Goal: Information Seeking & Learning: Learn about a topic

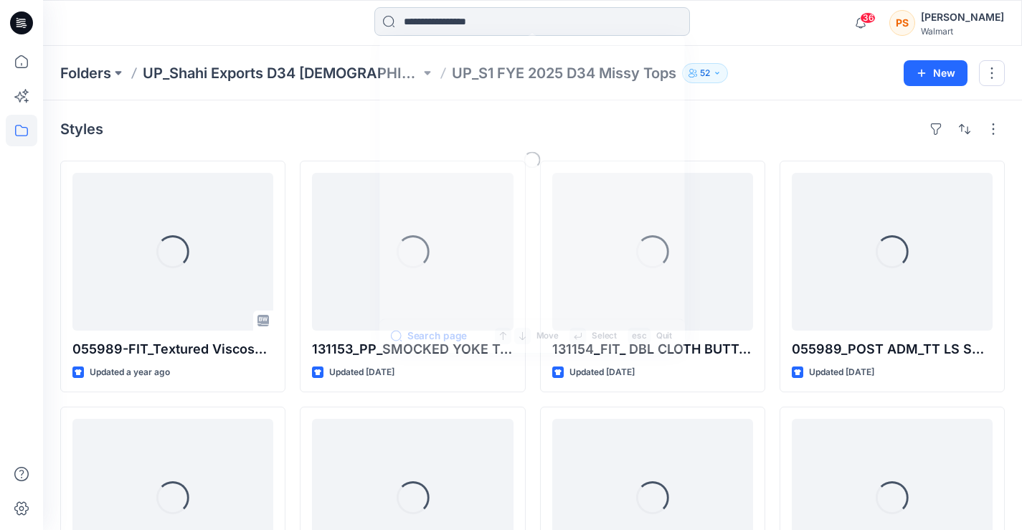
click at [488, 17] on input at bounding box center [532, 21] width 316 height 29
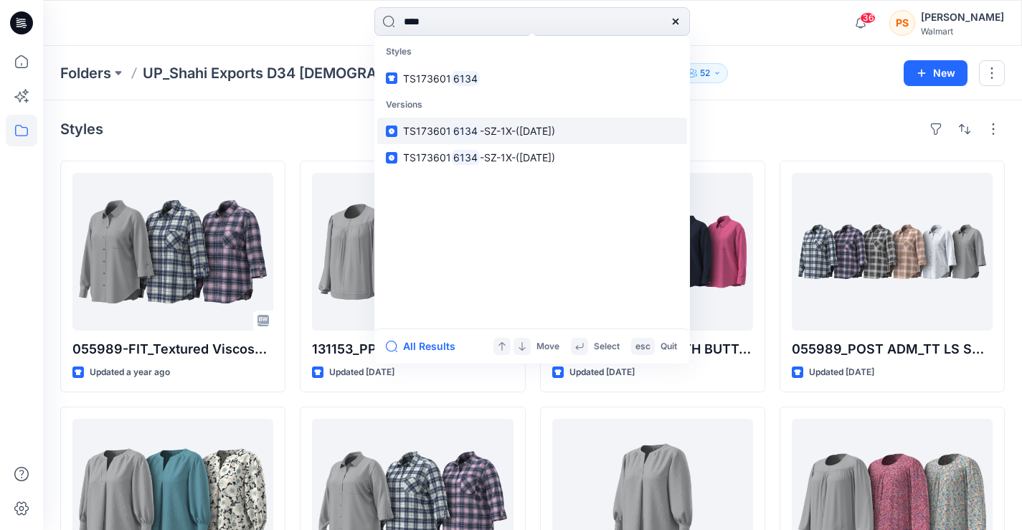
type input "****"
click at [496, 136] on span "-SZ-1X-([DATE])" at bounding box center [517, 131] width 75 height 12
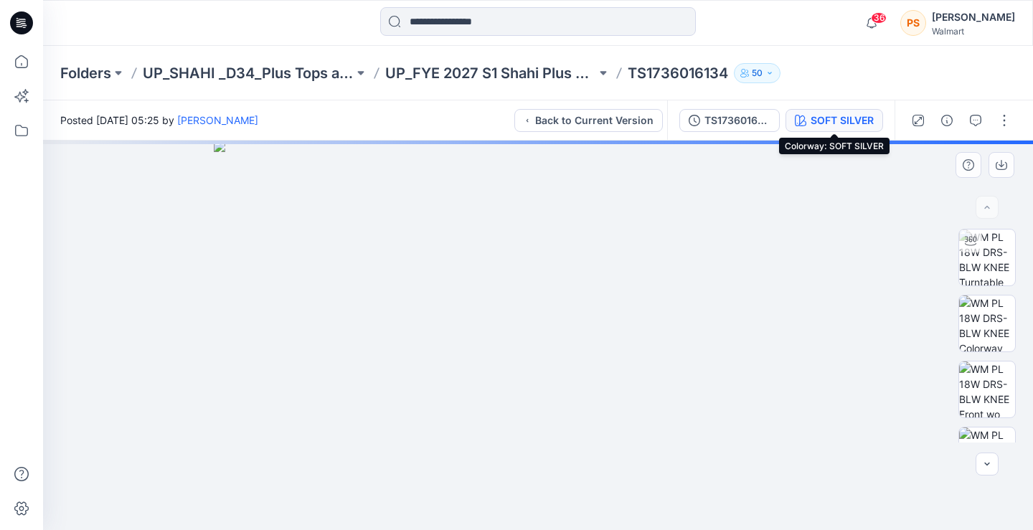
click at [833, 120] on div "SOFT SILVER" at bounding box center [841, 121] width 63 height 16
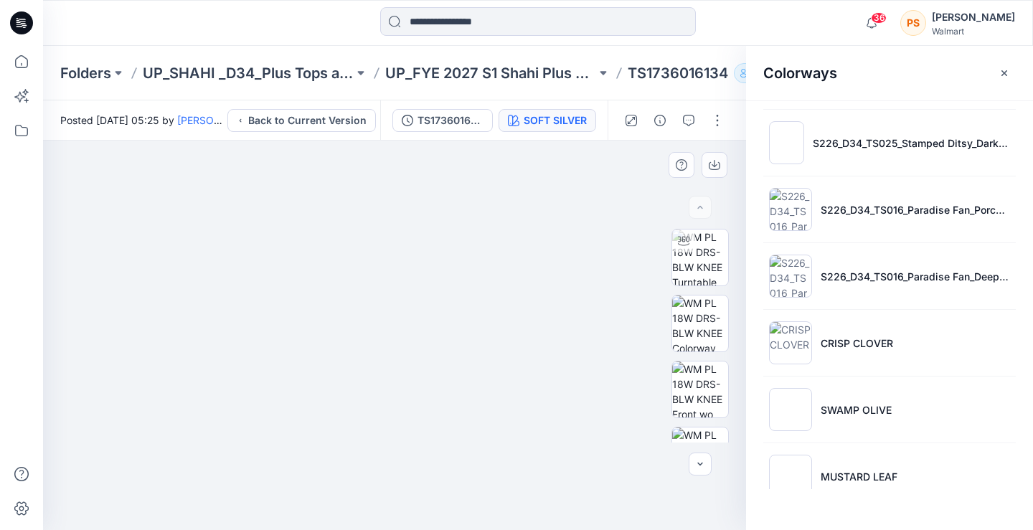
scroll to position [1168, 0]
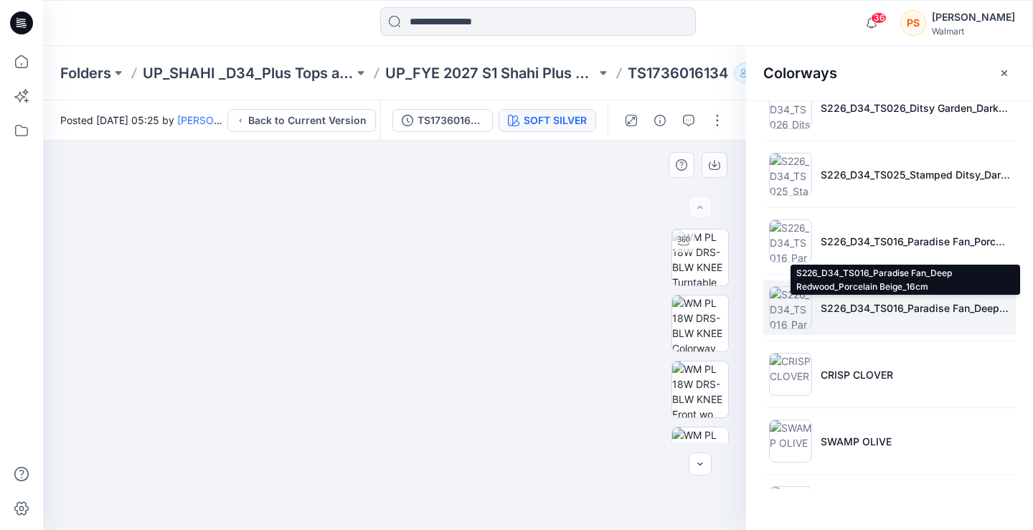
click at [888, 306] on p "S226_D34_TS016_Paradise Fan_Deep Redwood_Porcelain Beige_16cm" at bounding box center [914, 307] width 189 height 15
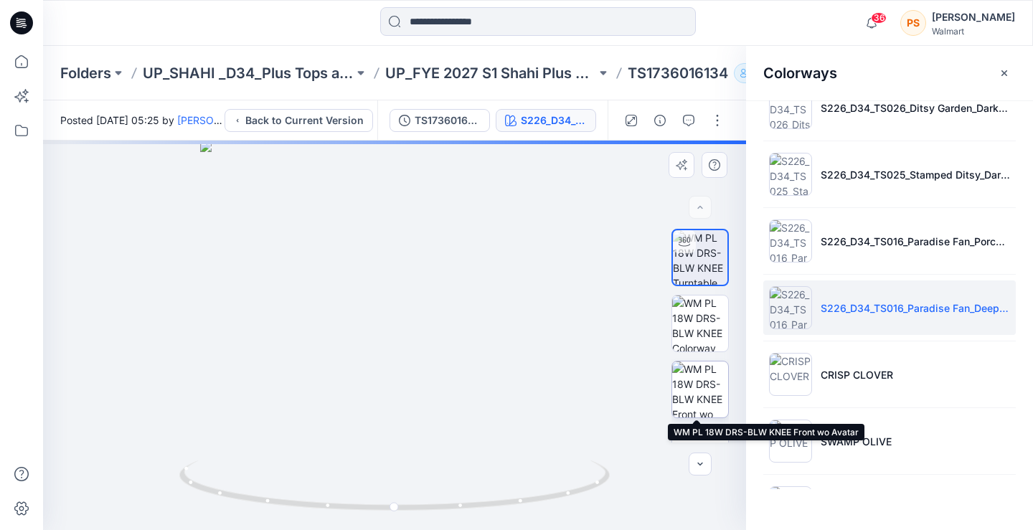
click at [699, 389] on img at bounding box center [700, 389] width 56 height 56
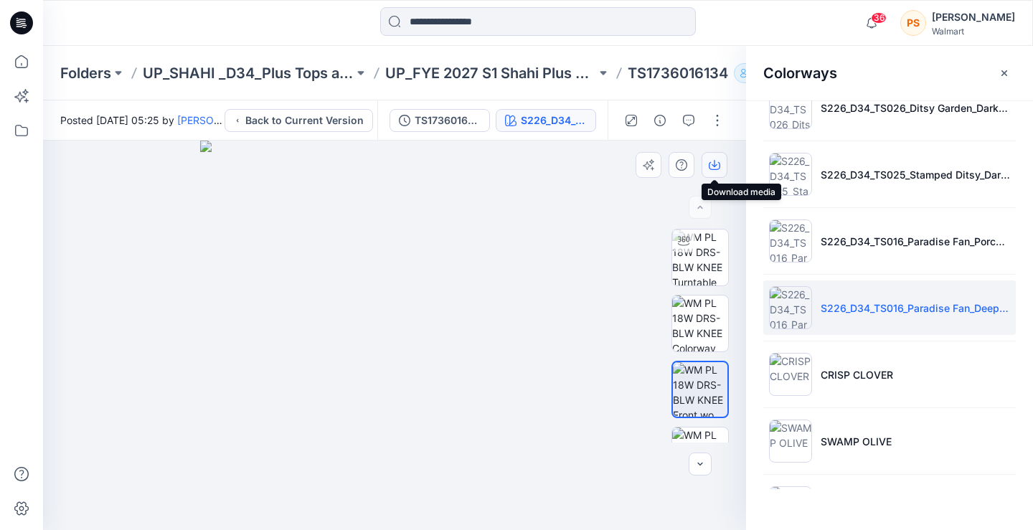
click at [714, 164] on icon "button" at bounding box center [714, 164] width 11 height 11
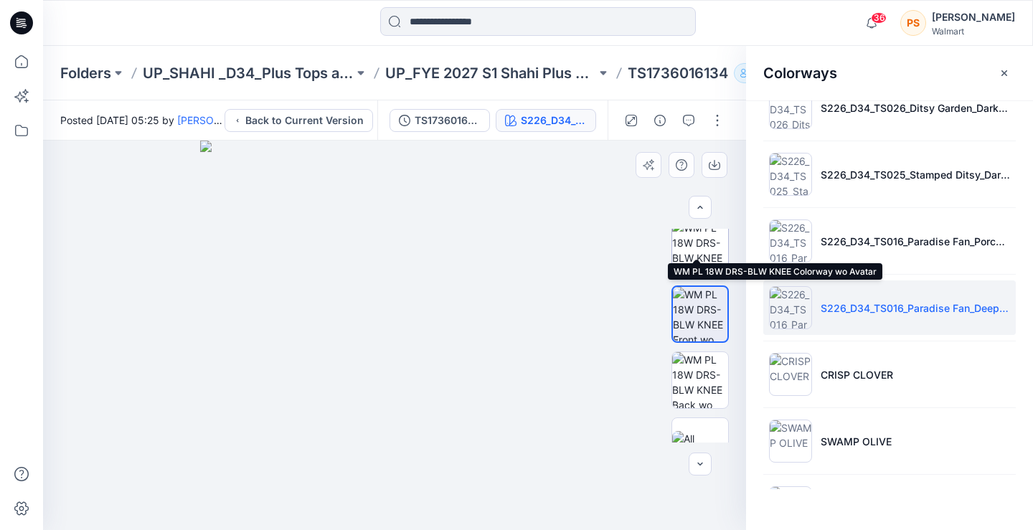
scroll to position [95, 0]
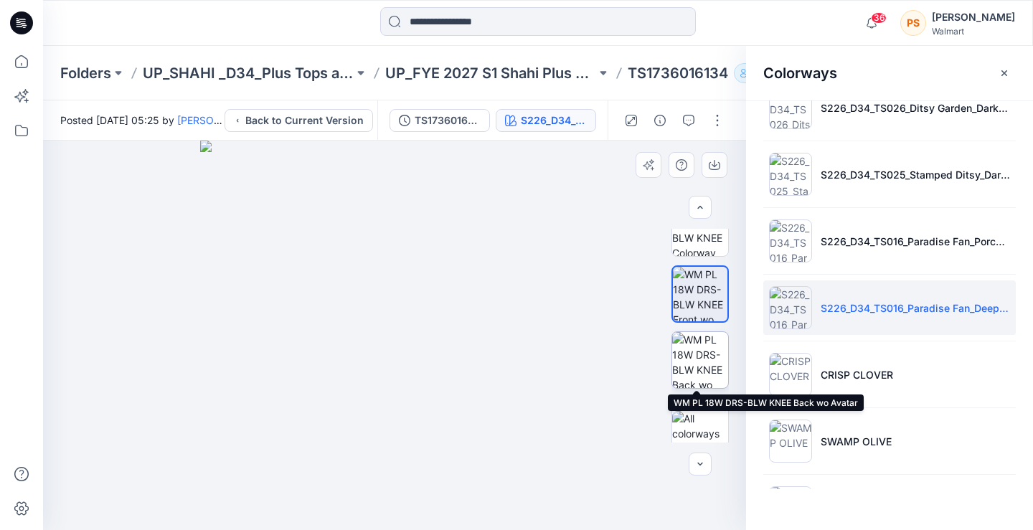
click at [696, 343] on img at bounding box center [700, 360] width 56 height 56
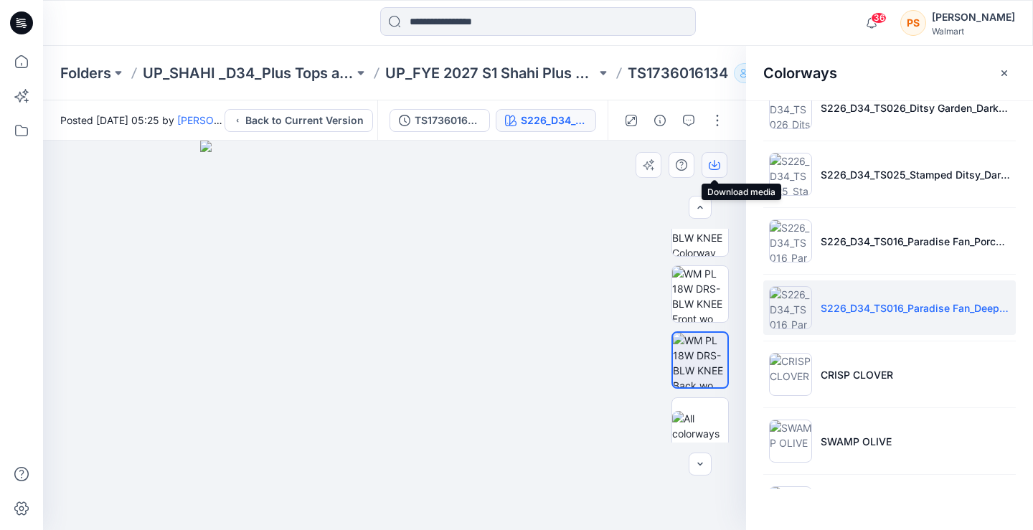
click at [711, 167] on icon "button" at bounding box center [714, 164] width 11 height 11
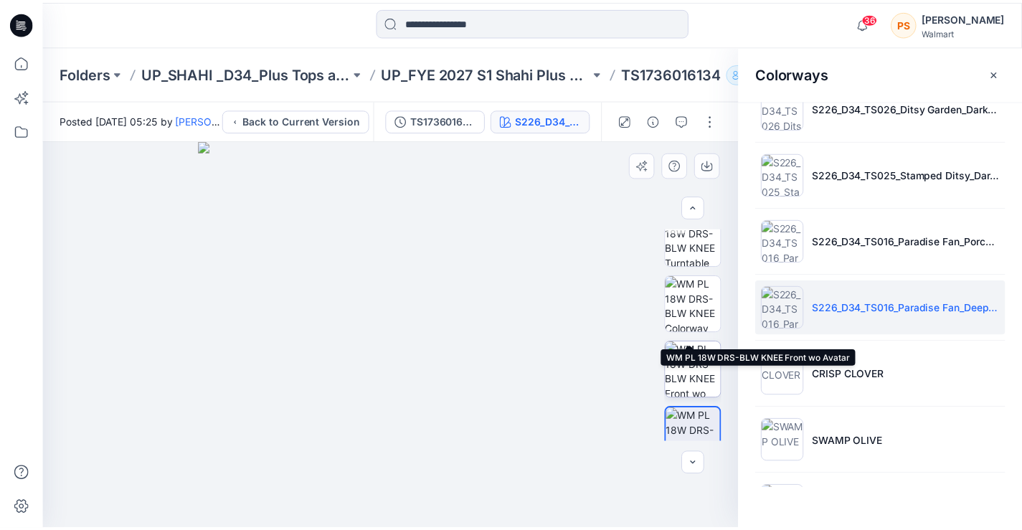
scroll to position [0, 0]
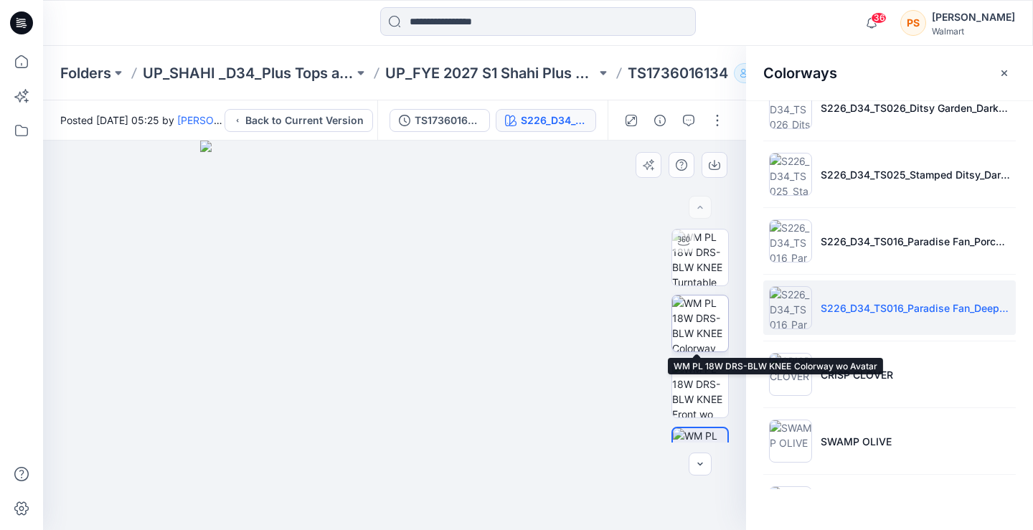
click at [696, 311] on img at bounding box center [700, 323] width 56 height 56
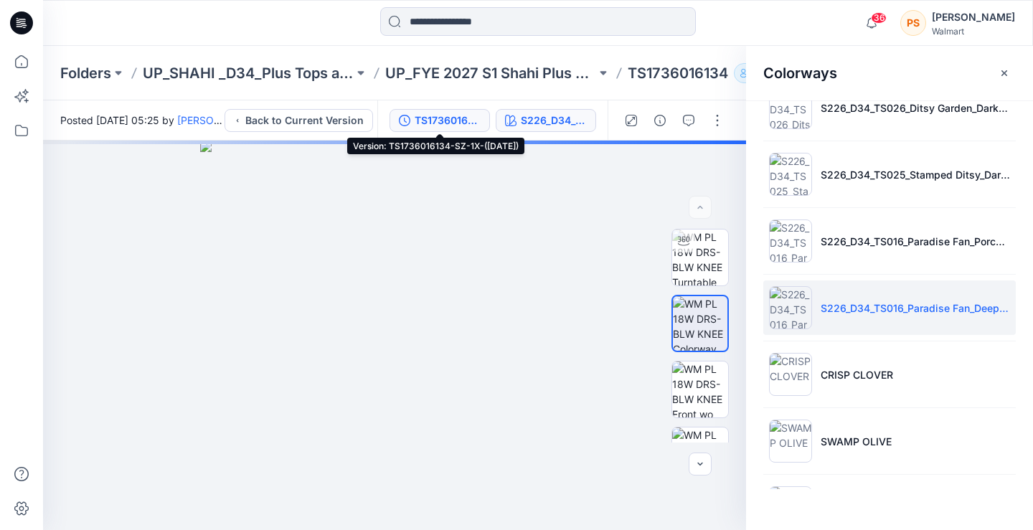
click at [435, 117] on div "TS1736016134-SZ-1X-([DATE])" at bounding box center [448, 121] width 66 height 16
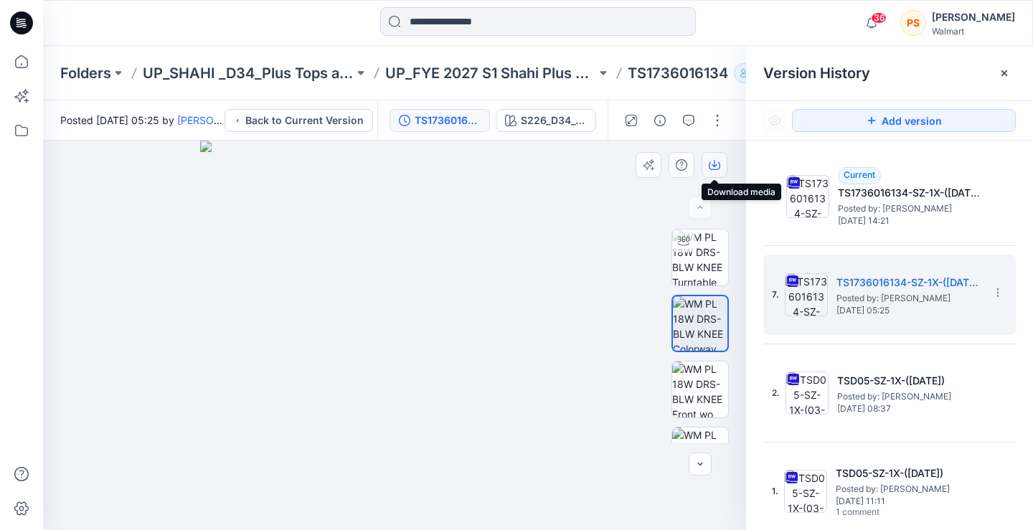
click at [716, 162] on icon "button" at bounding box center [714, 164] width 11 height 11
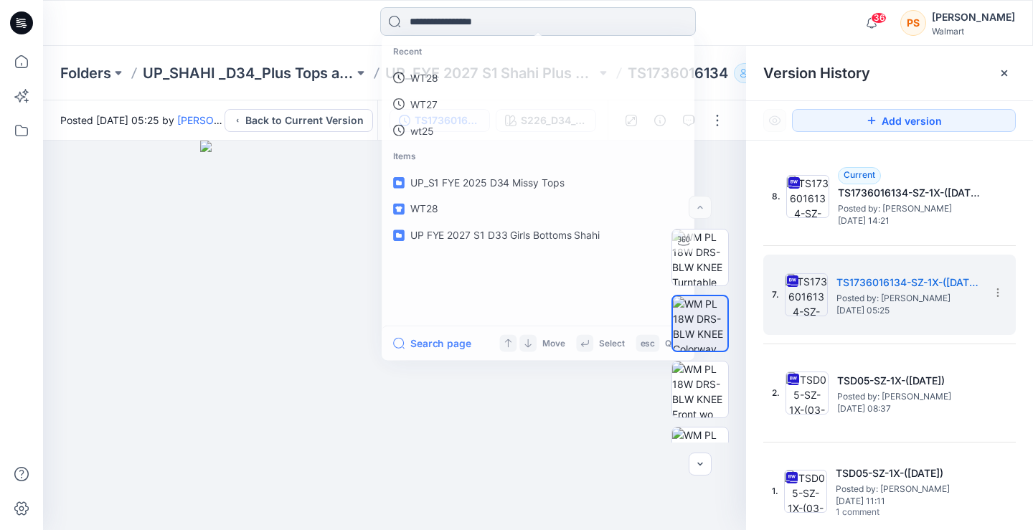
click at [549, 28] on input at bounding box center [538, 21] width 316 height 29
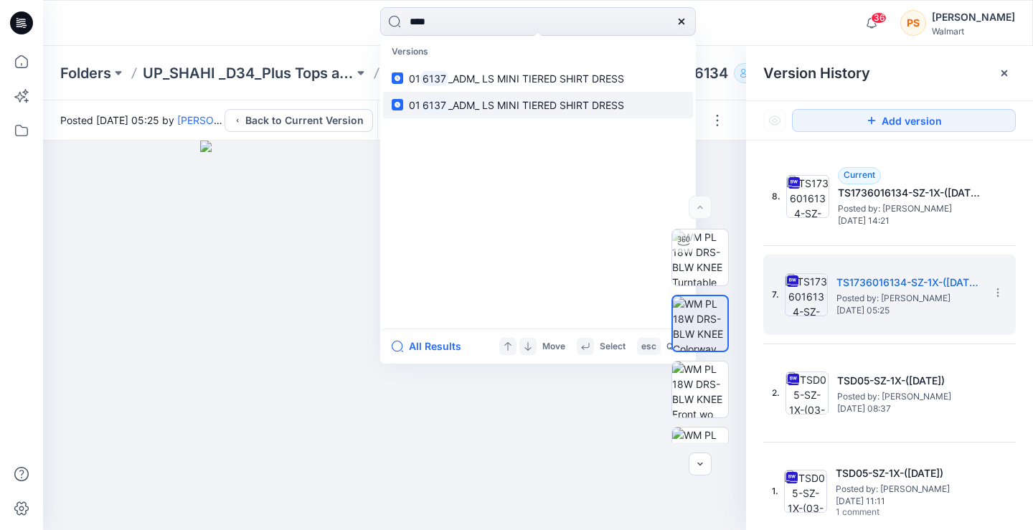
type input "****"
click at [473, 113] on link "01 6137 _ADM_ LS MINI TIERED SHIRT DRESS" at bounding box center [538, 105] width 310 height 27
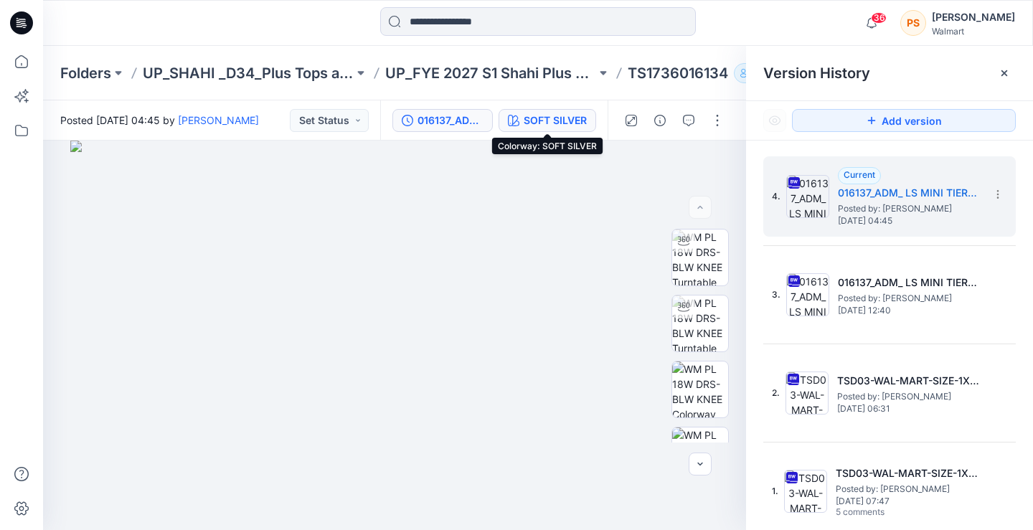
click at [552, 119] on div "SOFT SILVER" at bounding box center [555, 121] width 63 height 16
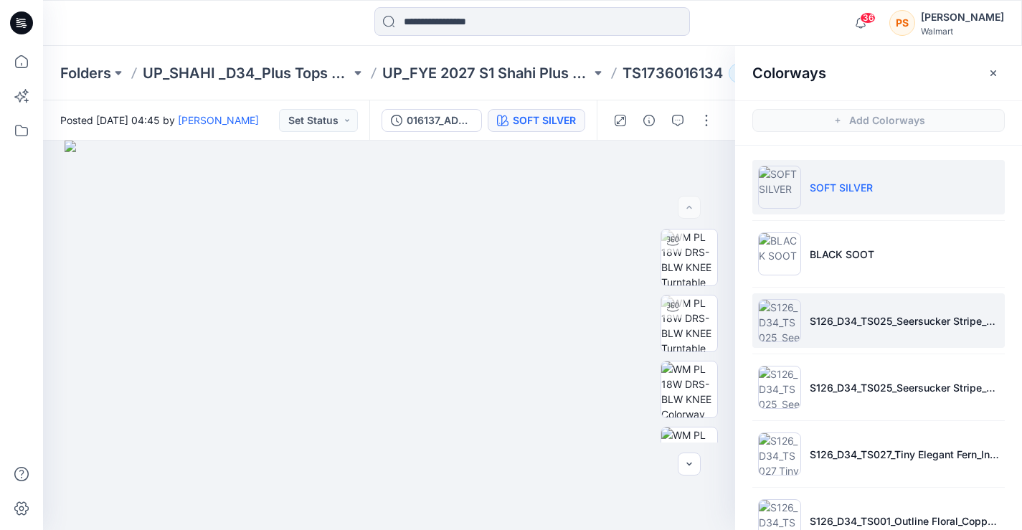
scroll to position [24, 0]
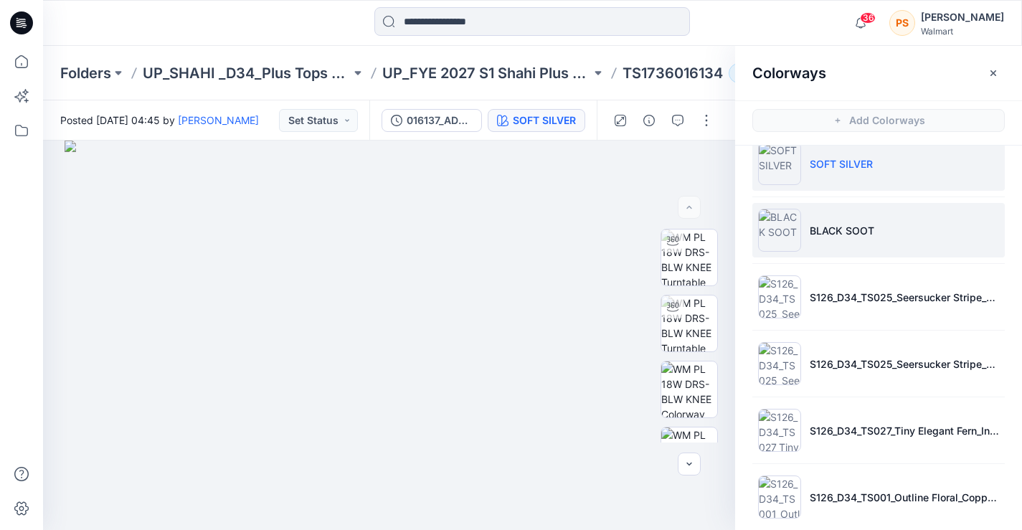
click at [846, 221] on li "BLACK SOOT" at bounding box center [878, 230] width 252 height 55
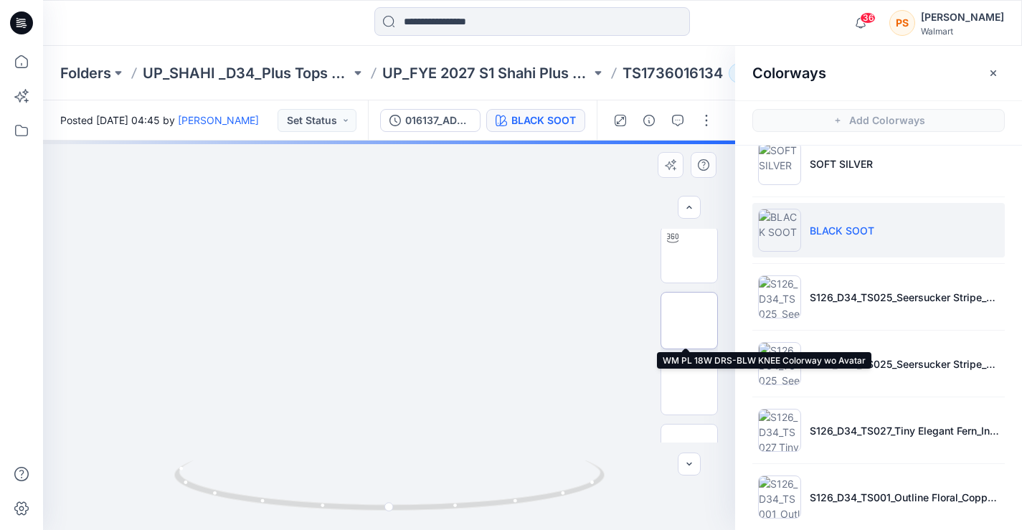
scroll to position [72, 0]
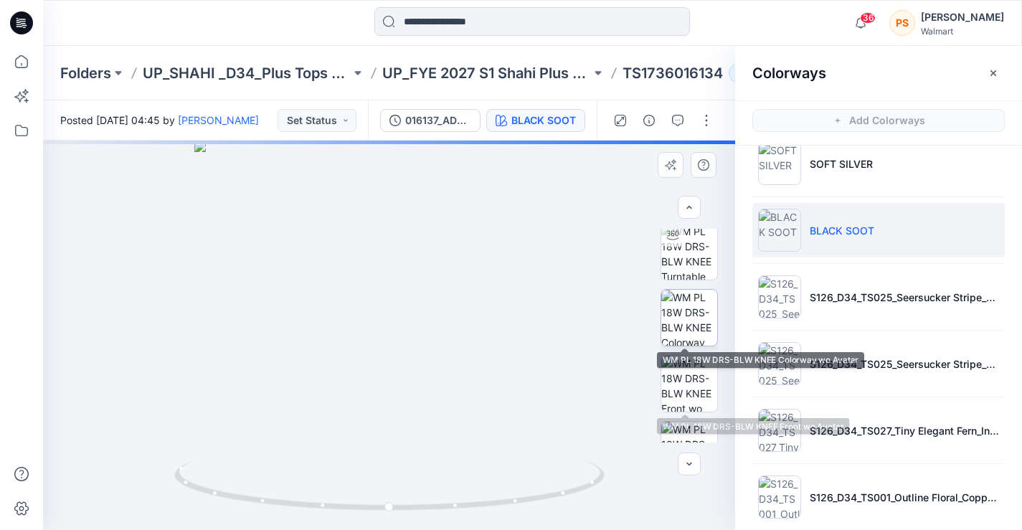
click at [692, 390] on img at bounding box center [689, 384] width 56 height 56
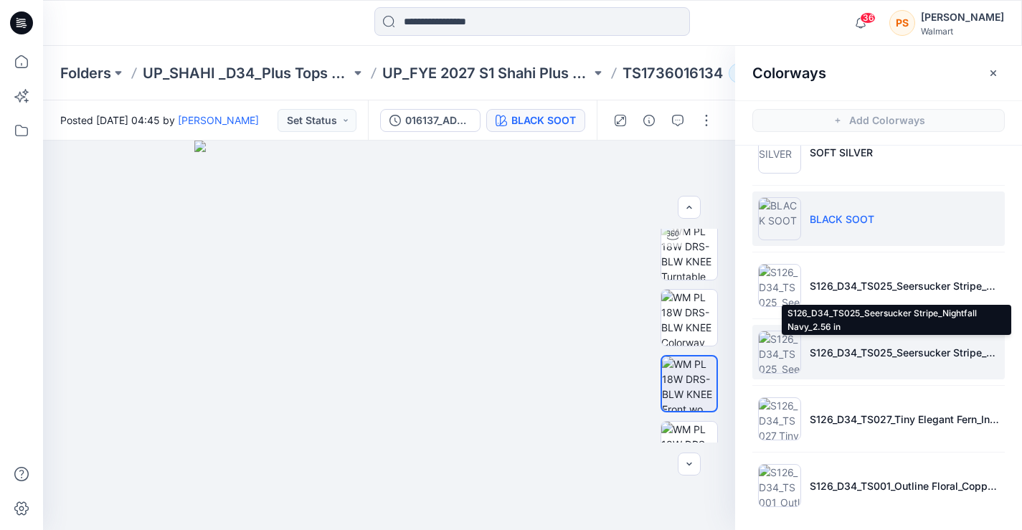
scroll to position [39, 0]
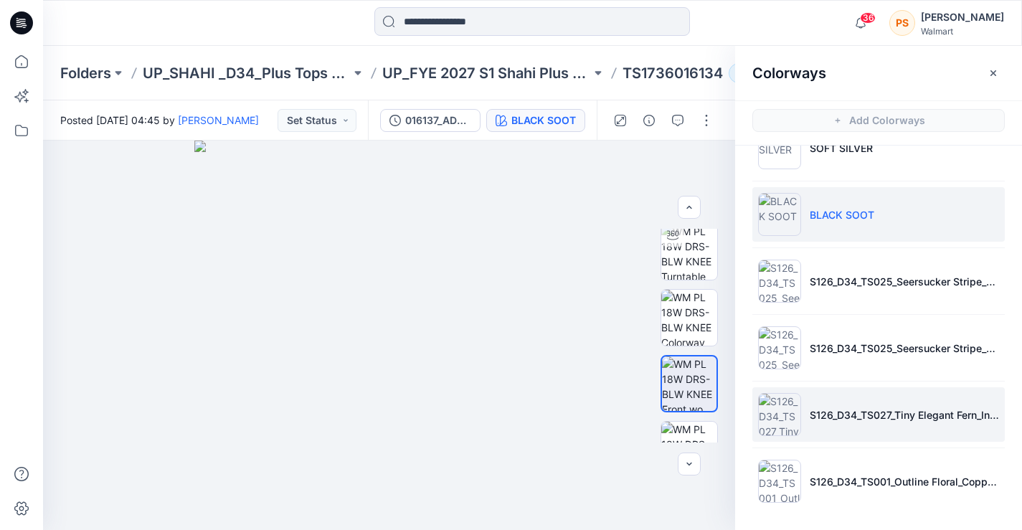
click at [781, 413] on img at bounding box center [779, 414] width 43 height 43
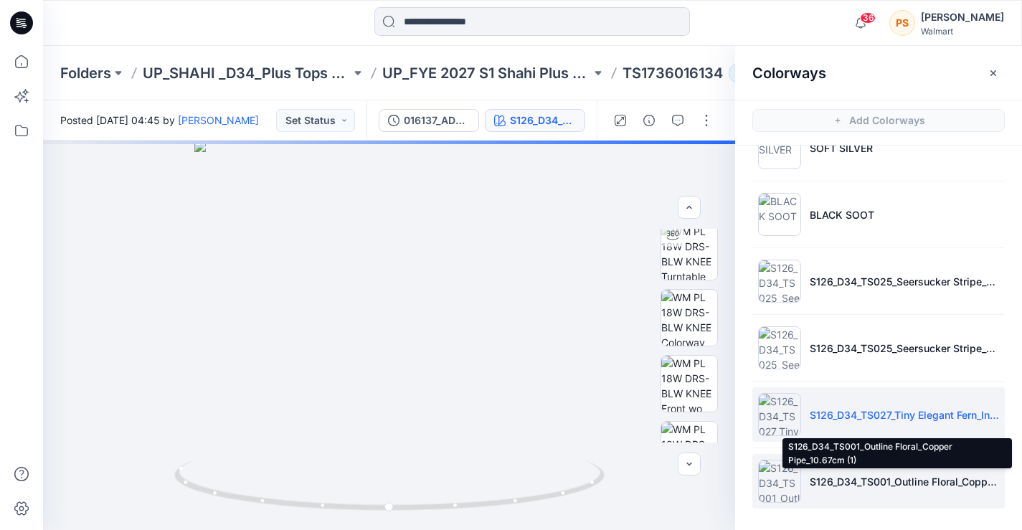
click at [825, 476] on p "S126_D34_TS001_Outline Floral_Copper Pipe_10.67cm (1)" at bounding box center [904, 481] width 189 height 15
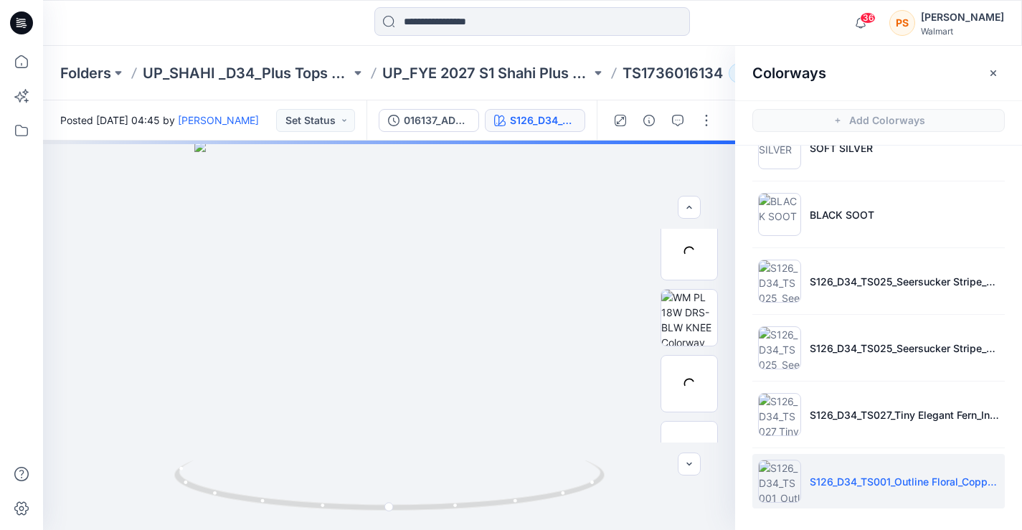
scroll to position [4, 0]
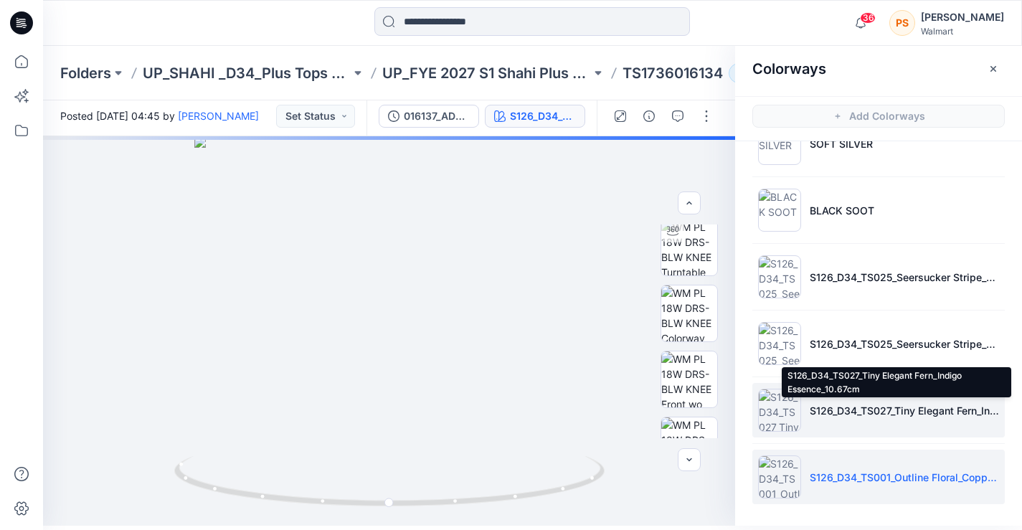
click at [934, 403] on p "S126_D34_TS027_Tiny Elegant Fern_Indigo Essence_10.67cm" at bounding box center [904, 410] width 189 height 15
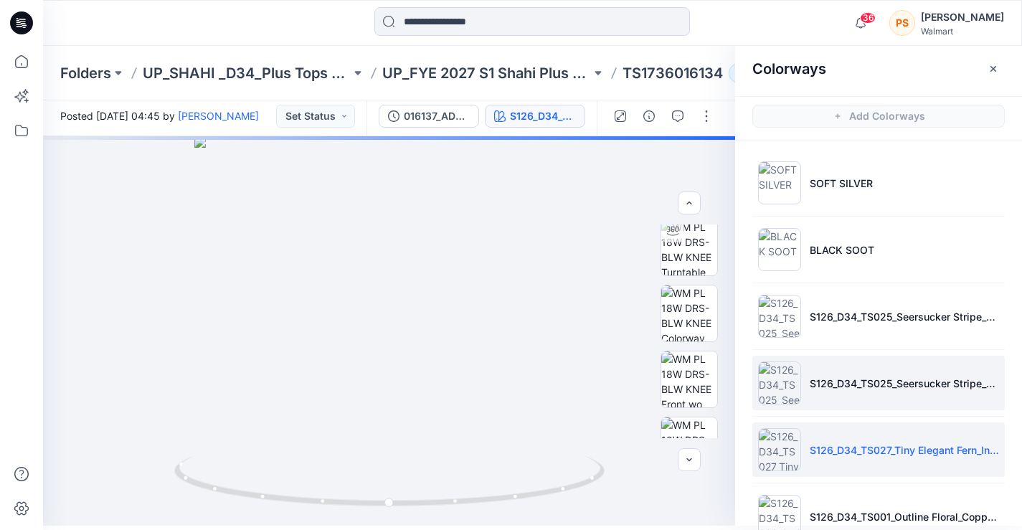
scroll to position [39, 0]
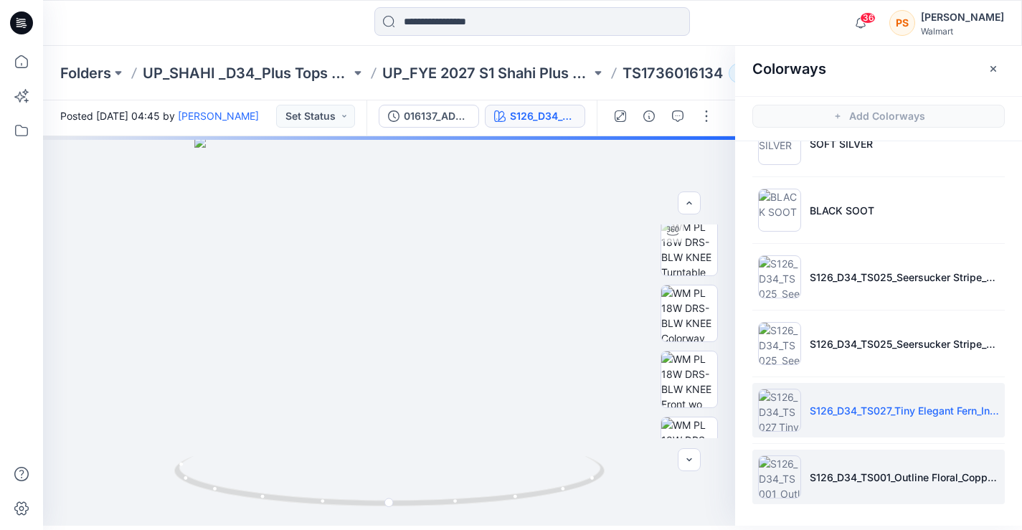
click at [805, 453] on li "S126_D34_TS001_Outline Floral_Copper Pipe_10.67cm (1)" at bounding box center [878, 477] width 252 height 55
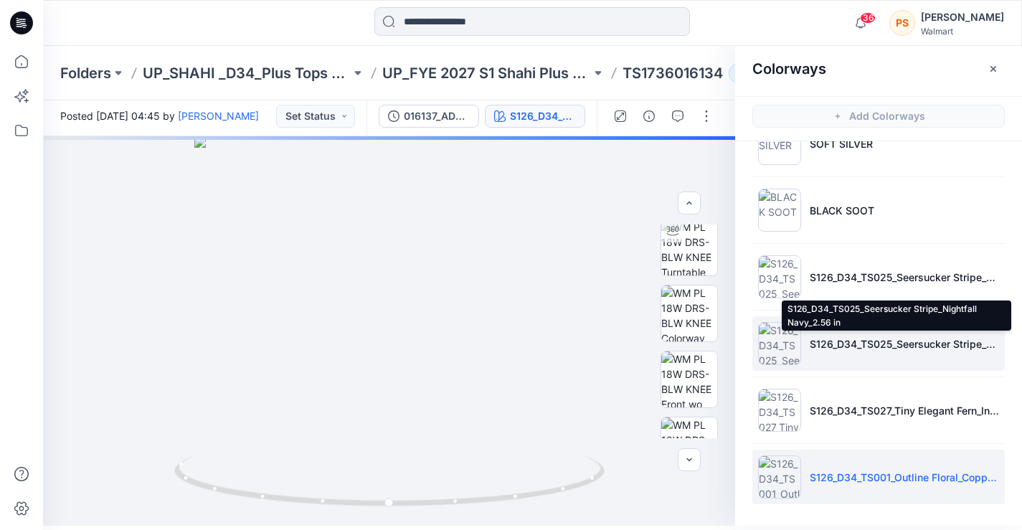
click at [854, 346] on p "S126_D34_TS025_Seersucker Stripe_Nightfall Navy_2.56 in" at bounding box center [904, 343] width 189 height 15
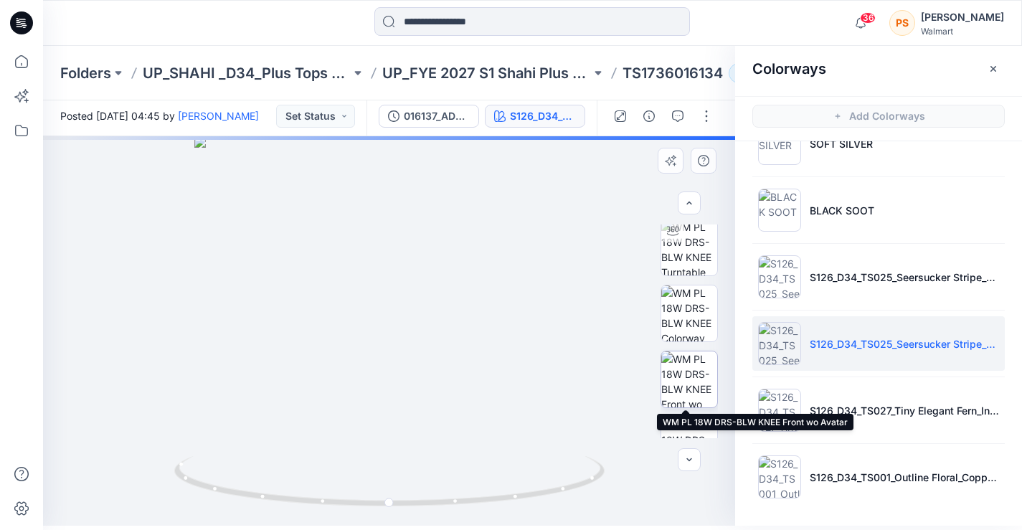
click at [690, 384] on img at bounding box center [689, 379] width 56 height 56
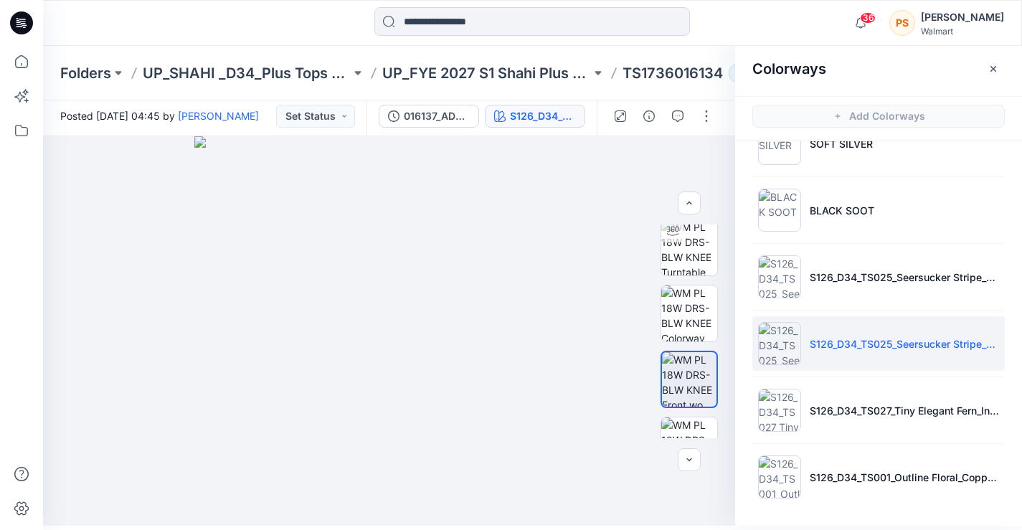
scroll to position [0, 0]
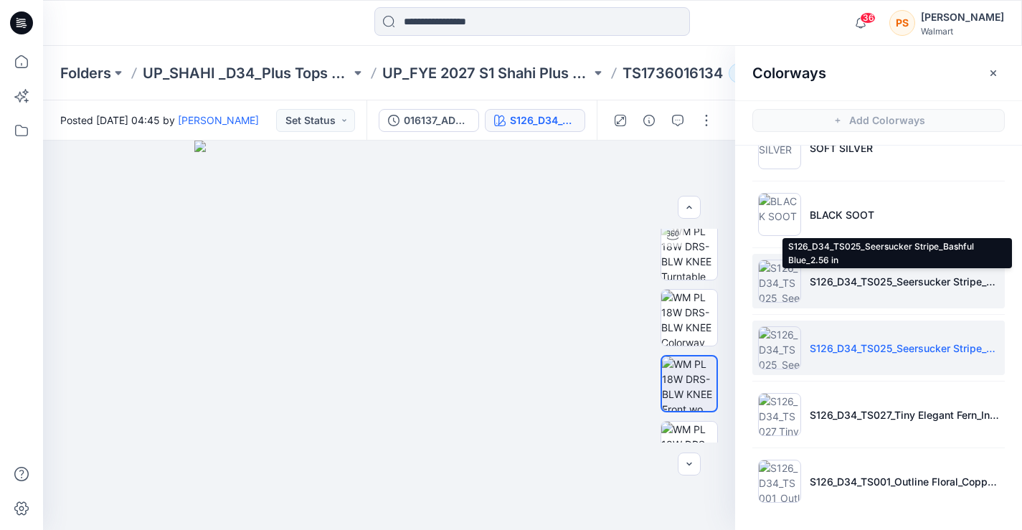
click at [847, 275] on p "S126_D34_TS025_Seersucker Stripe_Bashful Blue_2.56 in" at bounding box center [904, 281] width 189 height 15
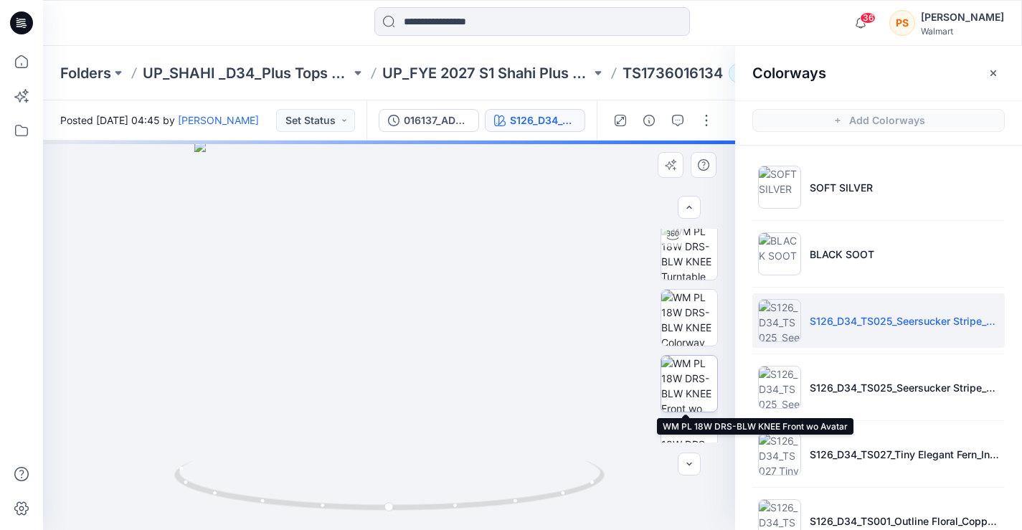
click at [688, 362] on img at bounding box center [689, 384] width 56 height 56
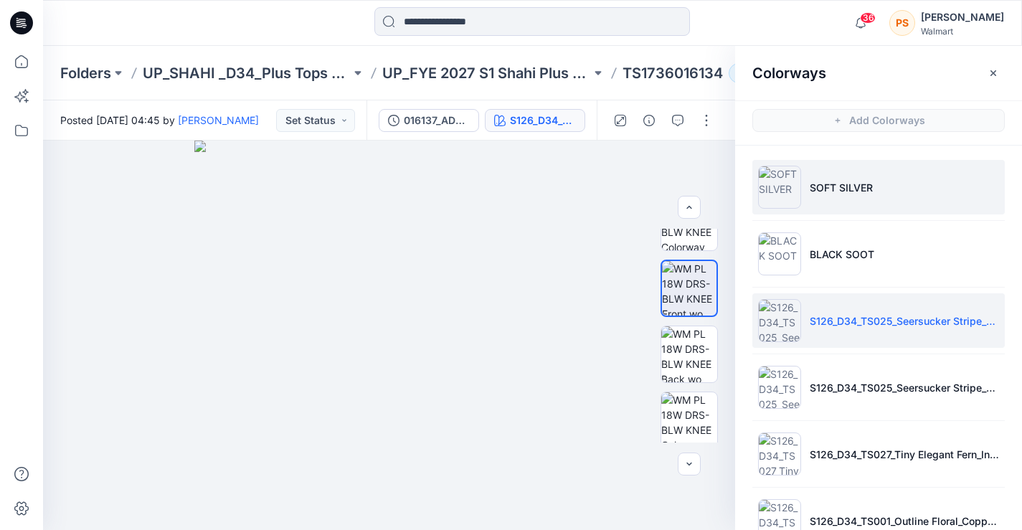
click at [823, 177] on li "SOFT SILVER" at bounding box center [878, 187] width 252 height 55
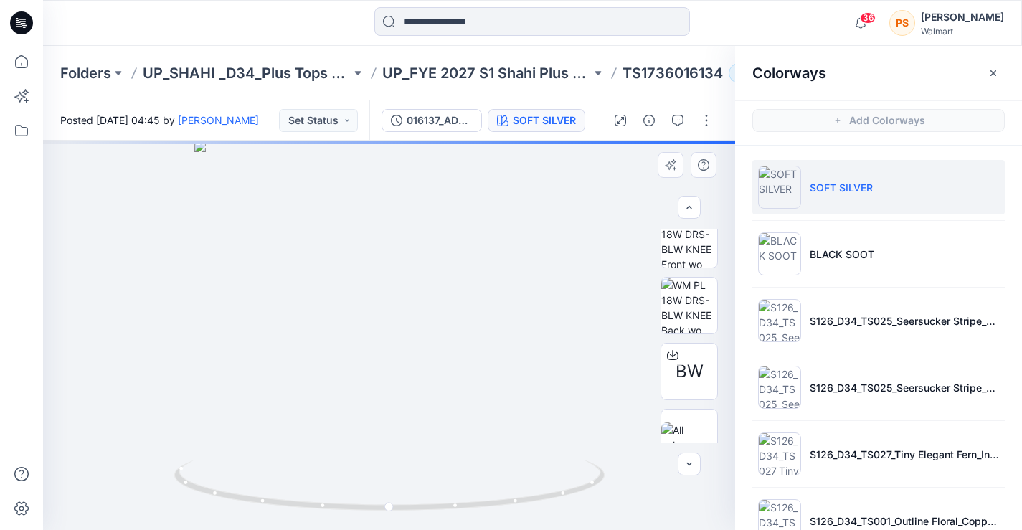
scroll to position [437, 0]
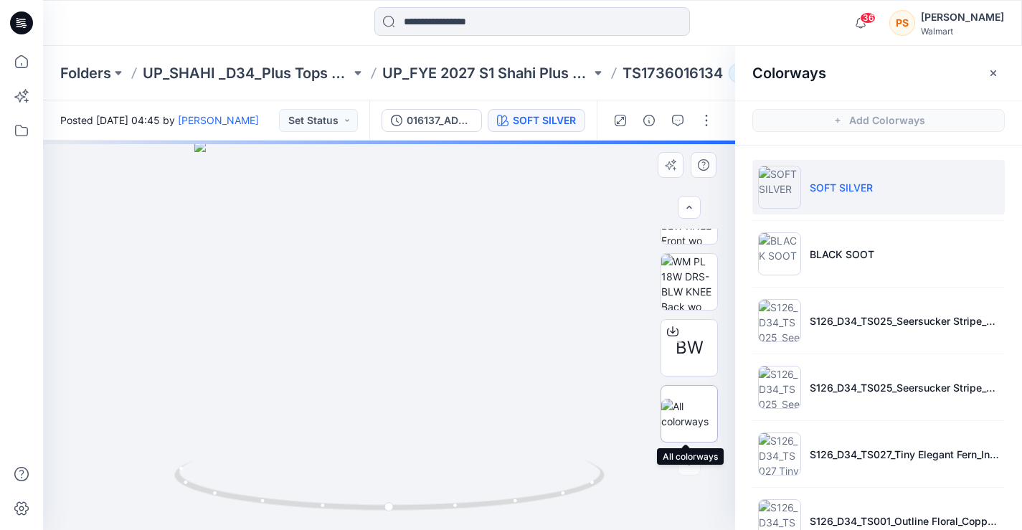
click at [683, 407] on img at bounding box center [689, 414] width 56 height 30
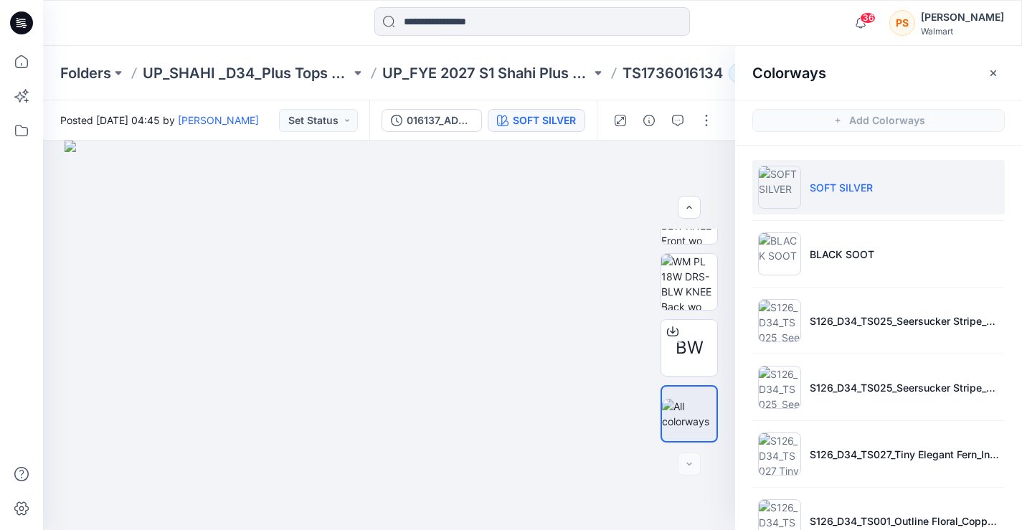
scroll to position [4, 0]
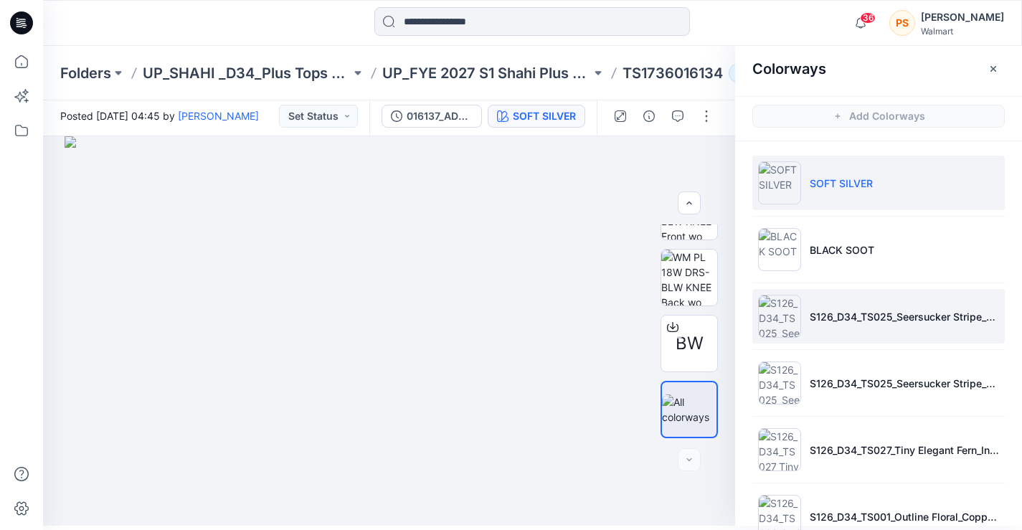
click at [848, 303] on li "S126_D34_TS025_Seersucker Stripe_Bashful Blue_2.56 in" at bounding box center [878, 316] width 252 height 55
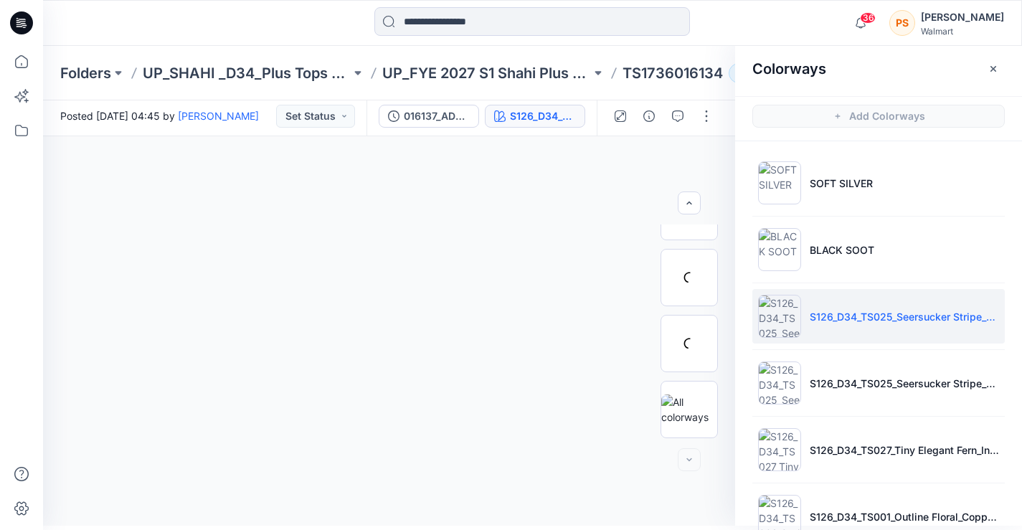
scroll to position [371, 0]
click at [848, 303] on li "S126_D34_TS025_Seersucker Stripe_Bashful Blue_2.56 in" at bounding box center [878, 316] width 252 height 55
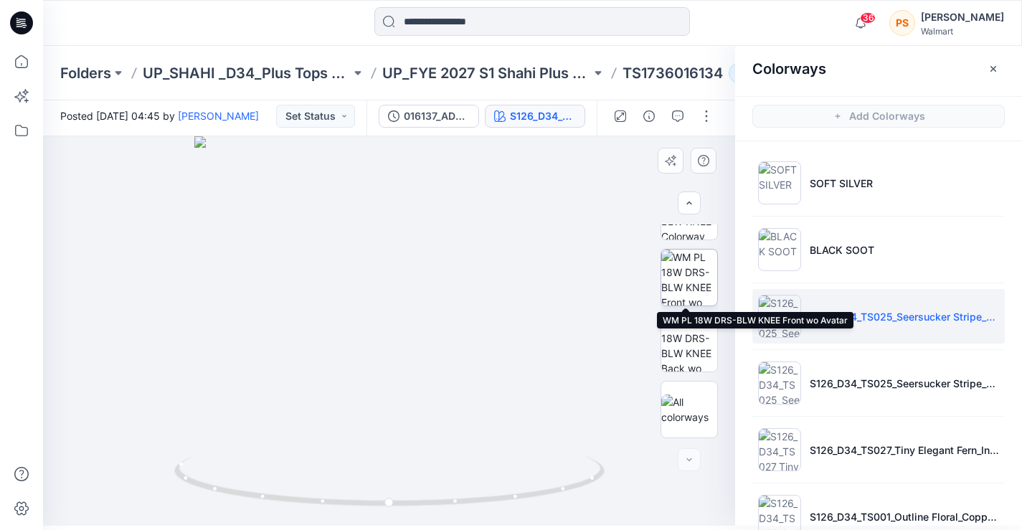
click at [686, 283] on img at bounding box center [689, 278] width 56 height 56
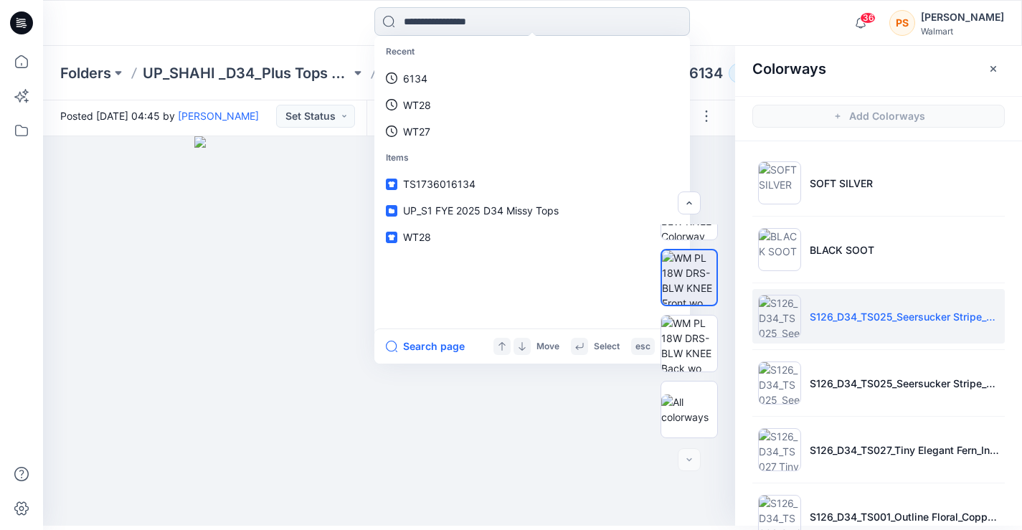
click at [453, 19] on input at bounding box center [532, 21] width 316 height 29
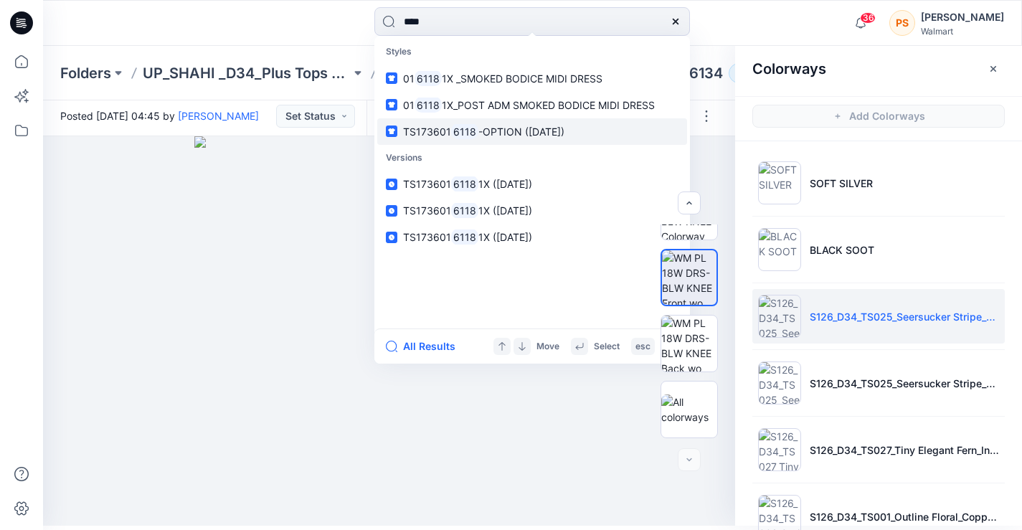
type input "****"
click at [446, 138] on p "TS173601 6118 -OPTION ([DATE])" at bounding box center [483, 131] width 161 height 15
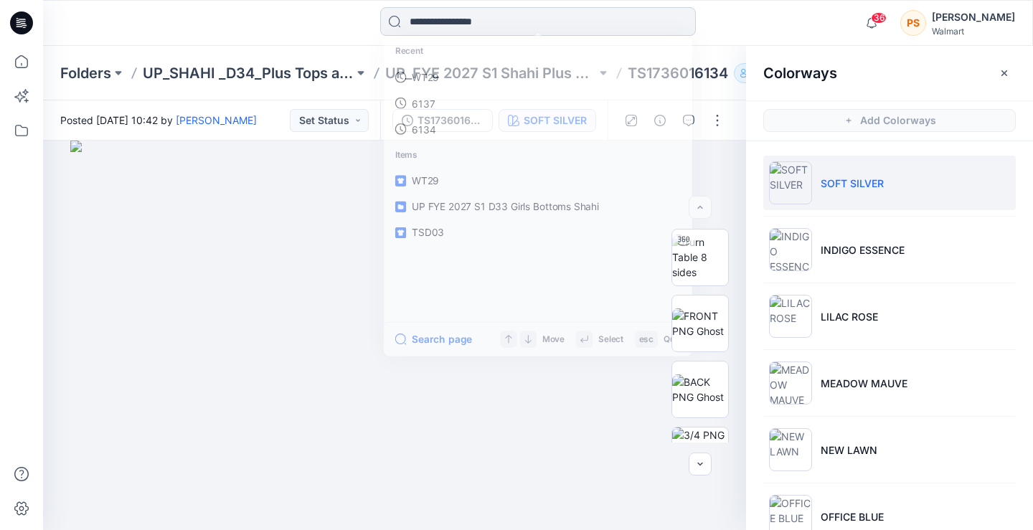
click at [517, 28] on input at bounding box center [538, 21] width 316 height 29
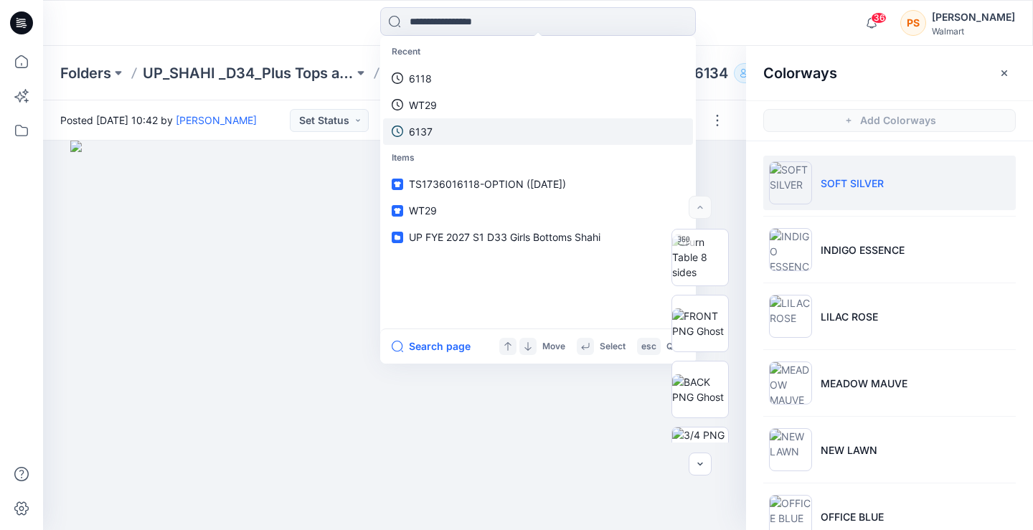
click at [459, 125] on link "6137" at bounding box center [538, 131] width 310 height 27
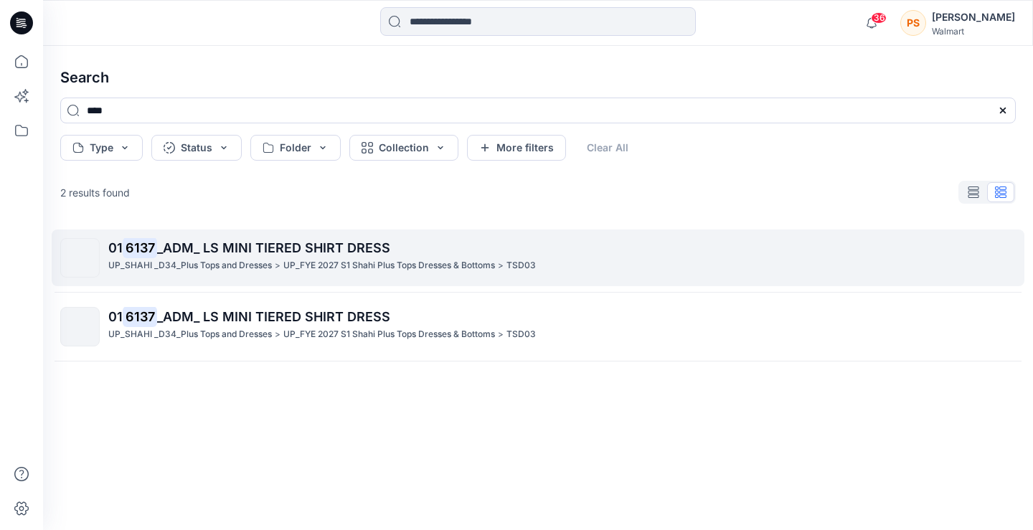
click at [338, 260] on p "UP_FYE 2027 S1 Shahi Plus Tops Dresses & Bottoms" at bounding box center [389, 265] width 212 height 15
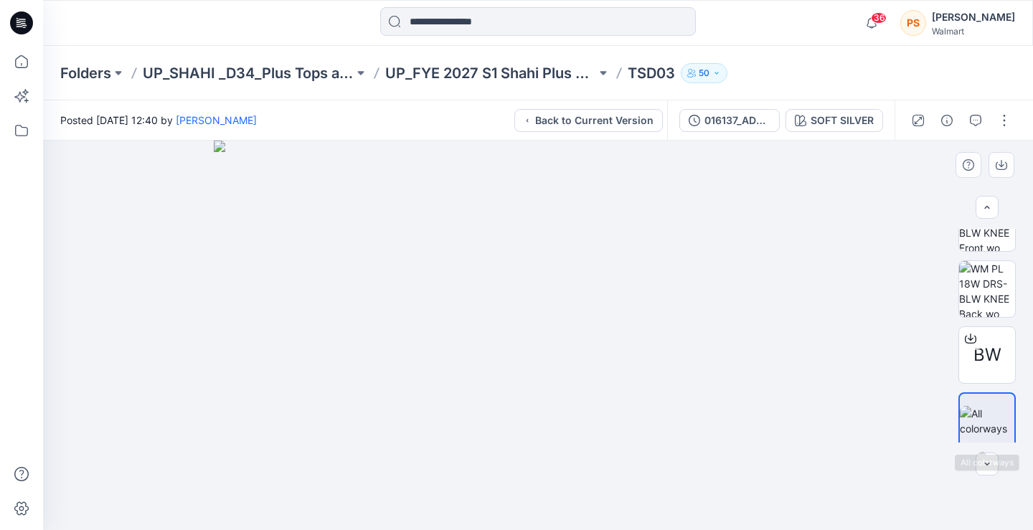
scroll to position [437, 0]
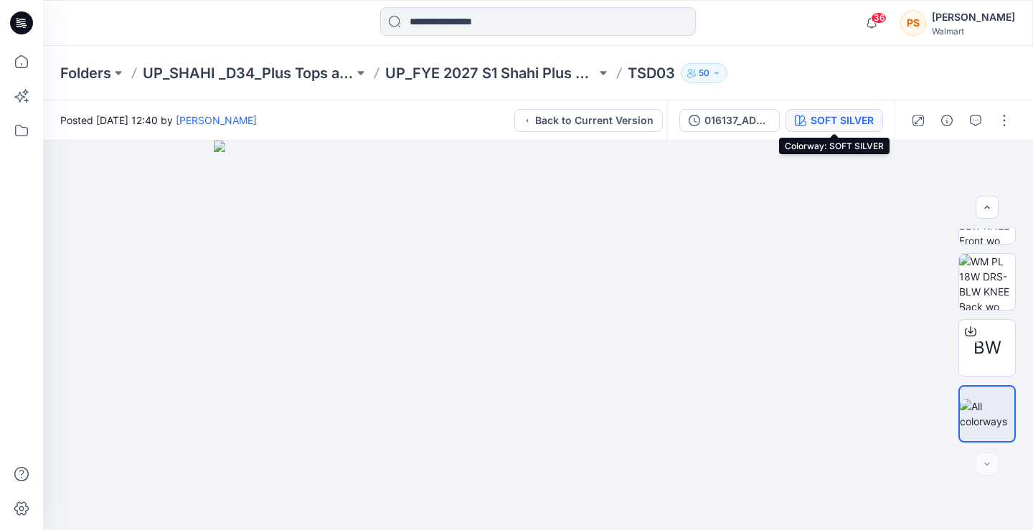
click at [826, 119] on div "SOFT SILVER" at bounding box center [841, 121] width 63 height 16
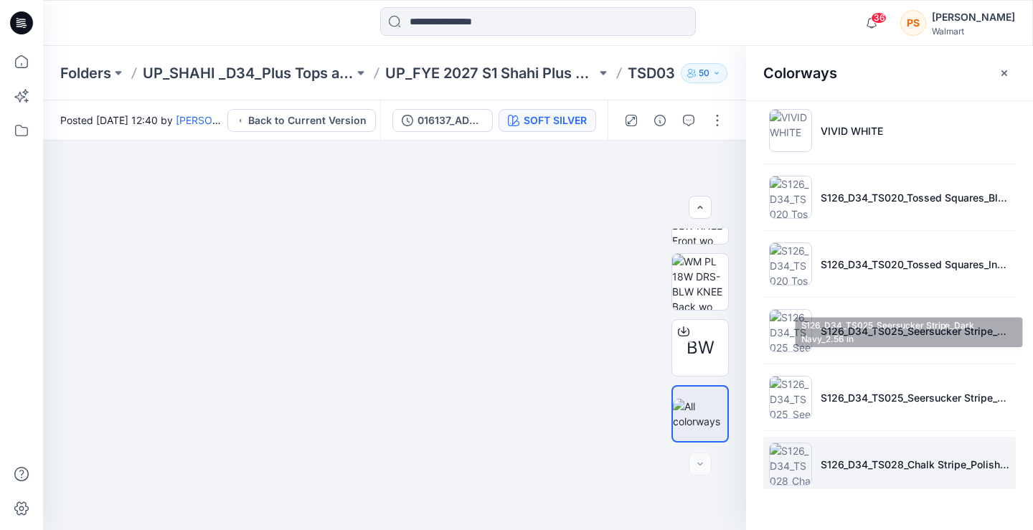
scroll to position [573, 0]
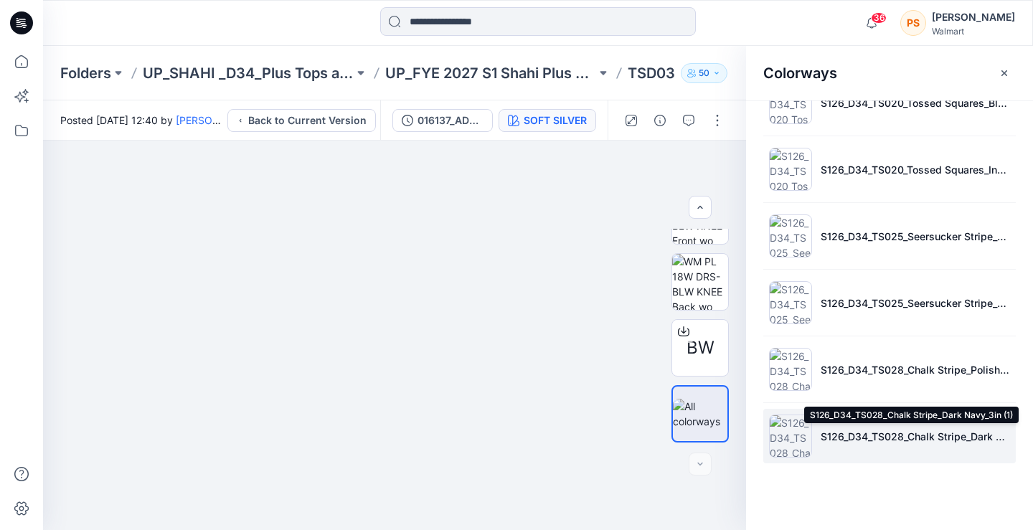
click at [884, 430] on p "S126_D34_TS028_Chalk Stripe_Dark Navy_3in (1)" at bounding box center [914, 436] width 189 height 15
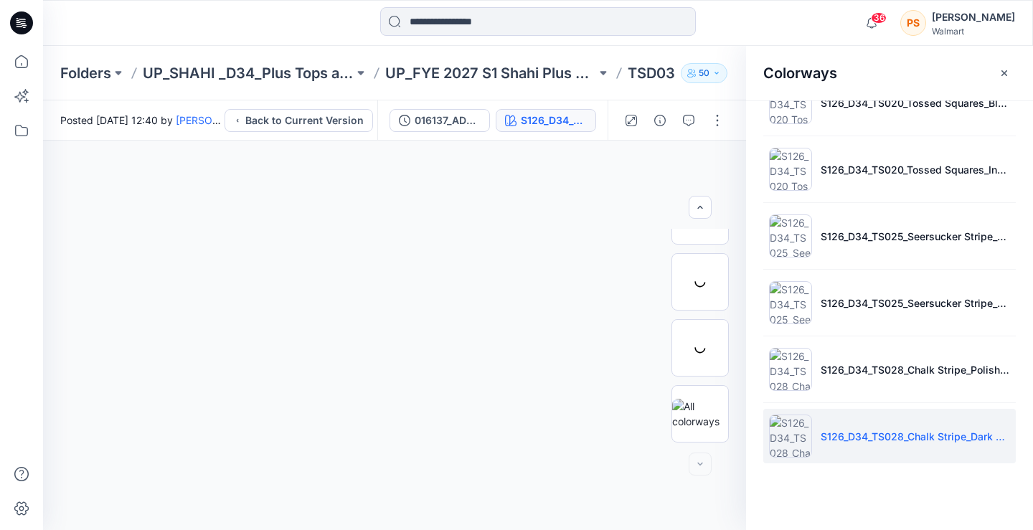
scroll to position [108, 0]
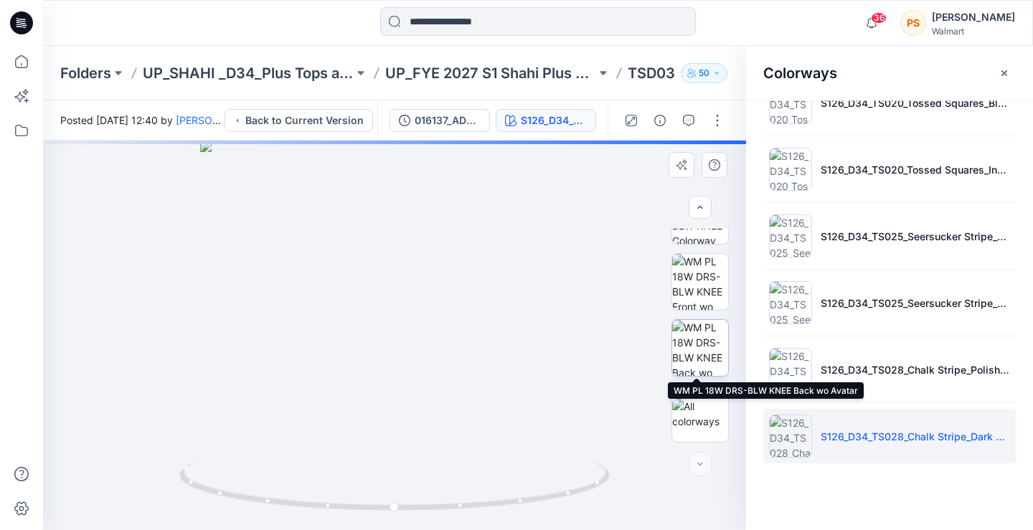
click at [708, 345] on img at bounding box center [700, 348] width 56 height 56
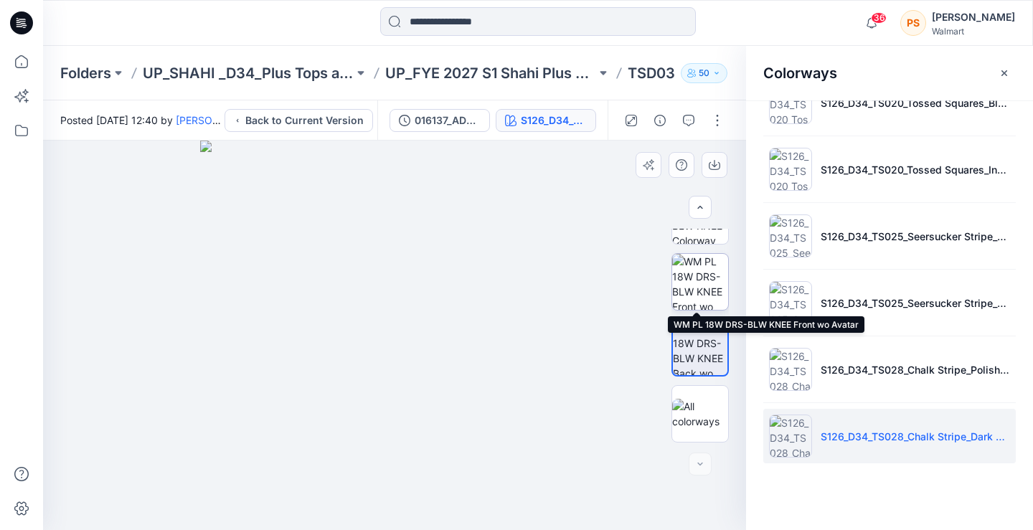
click at [698, 285] on img at bounding box center [700, 282] width 56 height 56
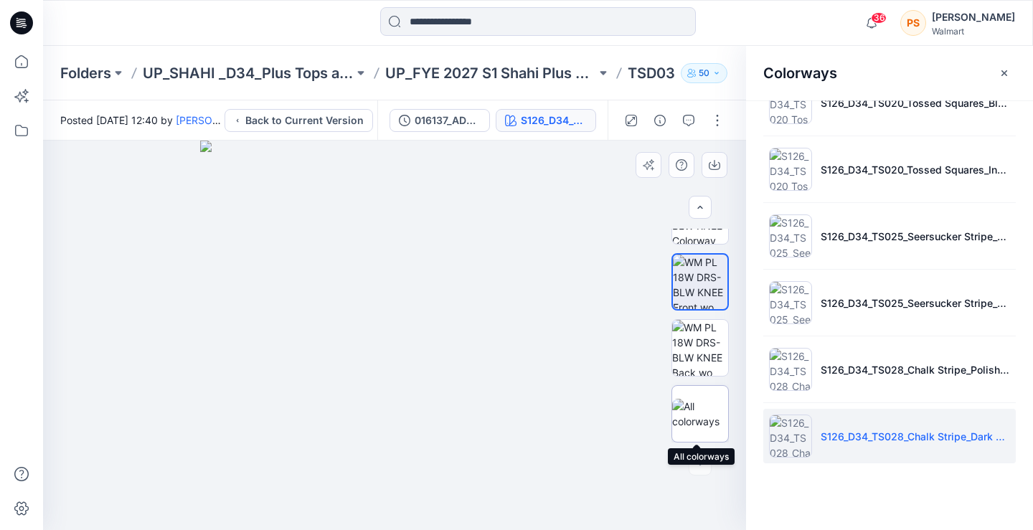
click at [712, 401] on img at bounding box center [700, 414] width 56 height 30
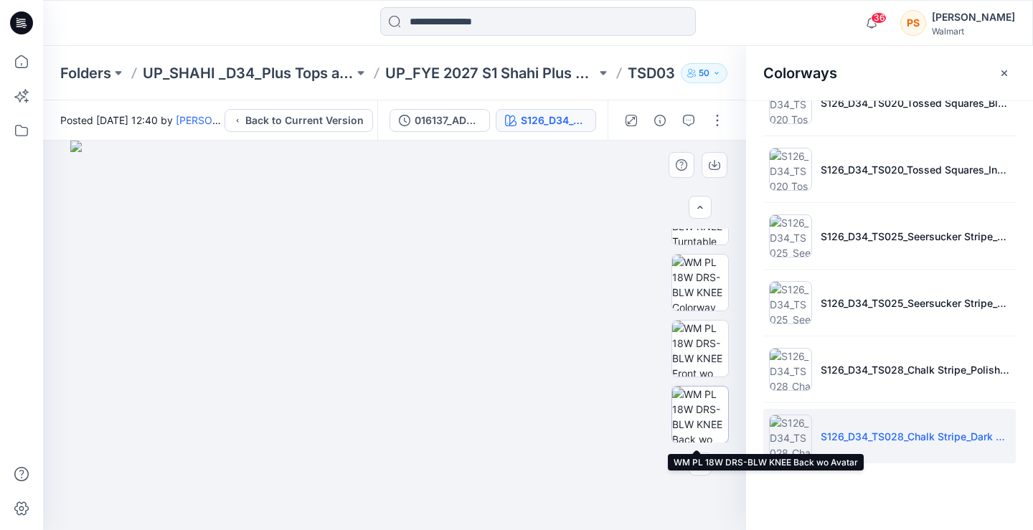
scroll to position [36, 0]
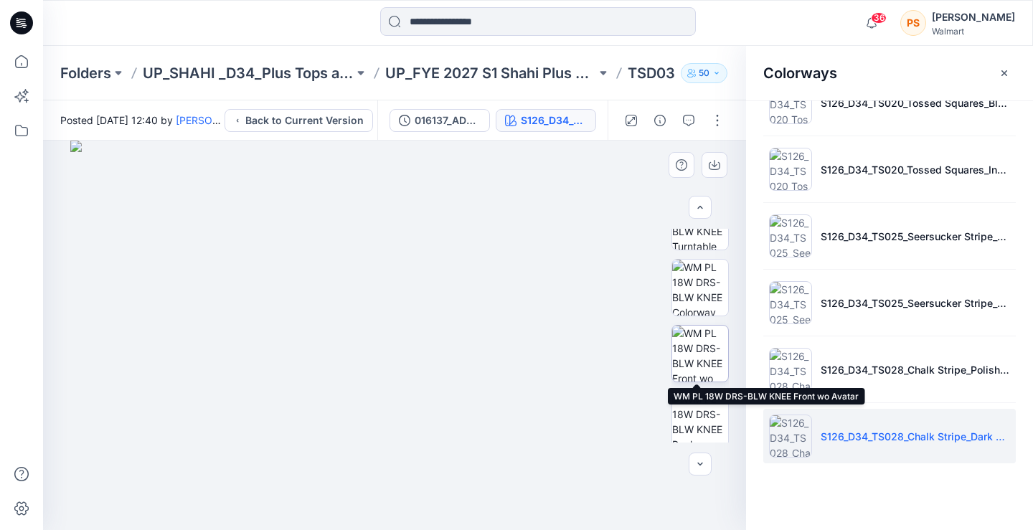
click at [703, 344] on img at bounding box center [700, 354] width 56 height 56
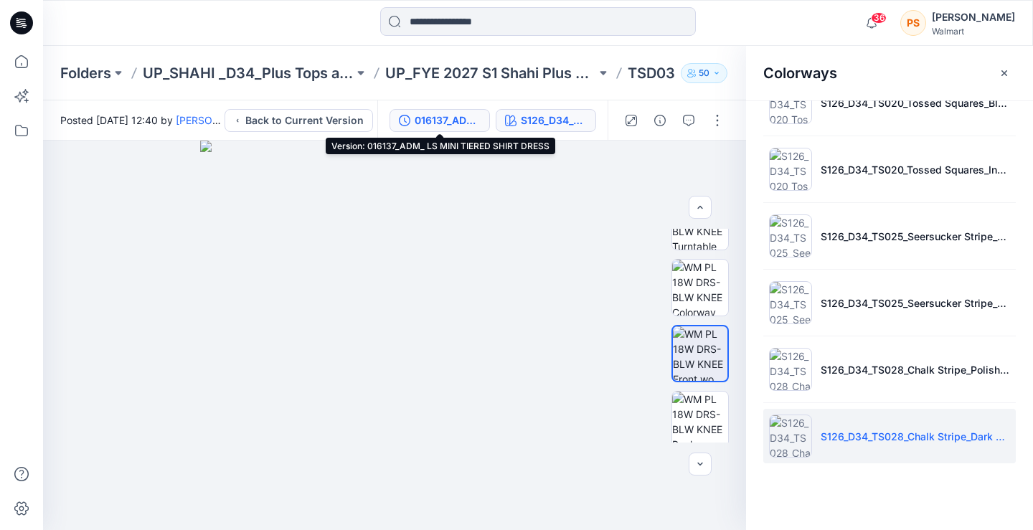
click at [434, 121] on div "016137_ADM_ LS MINI TIERED SHIRT DRESS" at bounding box center [448, 121] width 66 height 16
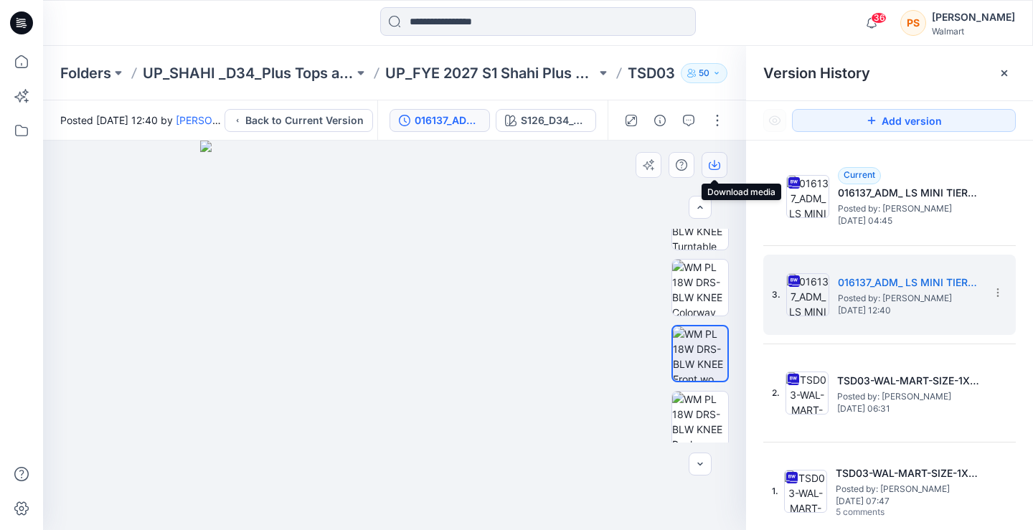
click at [714, 161] on icon "button" at bounding box center [714, 163] width 6 height 7
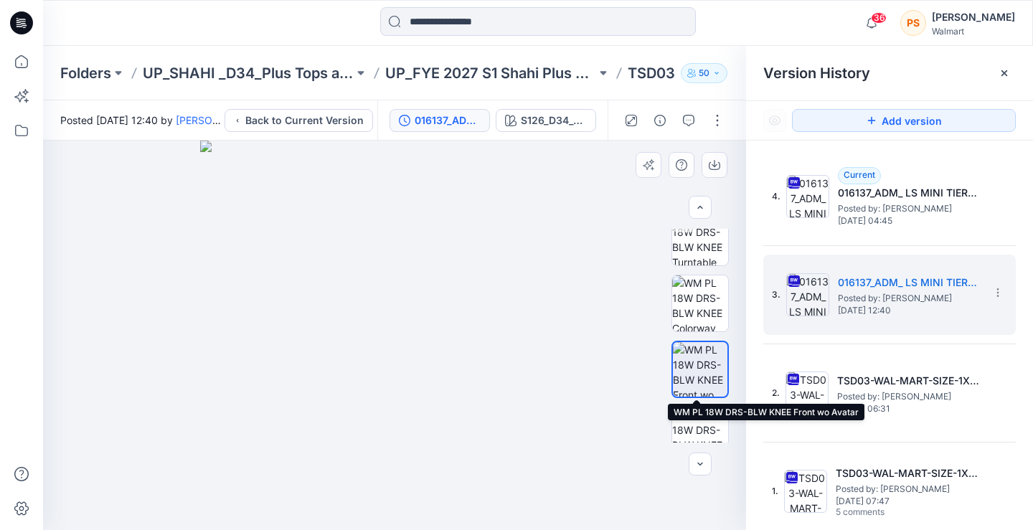
scroll to position [12, 0]
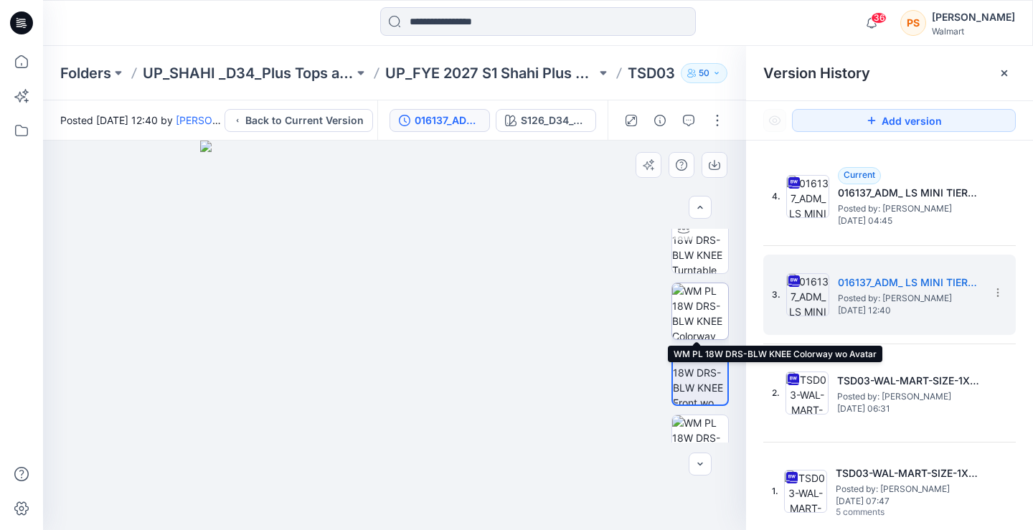
click at [693, 315] on img at bounding box center [700, 311] width 56 height 56
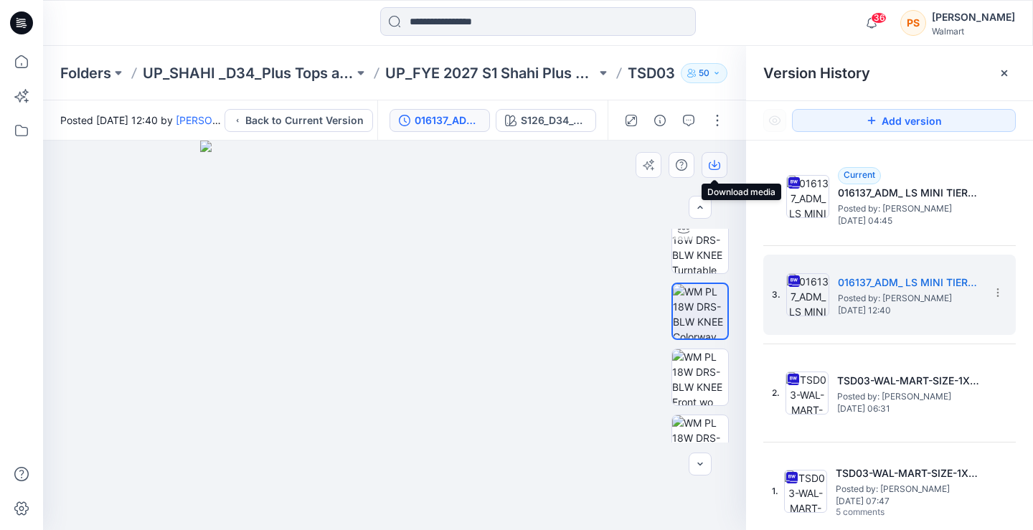
click at [712, 165] on icon "button" at bounding box center [714, 163] width 6 height 7
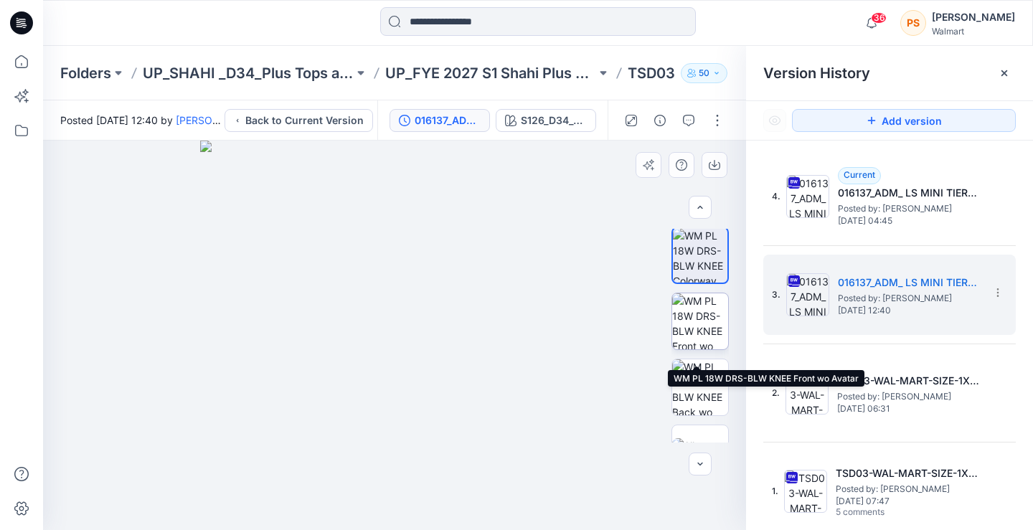
scroll to position [84, 0]
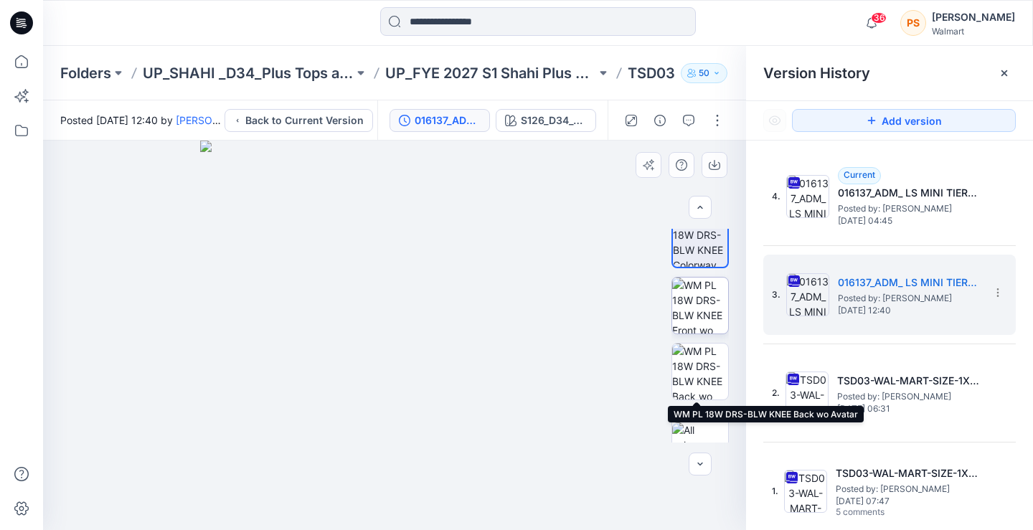
click at [702, 361] on img at bounding box center [700, 372] width 56 height 56
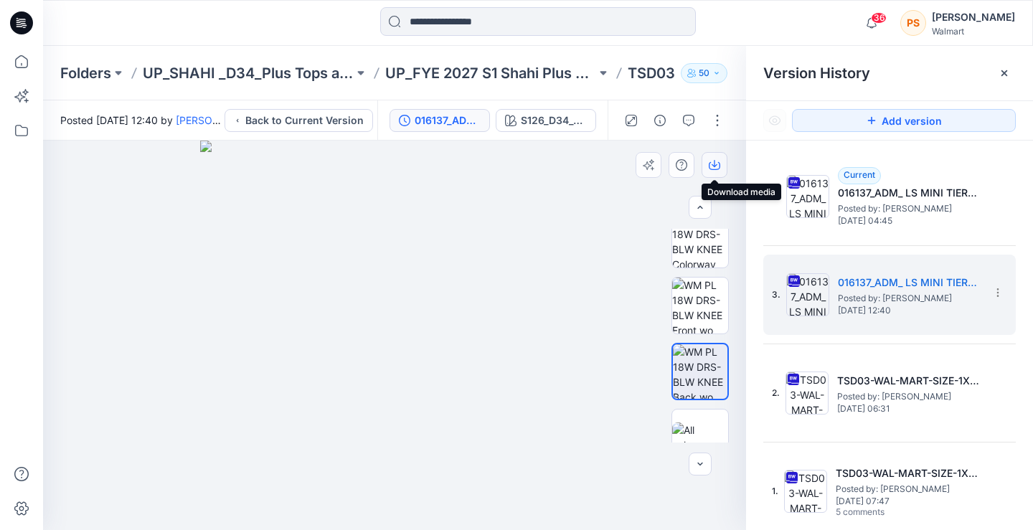
click at [714, 166] on icon "button" at bounding box center [714, 163] width 6 height 7
click at [494, 19] on input at bounding box center [538, 21] width 316 height 29
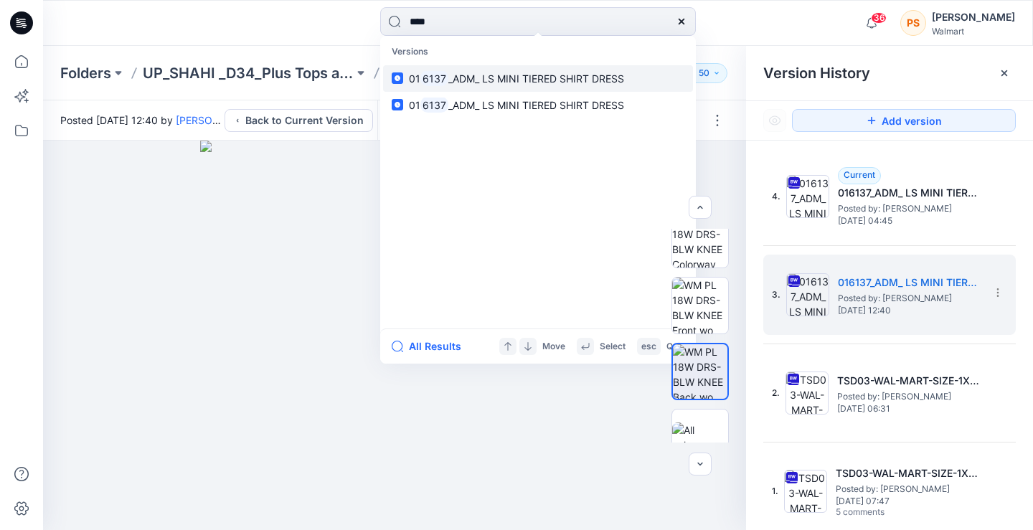
type input "****"
click at [494, 73] on span "_ADM_ LS MINI TIERED SHIRT DRESS" at bounding box center [536, 78] width 176 height 12
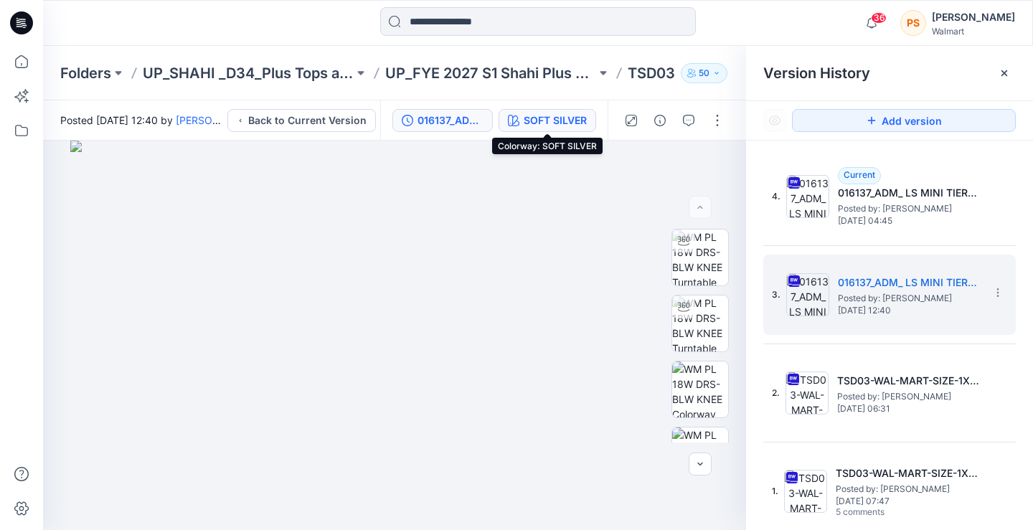
click at [541, 118] on div "SOFT SILVER" at bounding box center [555, 121] width 63 height 16
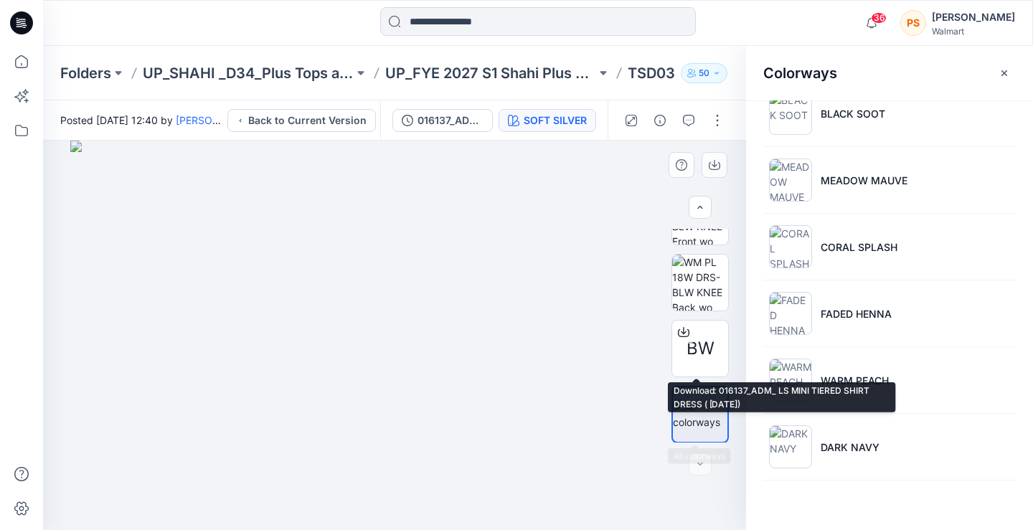
scroll to position [437, 0]
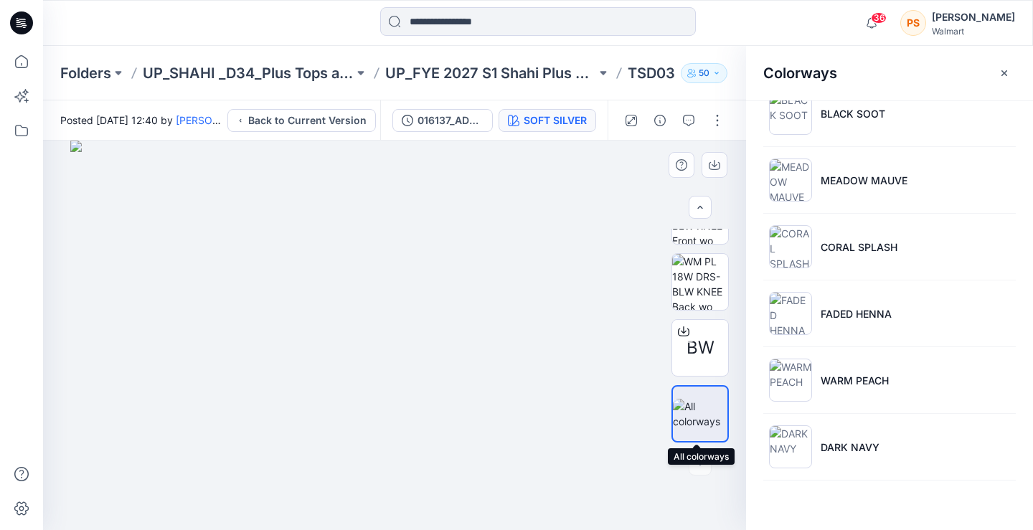
click at [686, 416] on img at bounding box center [700, 414] width 55 height 30
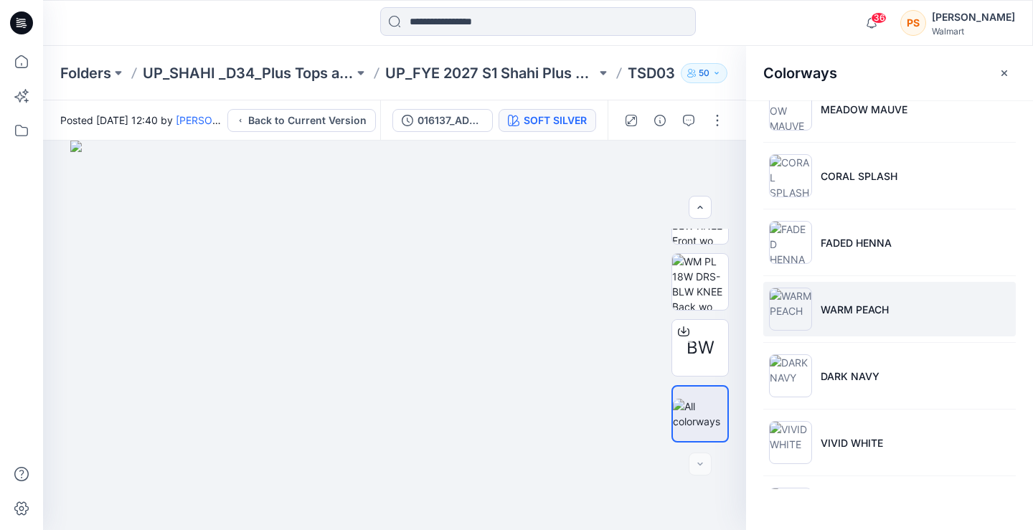
scroll to position [167, 0]
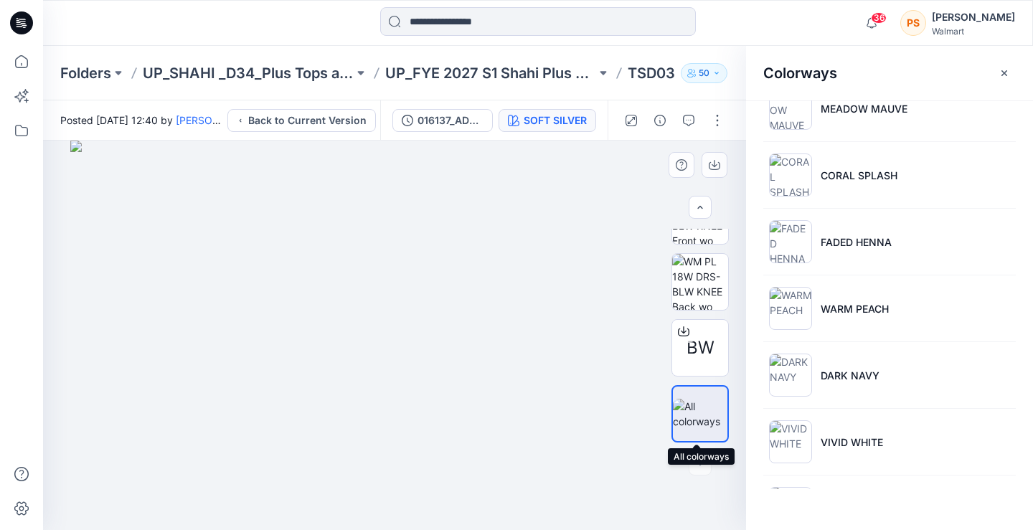
click at [708, 413] on img at bounding box center [700, 414] width 55 height 30
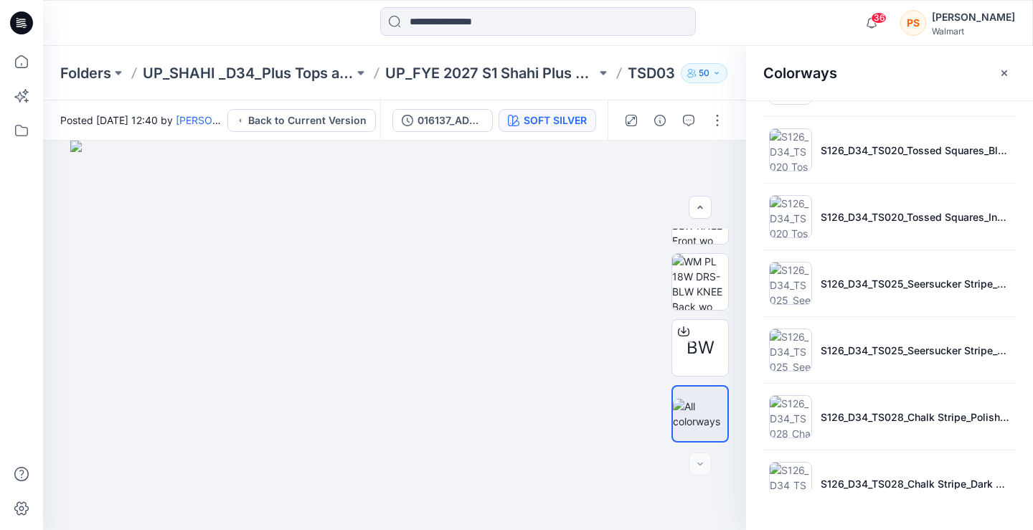
scroll to position [573, 0]
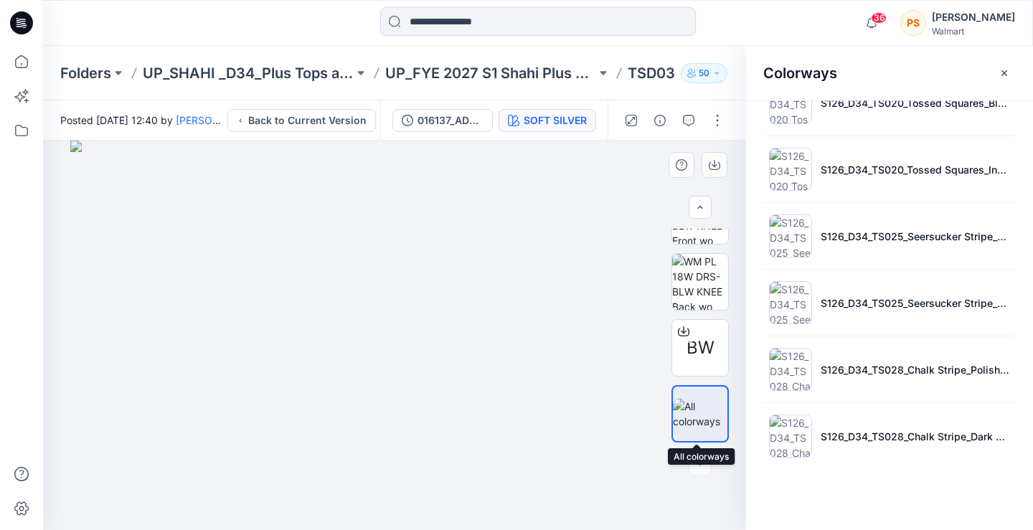
click at [685, 421] on img at bounding box center [700, 414] width 55 height 30
click at [529, 24] on input at bounding box center [538, 21] width 316 height 29
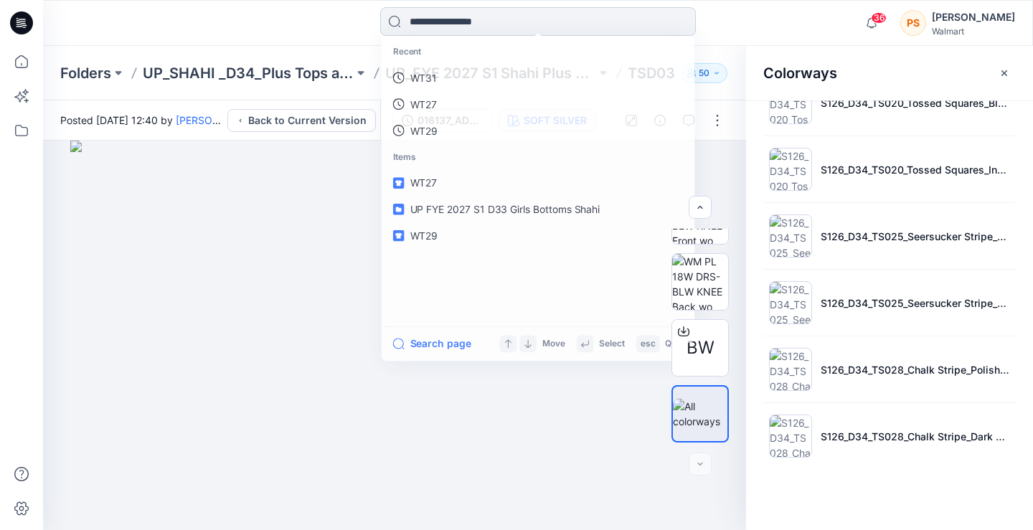
click at [529, 24] on input at bounding box center [538, 21] width 316 height 29
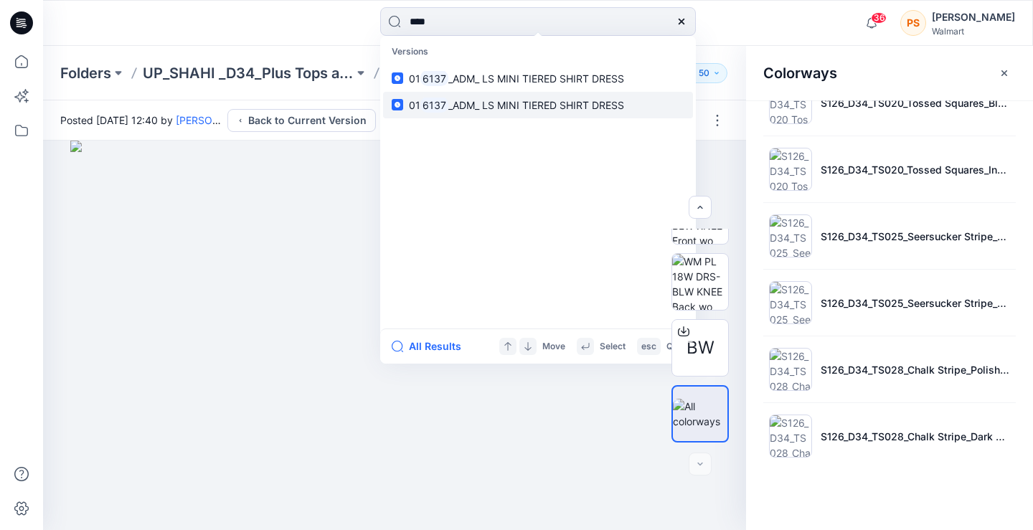
type input "****"
click at [501, 108] on span "_ADM_ LS MINI TIERED SHIRT DRESS" at bounding box center [536, 105] width 176 height 12
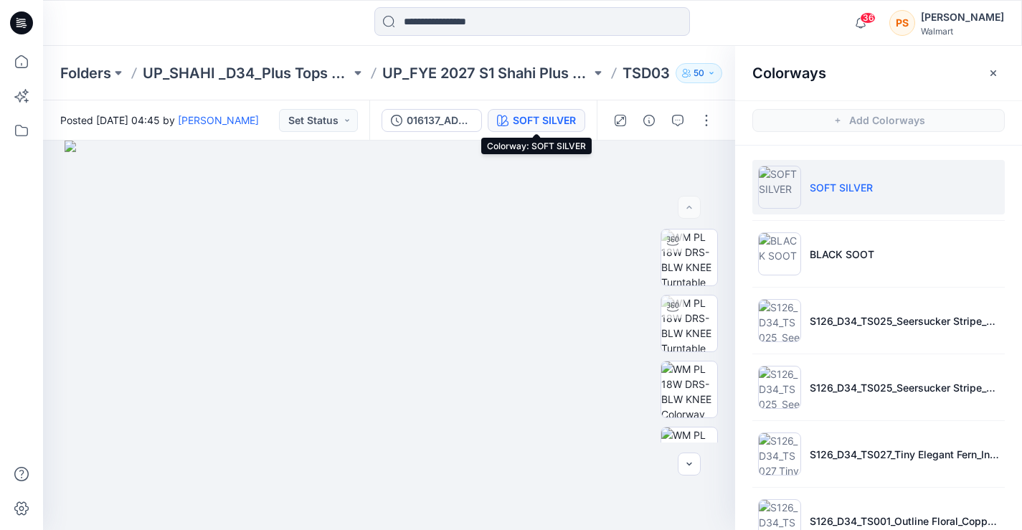
click at [550, 110] on button "SOFT SILVER" at bounding box center [537, 120] width 98 height 23
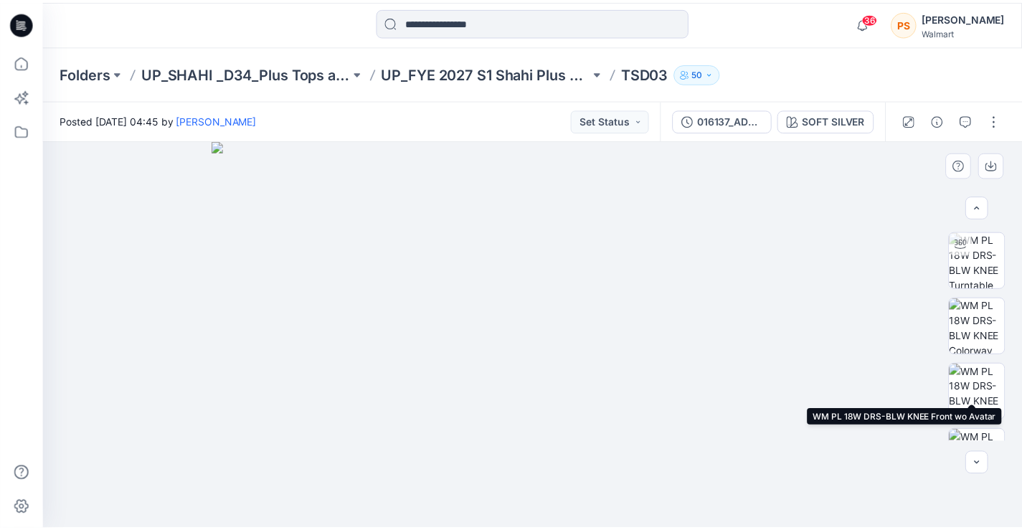
scroll to position [143, 0]
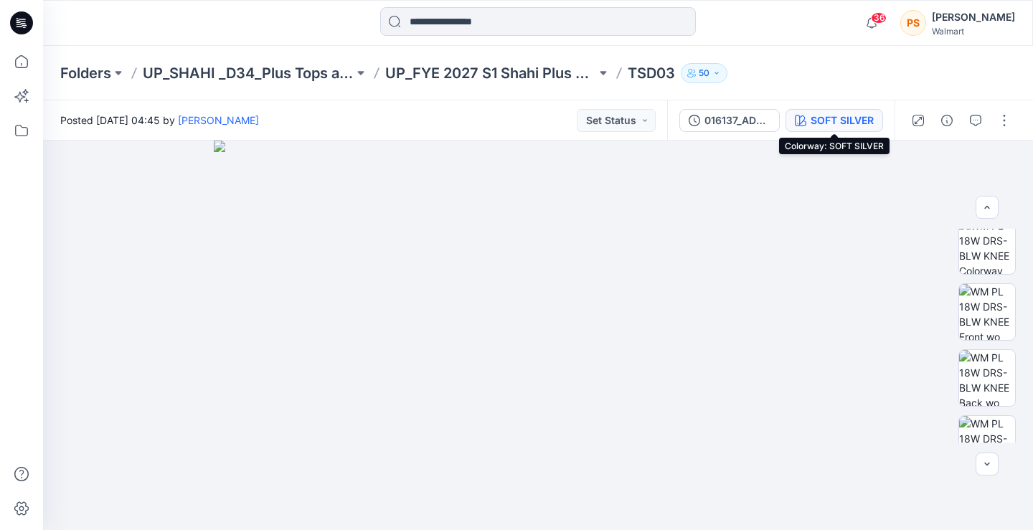
click at [848, 119] on div "SOFT SILVER" at bounding box center [841, 121] width 63 height 16
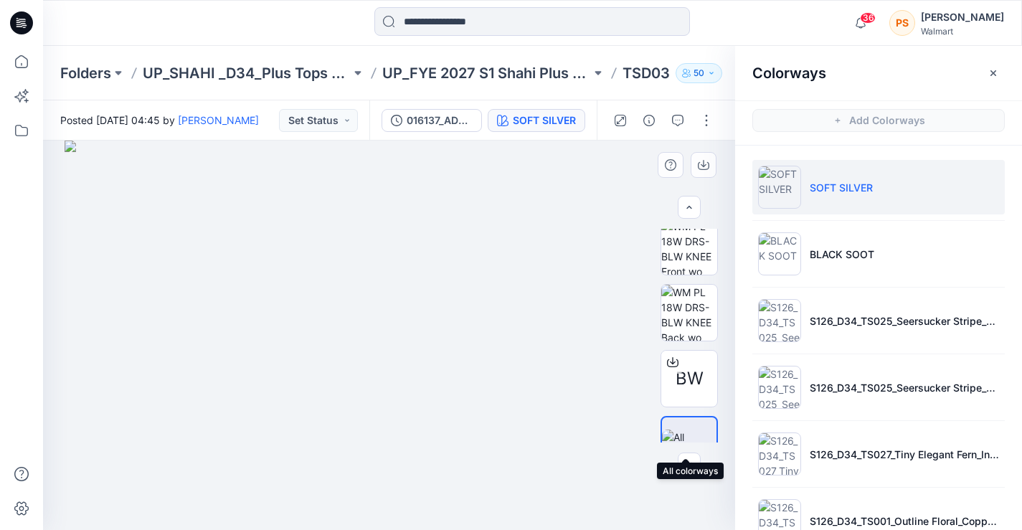
scroll to position [437, 0]
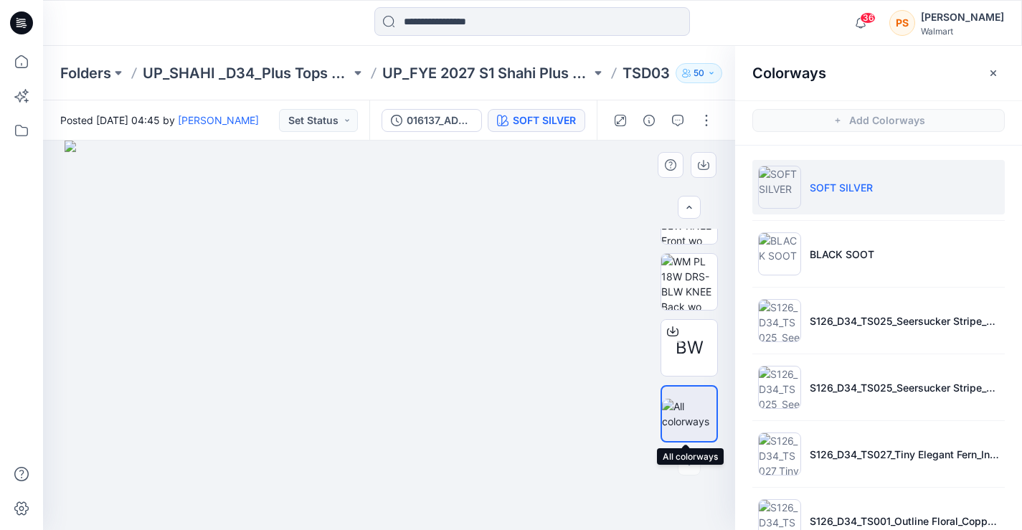
click at [682, 421] on img at bounding box center [689, 414] width 55 height 30
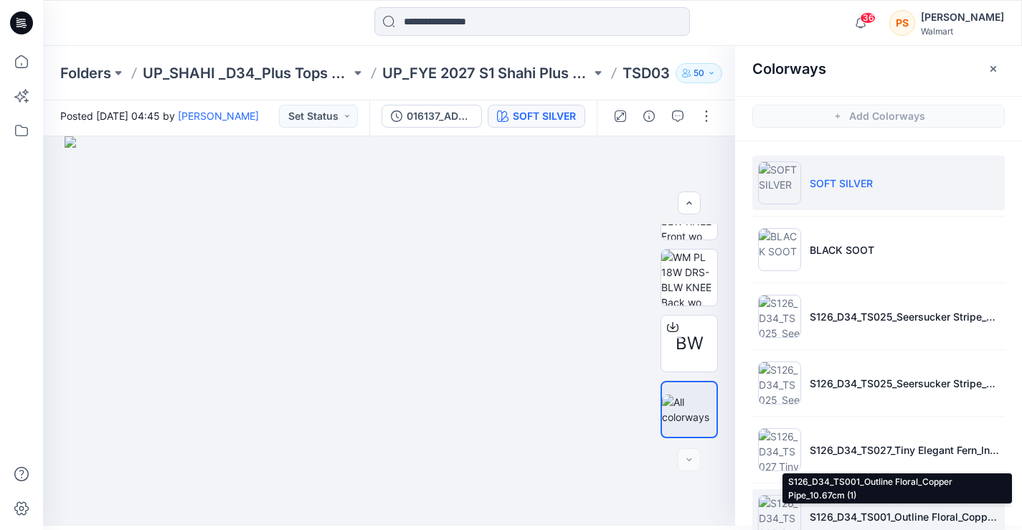
click at [872, 511] on p "S126_D34_TS001_Outline Floral_Copper Pipe_10.67cm (1)" at bounding box center [904, 516] width 189 height 15
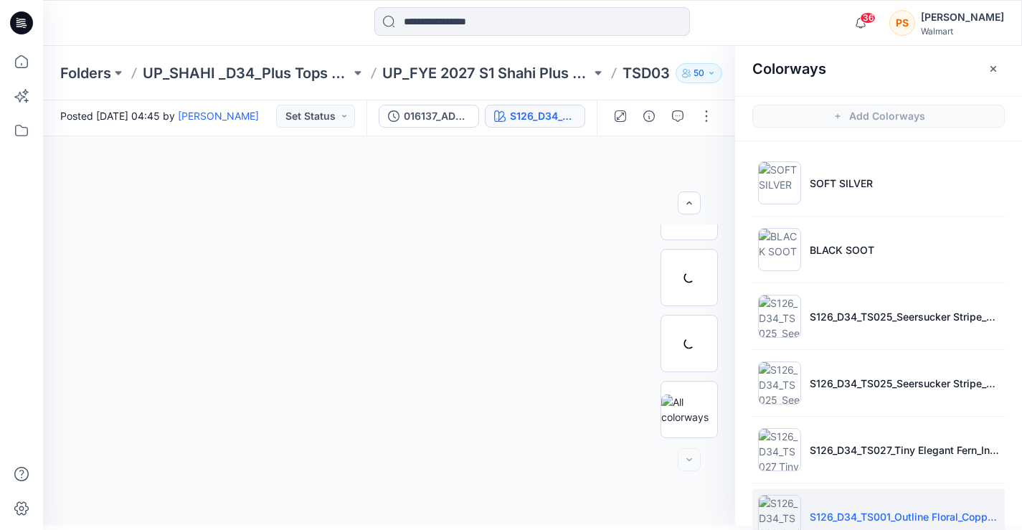
scroll to position [371, 0]
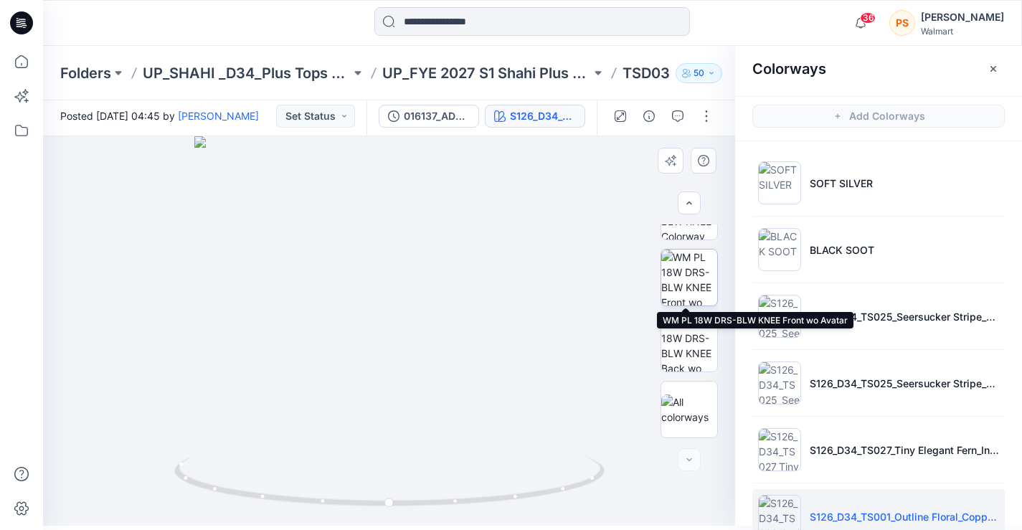
click at [692, 278] on img at bounding box center [689, 278] width 56 height 56
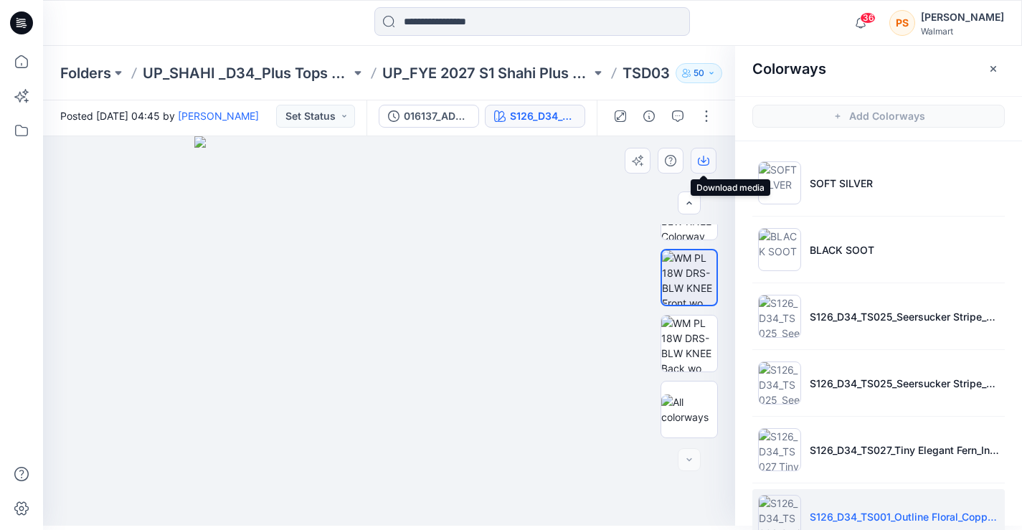
click at [701, 162] on icon "button" at bounding box center [703, 160] width 11 height 11
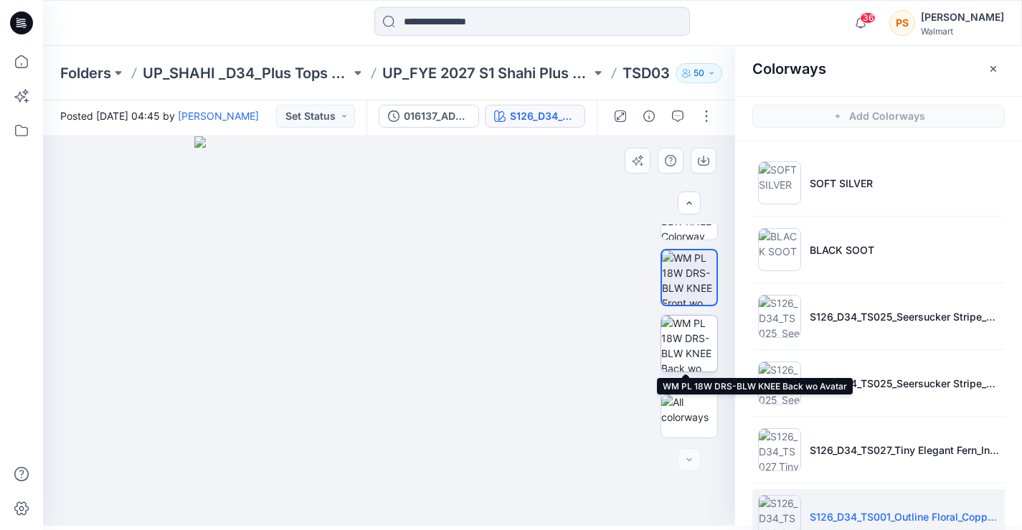
click at [685, 345] on img at bounding box center [689, 344] width 56 height 56
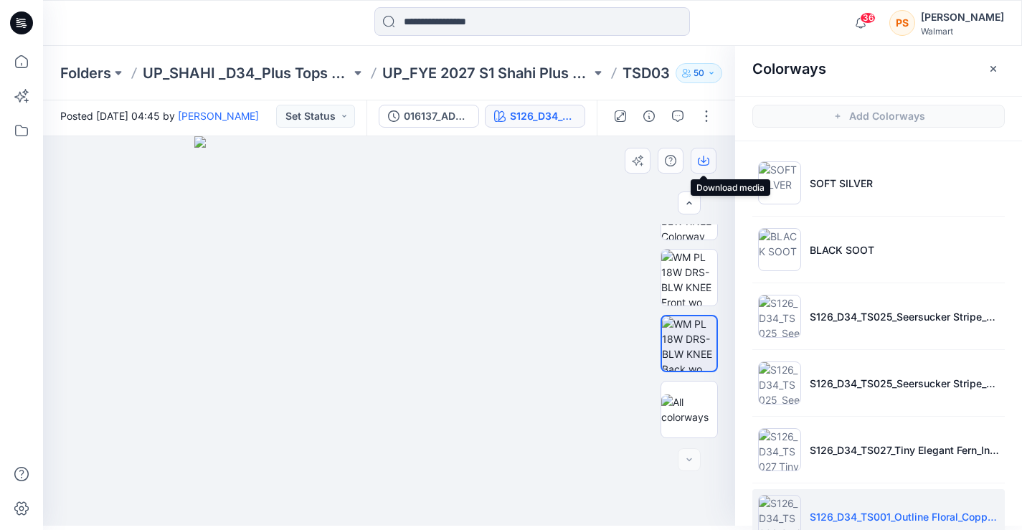
click at [705, 160] on icon "button" at bounding box center [703, 160] width 11 height 11
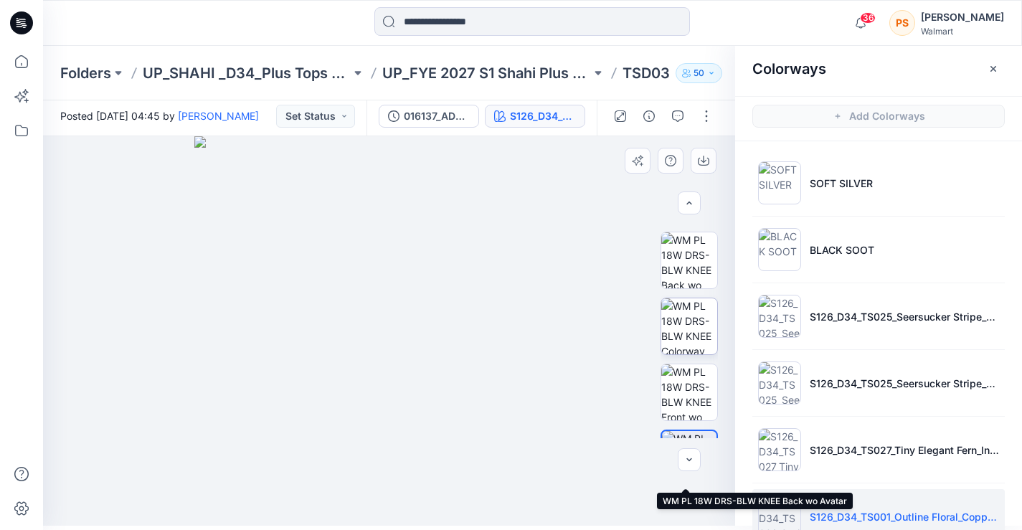
scroll to position [252, 0]
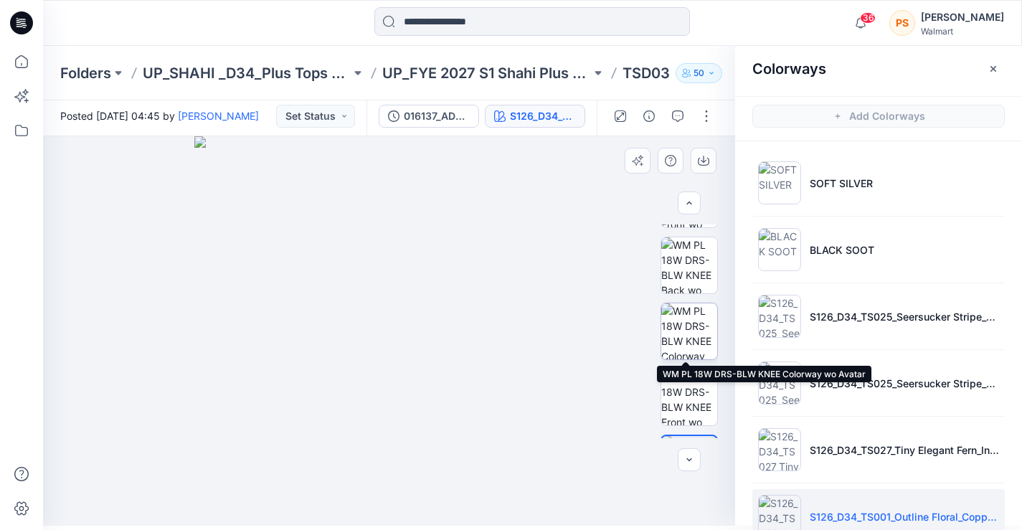
click at [682, 322] on img at bounding box center [689, 331] width 56 height 56
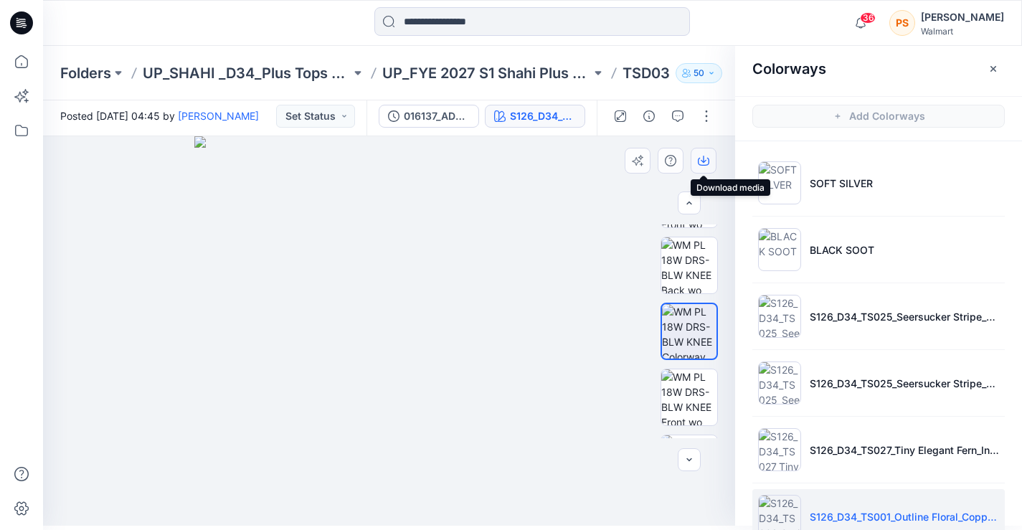
click at [703, 157] on icon "button" at bounding box center [703, 160] width 11 height 11
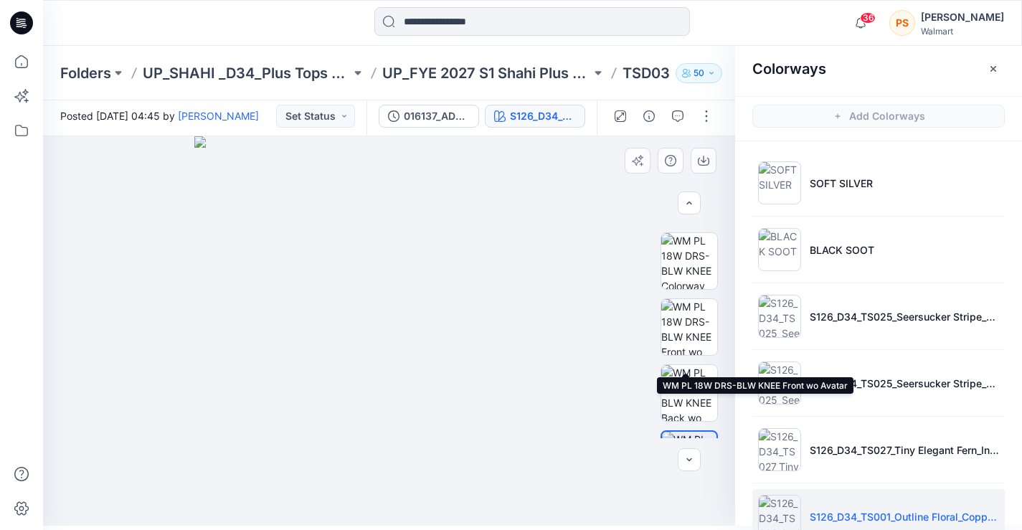
scroll to position [85, 0]
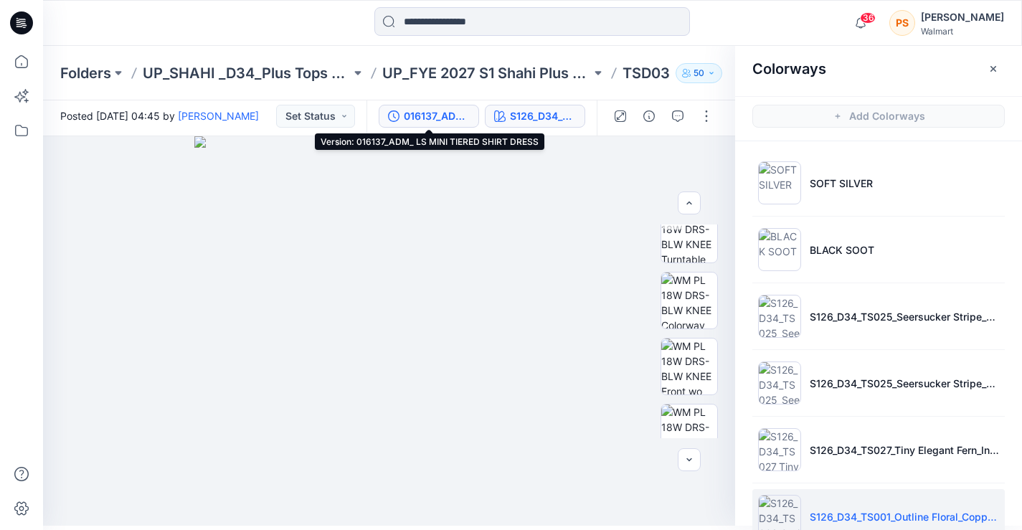
click at [452, 117] on div "016137_ADM_ LS MINI TIERED SHIRT DRESS" at bounding box center [437, 116] width 66 height 16
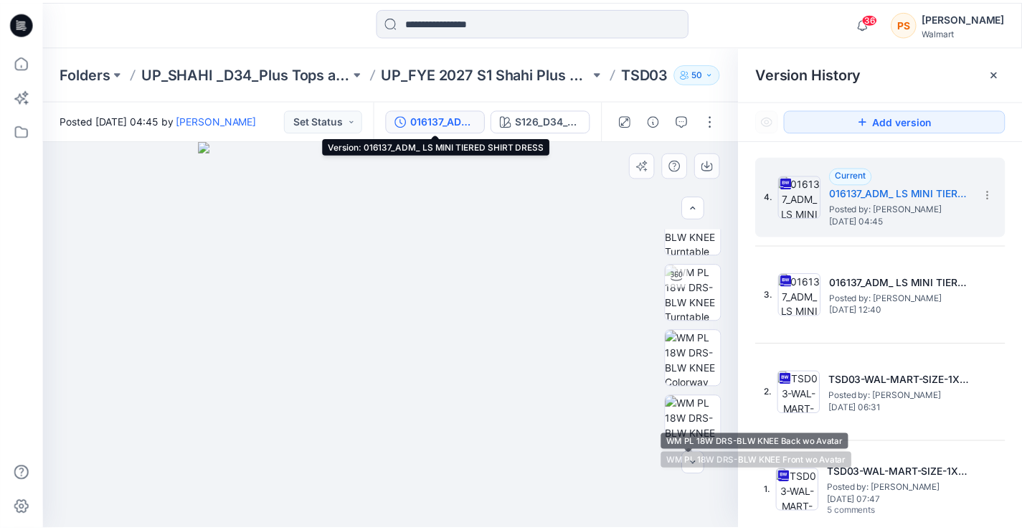
scroll to position [0, 0]
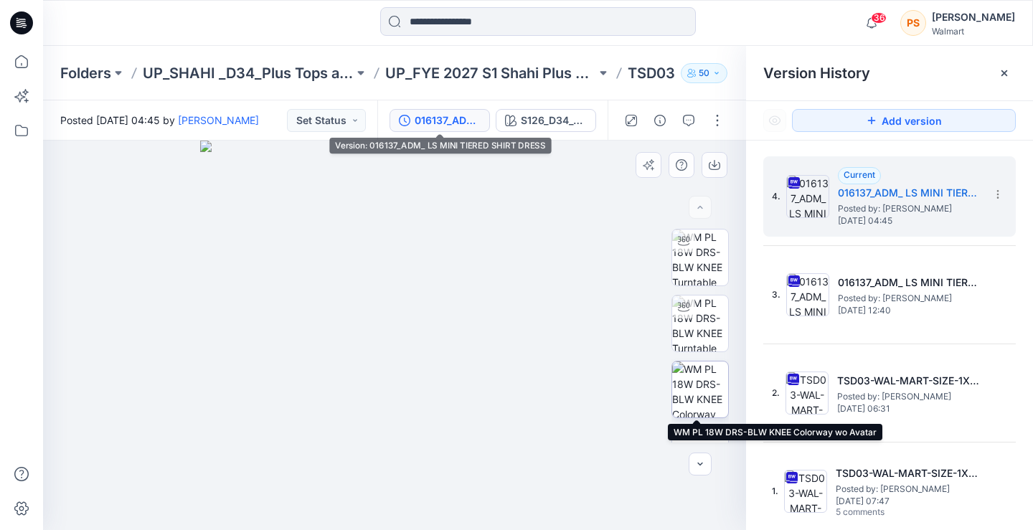
click at [694, 383] on img at bounding box center [700, 389] width 56 height 56
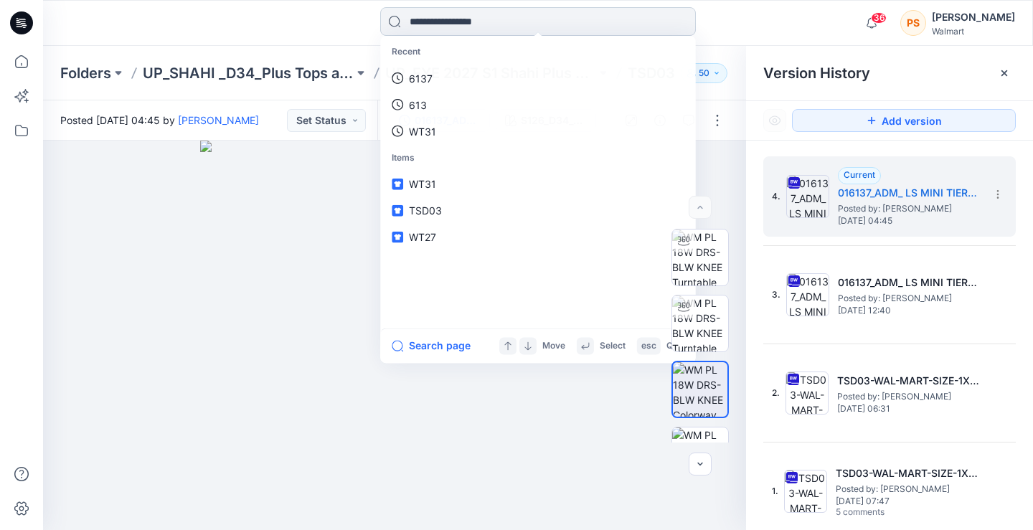
click at [526, 15] on input at bounding box center [538, 21] width 316 height 29
click at [200, 379] on img at bounding box center [394, 335] width 389 height 389
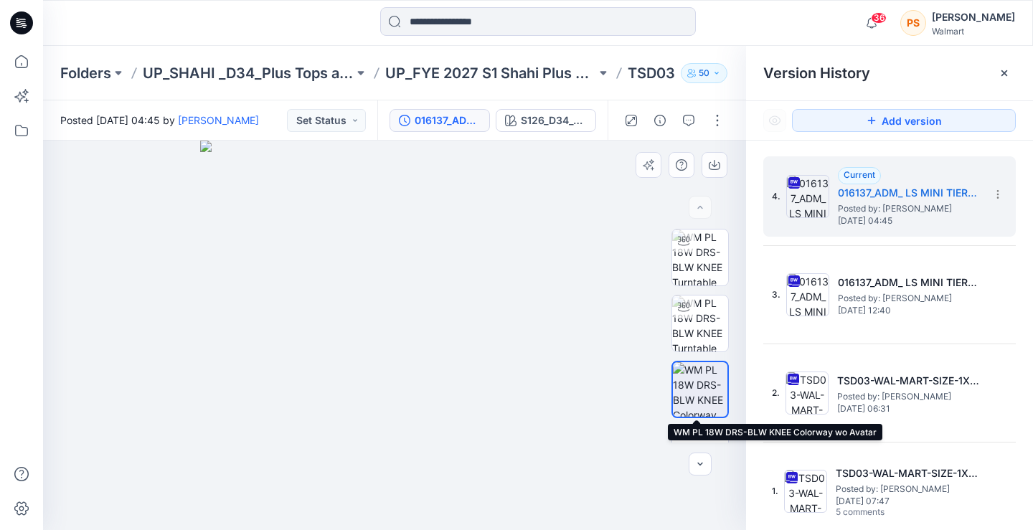
click at [696, 376] on img at bounding box center [700, 389] width 55 height 55
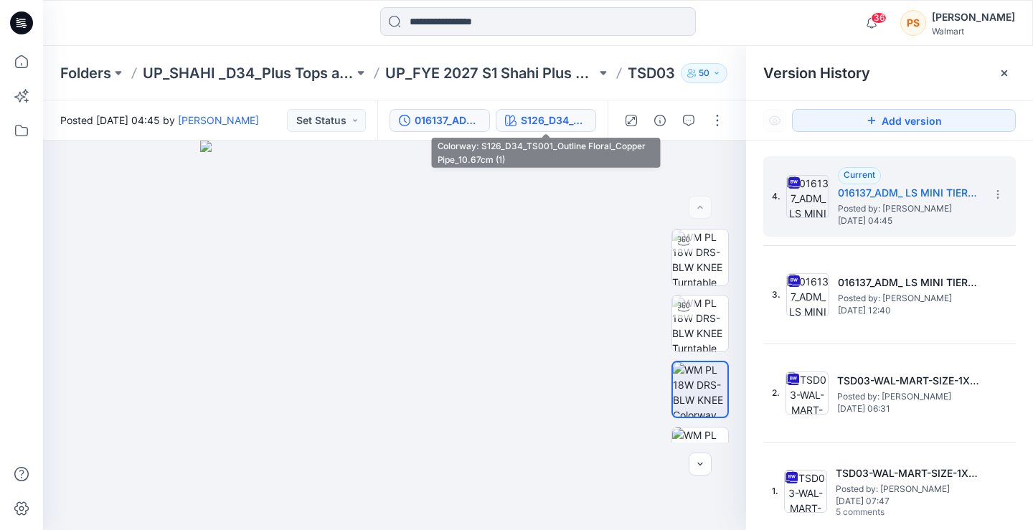
click at [560, 122] on div "S126_D34_TS001_Outline Floral_Copper Pipe_10.67cm (1)" at bounding box center [554, 121] width 66 height 16
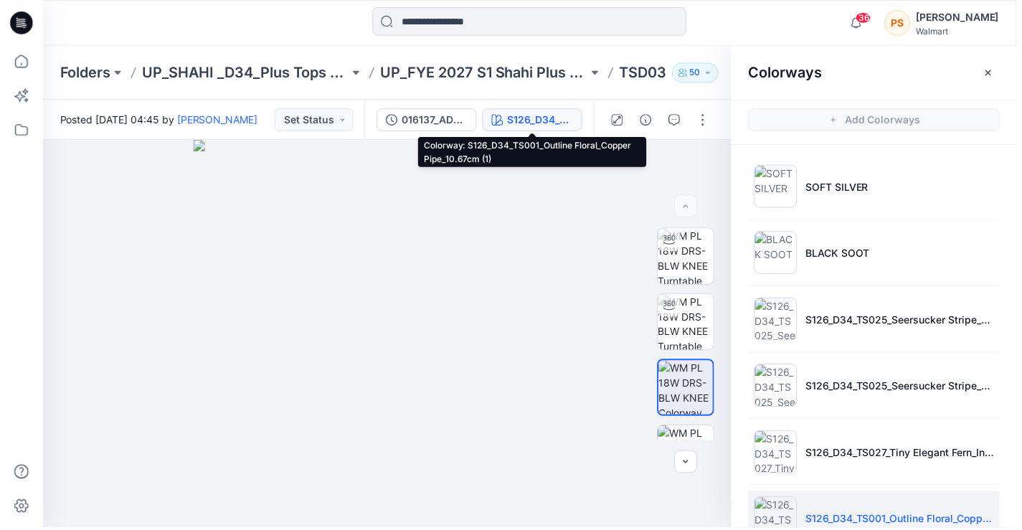
click at [560, 122] on div "S126_D34_TS001_Outline Floral_Copper Pipe_10.67cm (1)" at bounding box center [543, 121] width 66 height 16
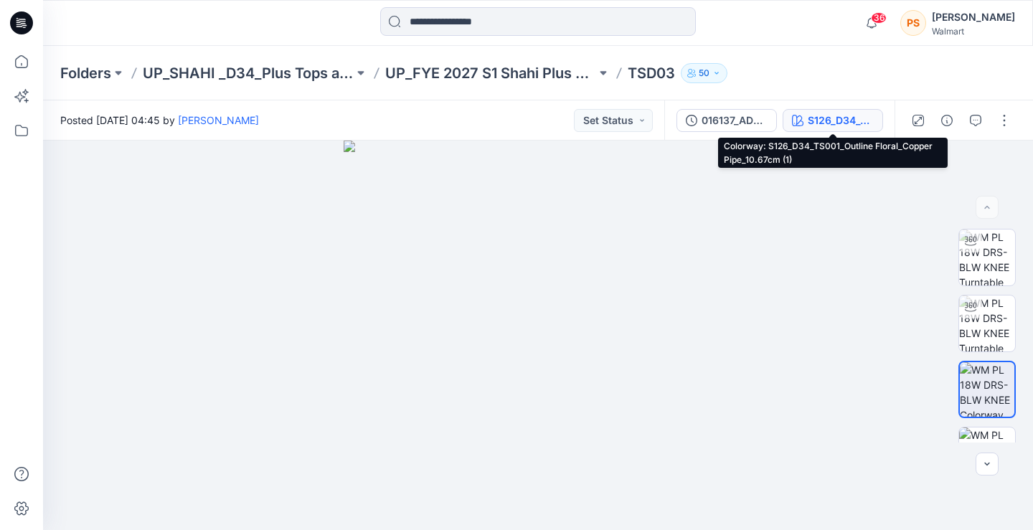
click at [830, 121] on div "S126_D34_TS001_Outline Floral_Copper Pipe_10.67cm (1)" at bounding box center [841, 121] width 66 height 16
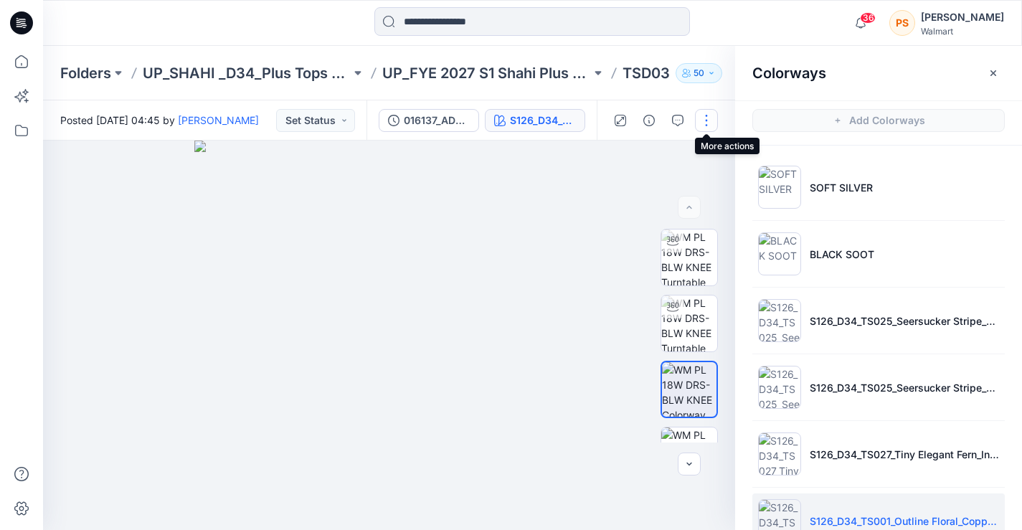
click at [704, 123] on button "button" at bounding box center [706, 120] width 23 height 23
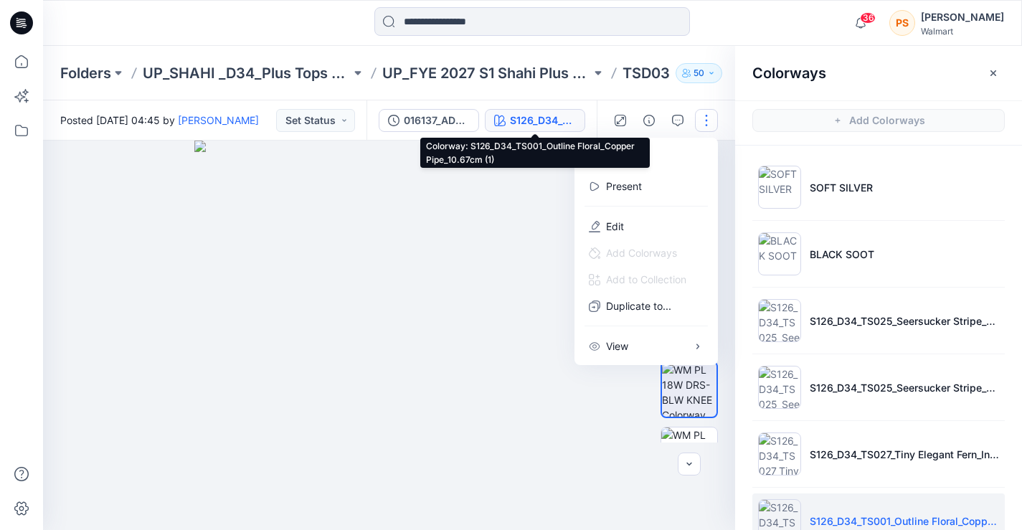
click at [557, 123] on div "S126_D34_TS001_Outline Floral_Copper Pipe_10.67cm (1)" at bounding box center [543, 121] width 66 height 16
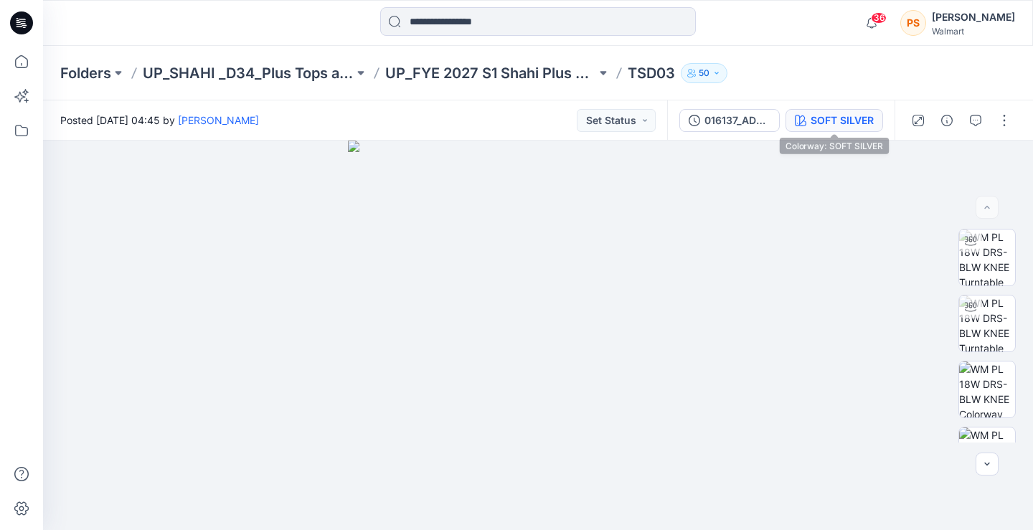
click at [822, 122] on div "SOFT SILVER" at bounding box center [841, 121] width 63 height 16
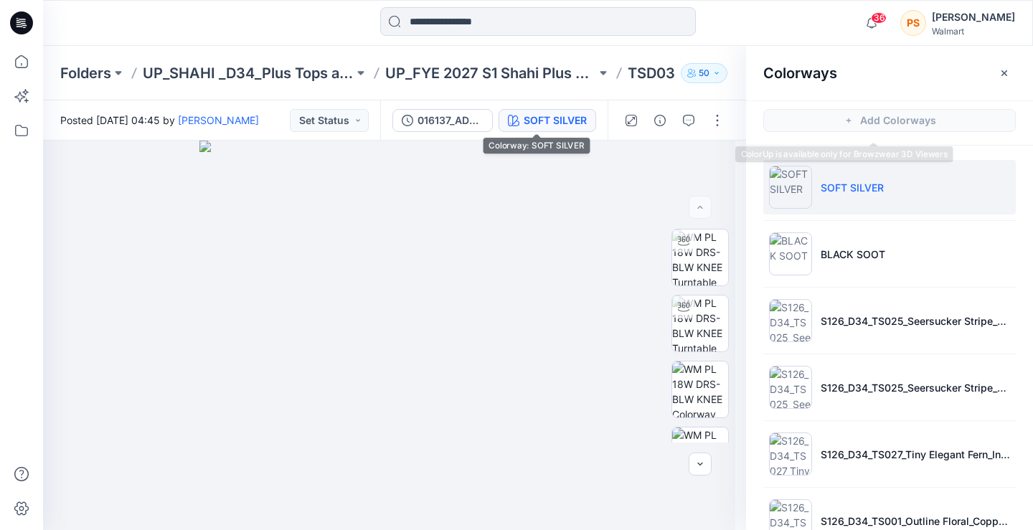
click at [822, 122] on span "Add Colorways" at bounding box center [889, 120] width 287 height 40
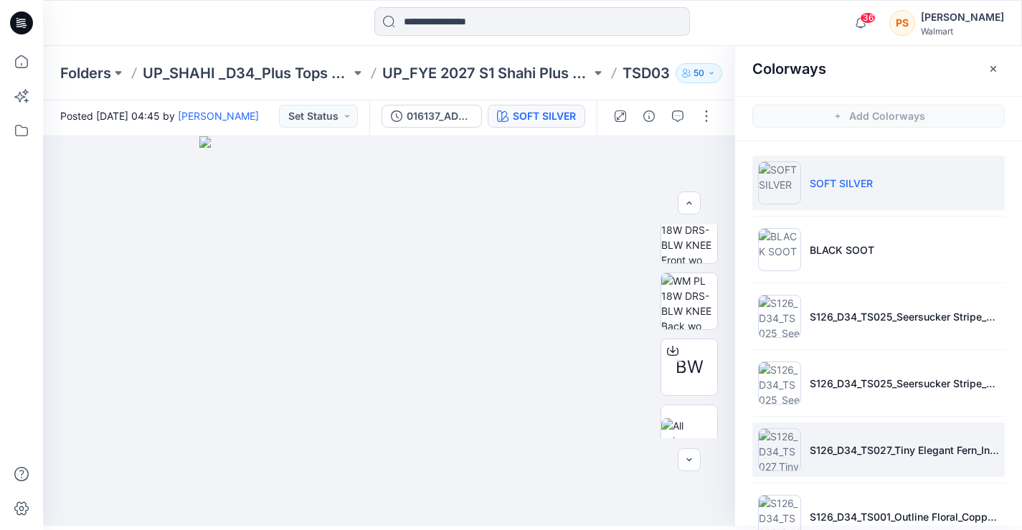
scroll to position [39, 0]
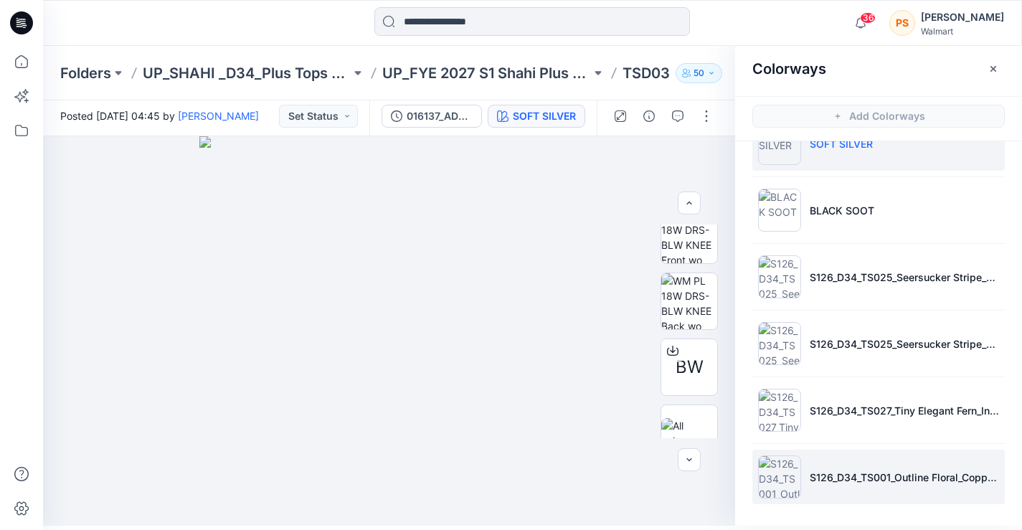
click at [771, 471] on img at bounding box center [779, 476] width 43 height 43
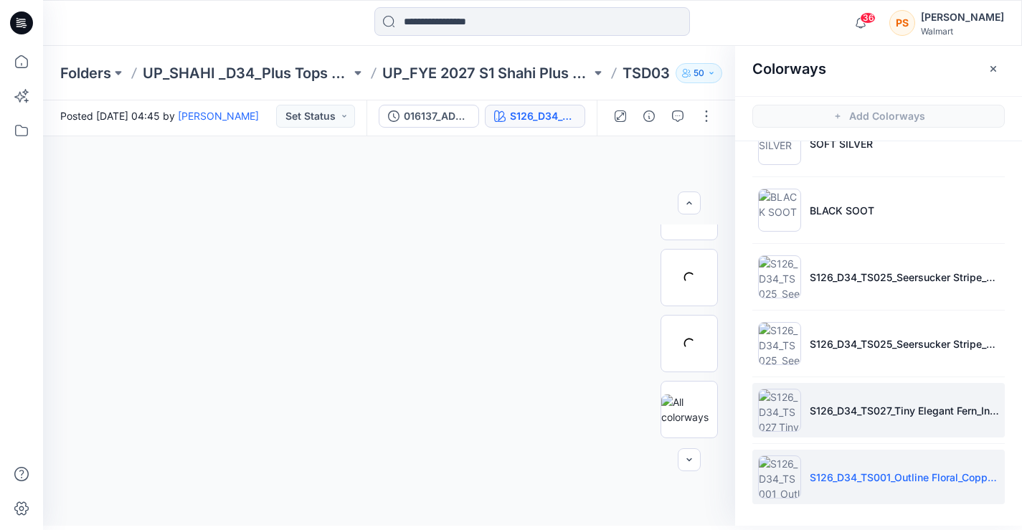
scroll to position [348, 0]
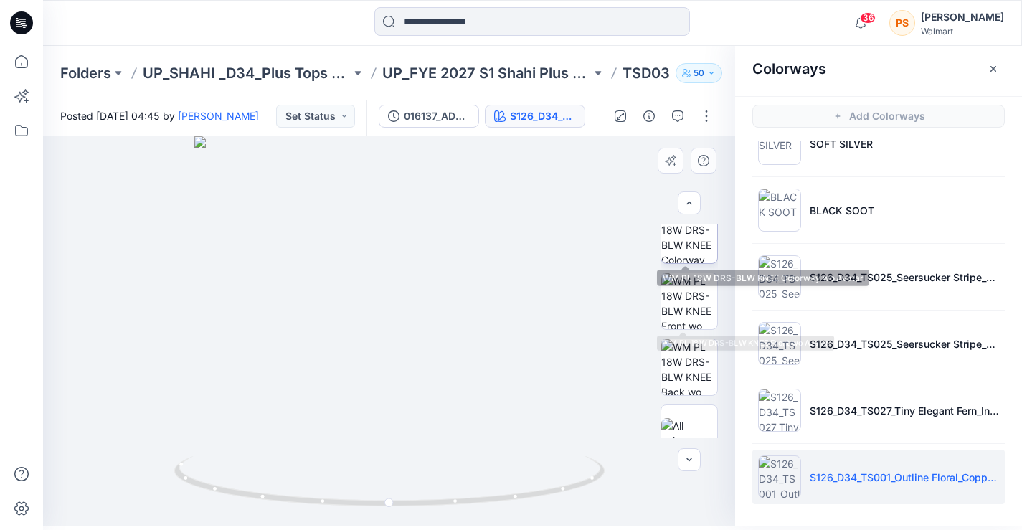
click at [691, 242] on img at bounding box center [689, 235] width 56 height 56
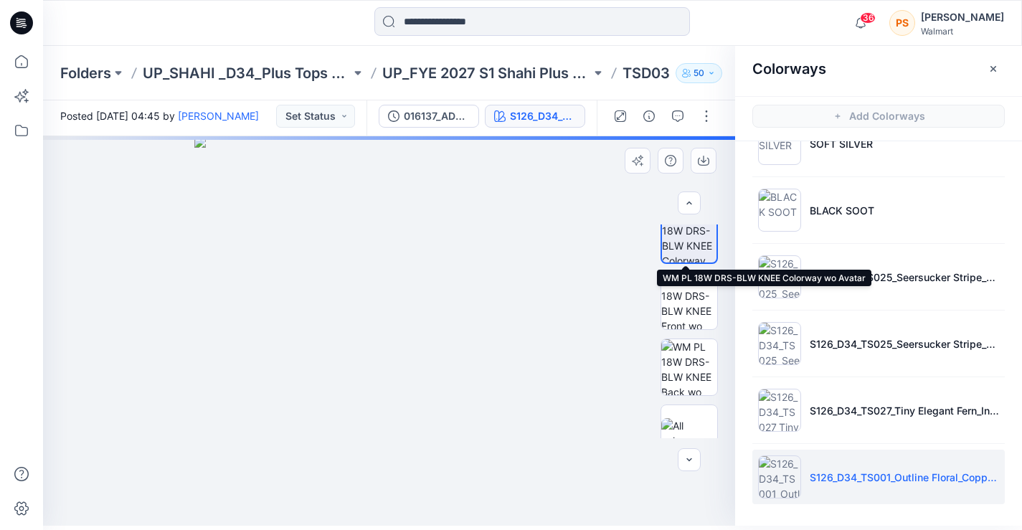
click at [691, 242] on img at bounding box center [689, 235] width 55 height 55
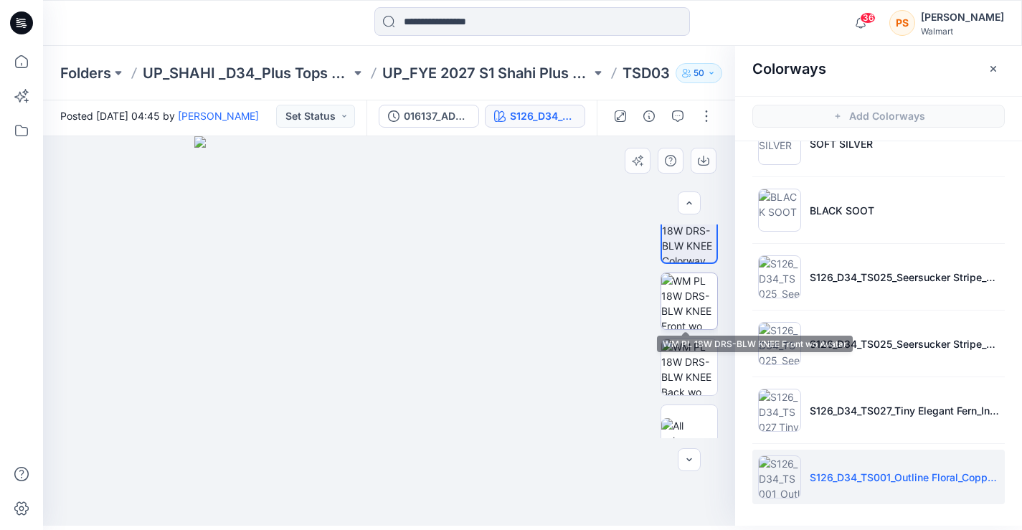
click at [690, 281] on img at bounding box center [689, 301] width 56 height 56
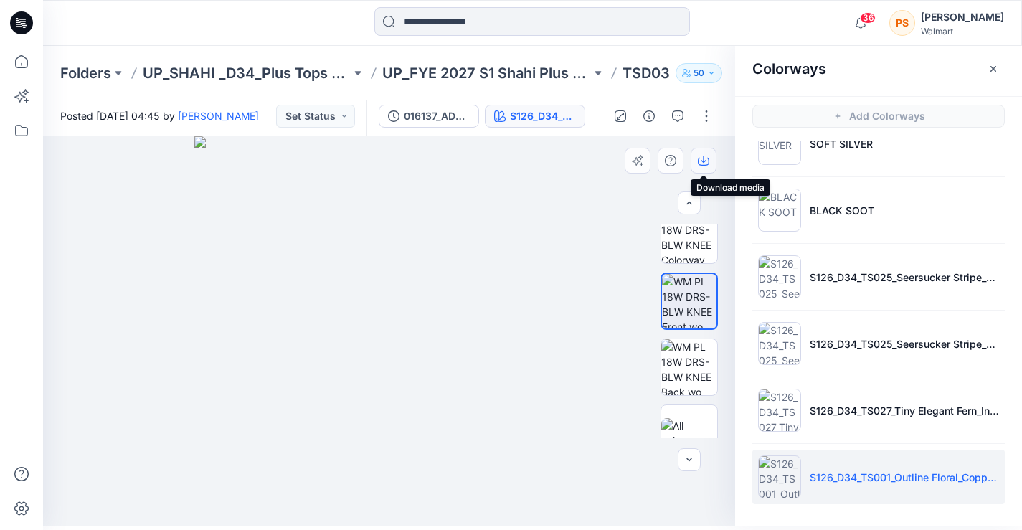
click at [704, 163] on icon "button" at bounding box center [704, 159] width 6 height 7
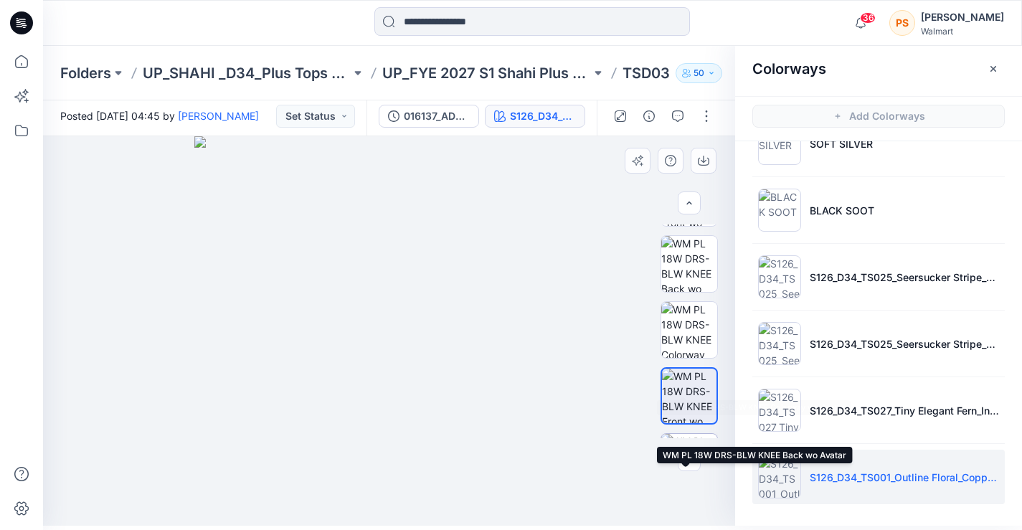
scroll to position [180, 0]
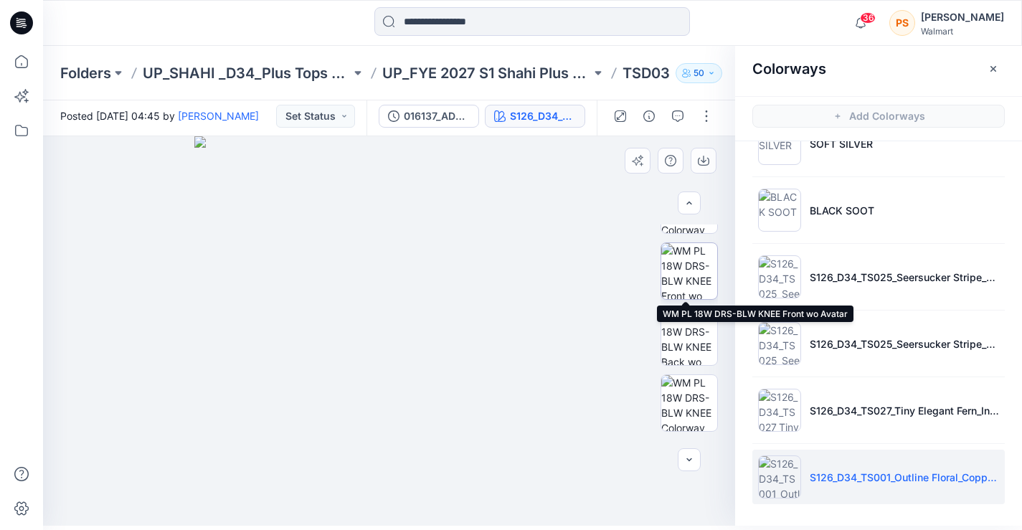
click at [686, 268] on img at bounding box center [689, 271] width 56 height 56
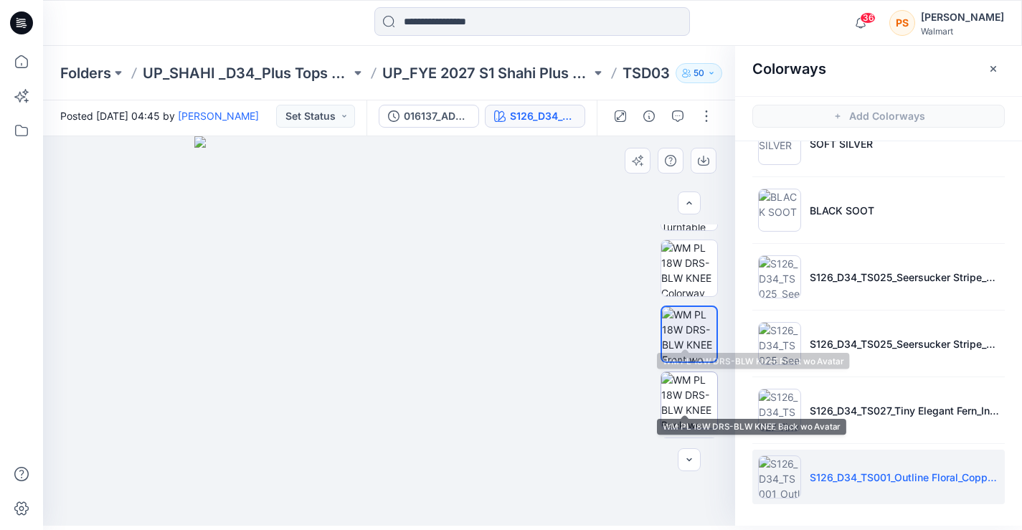
scroll to position [108, 0]
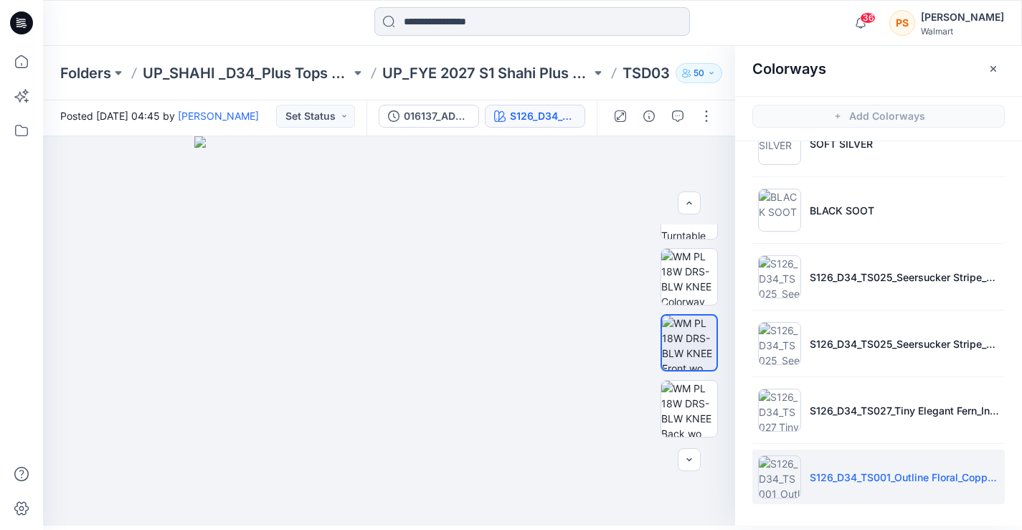
click at [456, 11] on input at bounding box center [532, 21] width 316 height 29
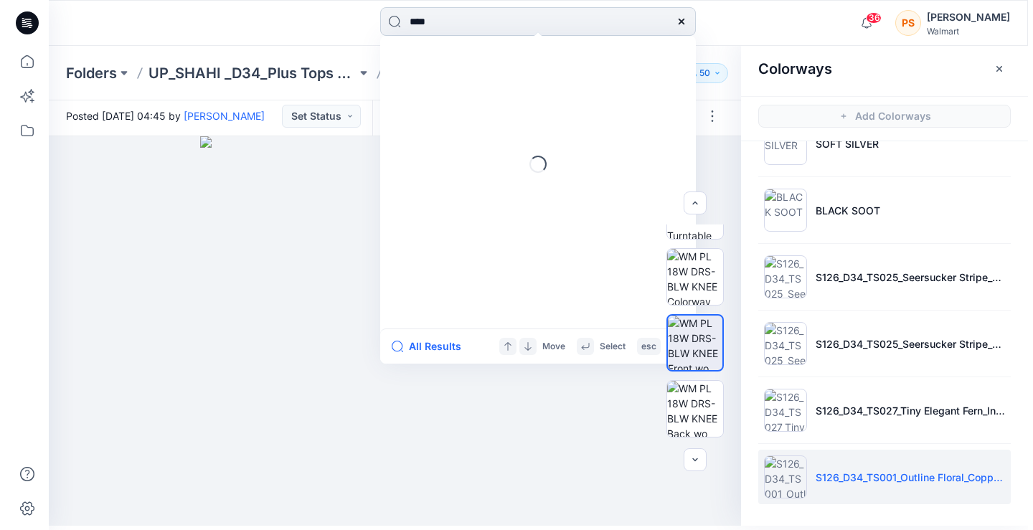
scroll to position [0, 0]
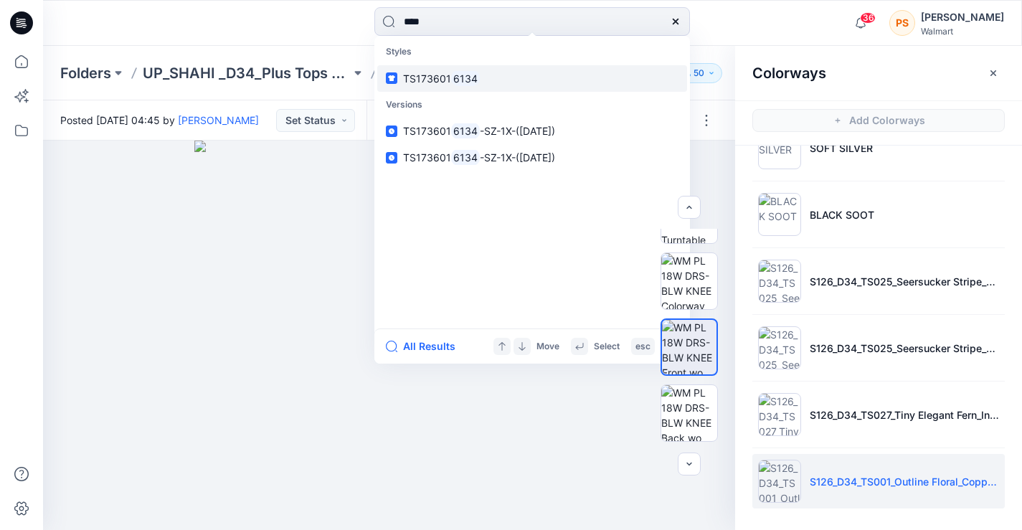
type input "****"
click at [444, 80] on span "TS173601" at bounding box center [427, 78] width 48 height 12
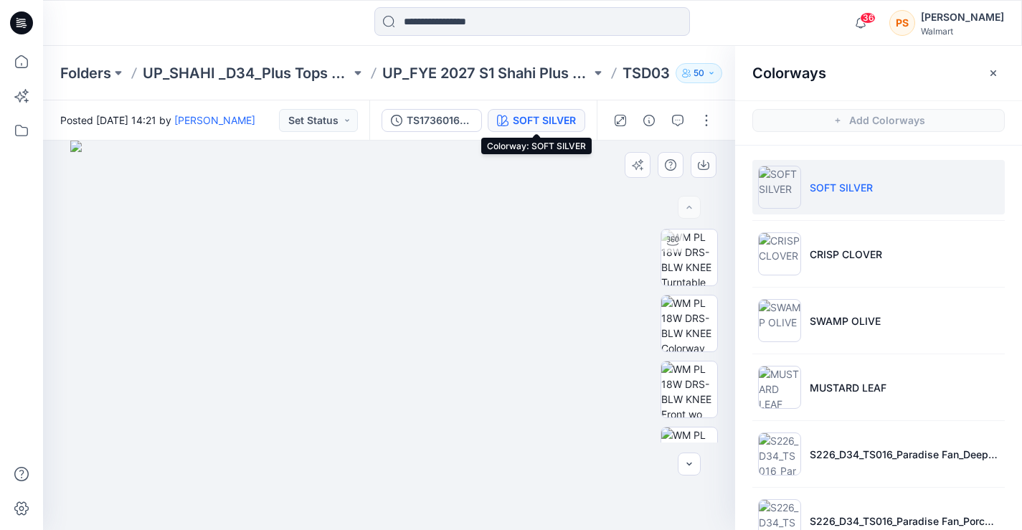
click at [544, 120] on div "SOFT SILVER" at bounding box center [544, 121] width 63 height 16
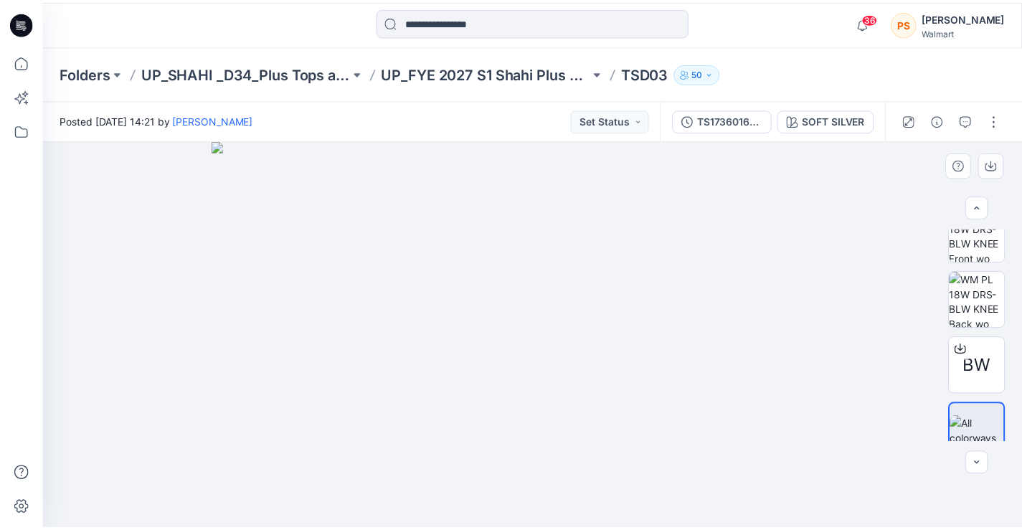
scroll to position [174, 0]
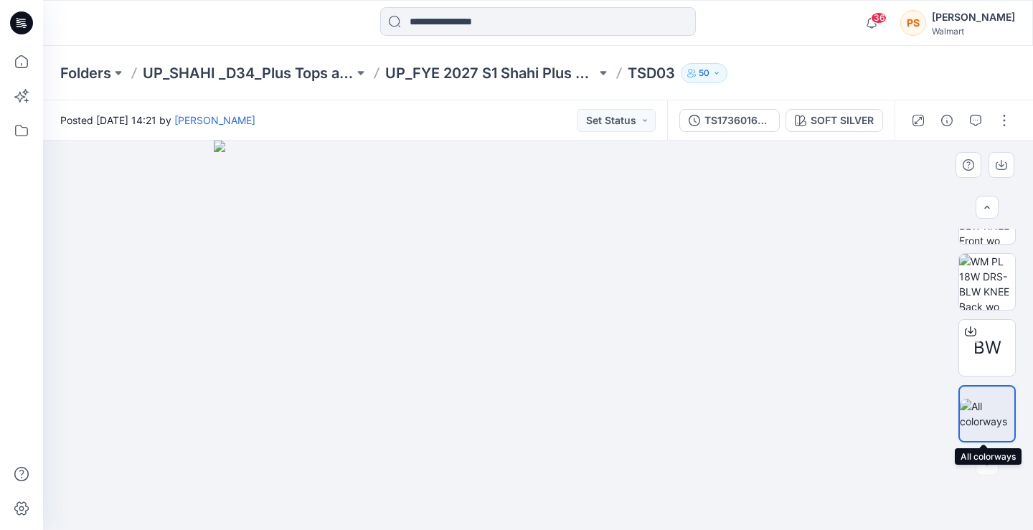
click at [986, 406] on img at bounding box center [987, 414] width 55 height 30
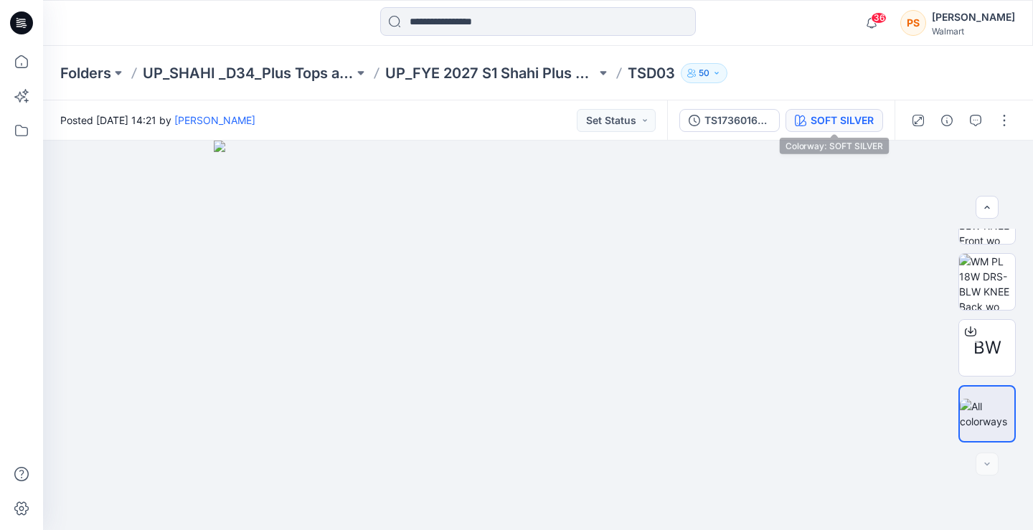
click at [836, 117] on div "SOFT SILVER" at bounding box center [841, 121] width 63 height 16
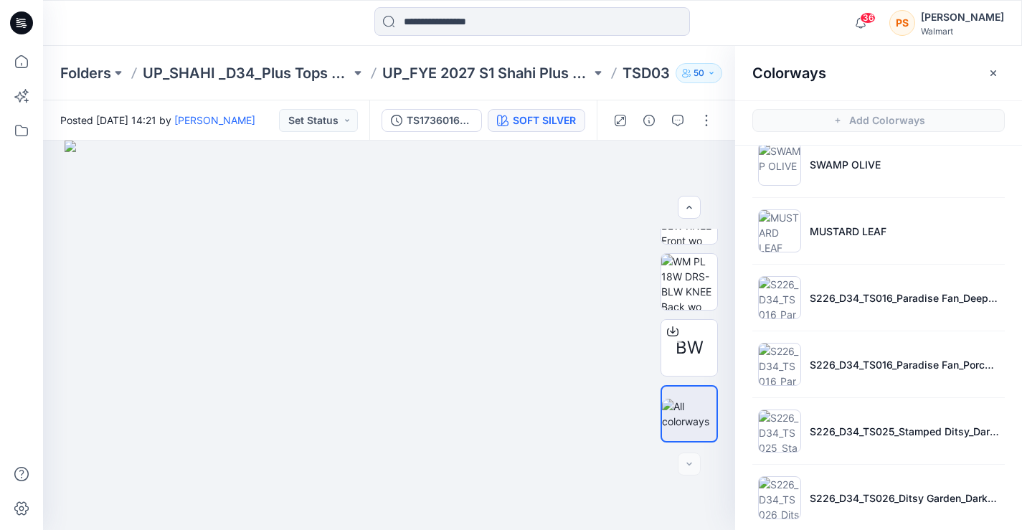
scroll to position [215, 0]
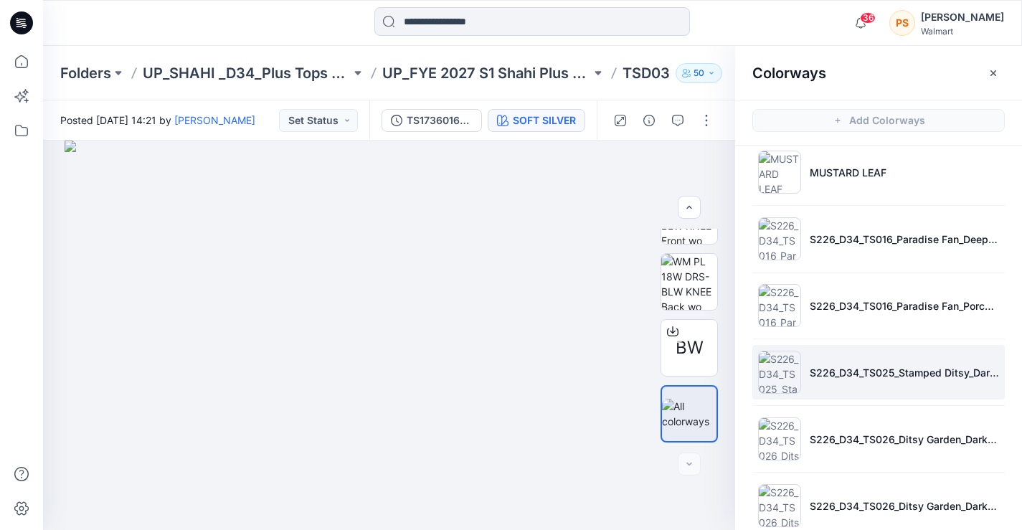
click at [824, 384] on li "S226_D34_TS025_Stamped Ditsy_Dark Navy_32cm" at bounding box center [878, 372] width 252 height 55
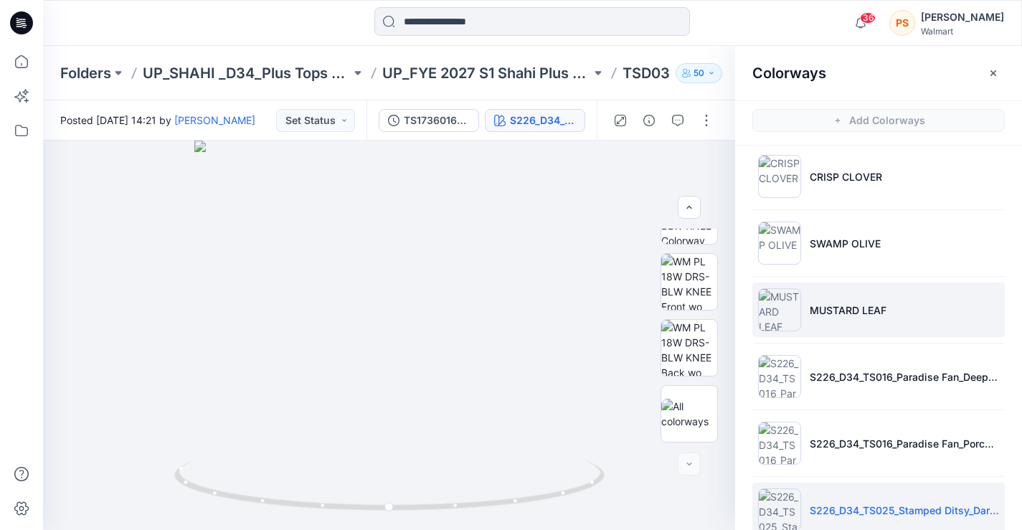
scroll to position [120, 0]
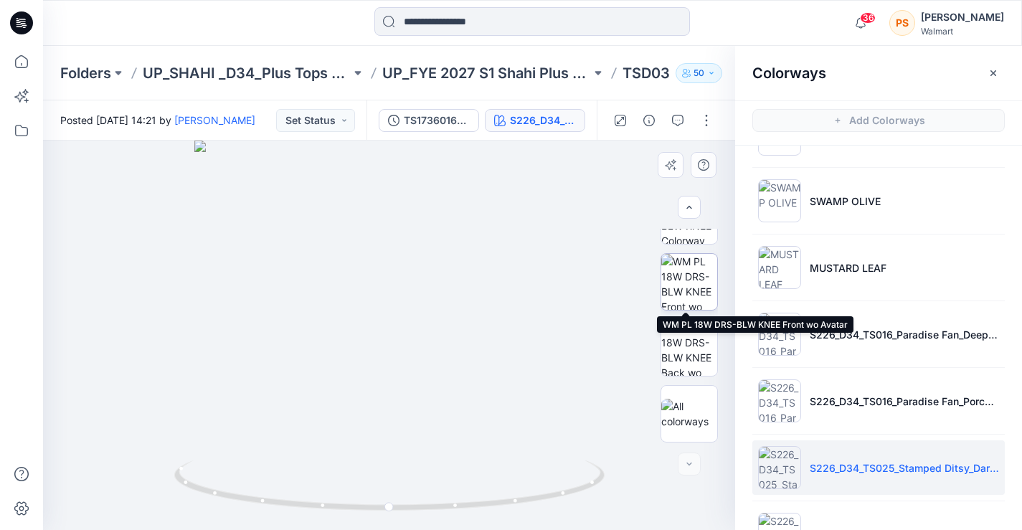
click at [688, 285] on img at bounding box center [689, 282] width 56 height 56
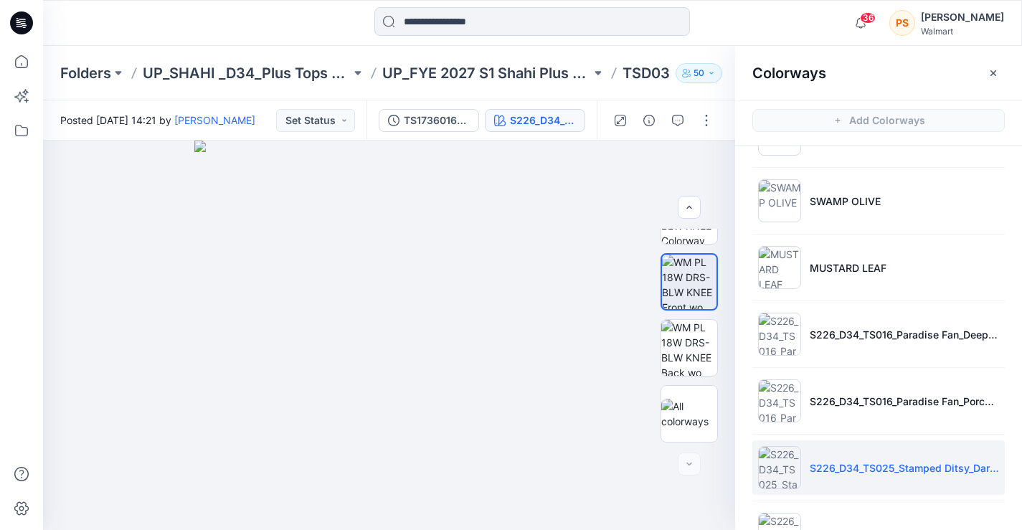
click at [479, 156] on img at bounding box center [388, 335] width 389 height 389
drag, startPoint x: 303, startPoint y: 188, endPoint x: 332, endPoint y: 230, distance: 51.1
click at [332, 230] on img at bounding box center [388, 335] width 389 height 389
click at [510, 493] on img at bounding box center [388, 335] width 389 height 389
click at [540, 506] on img at bounding box center [388, 335] width 389 height 389
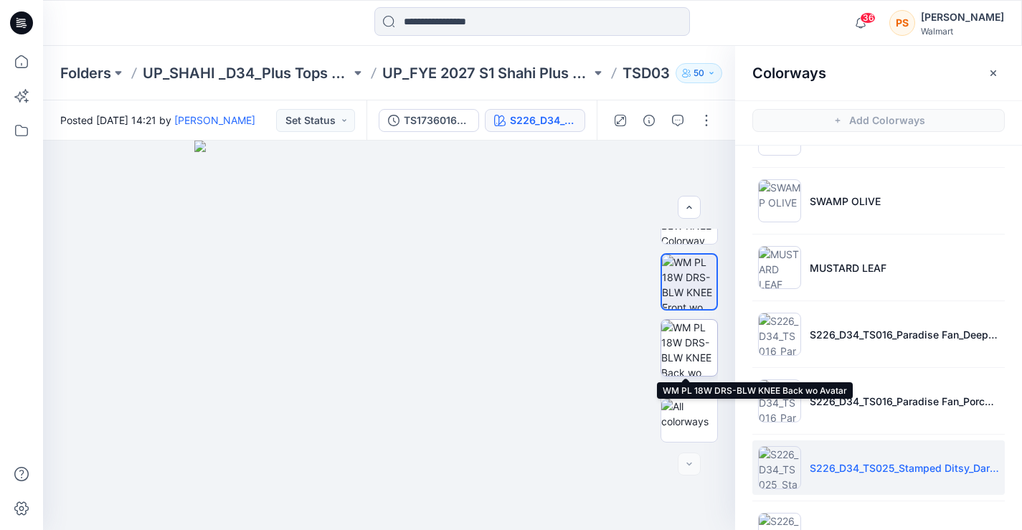
click at [688, 349] on img at bounding box center [689, 348] width 56 height 56
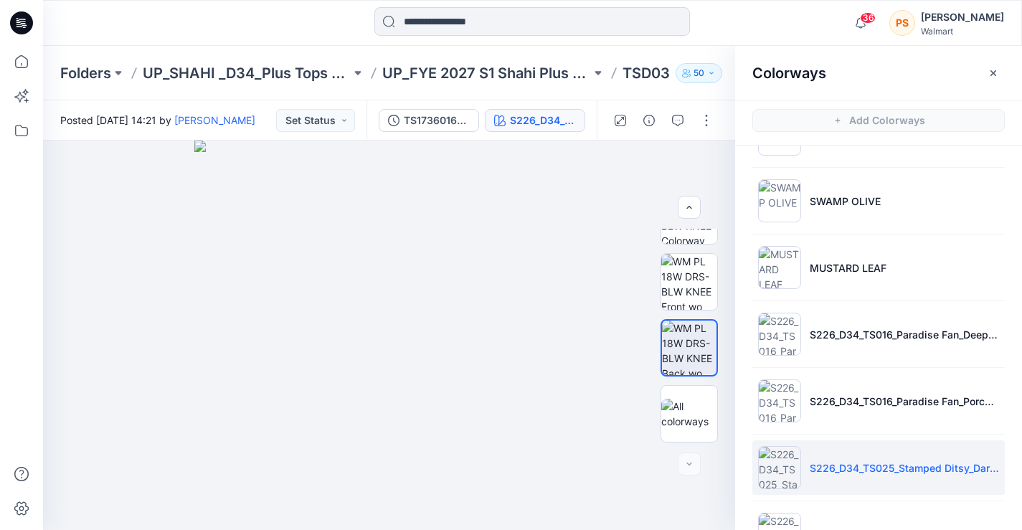
click at [516, 504] on img at bounding box center [388, 335] width 389 height 389
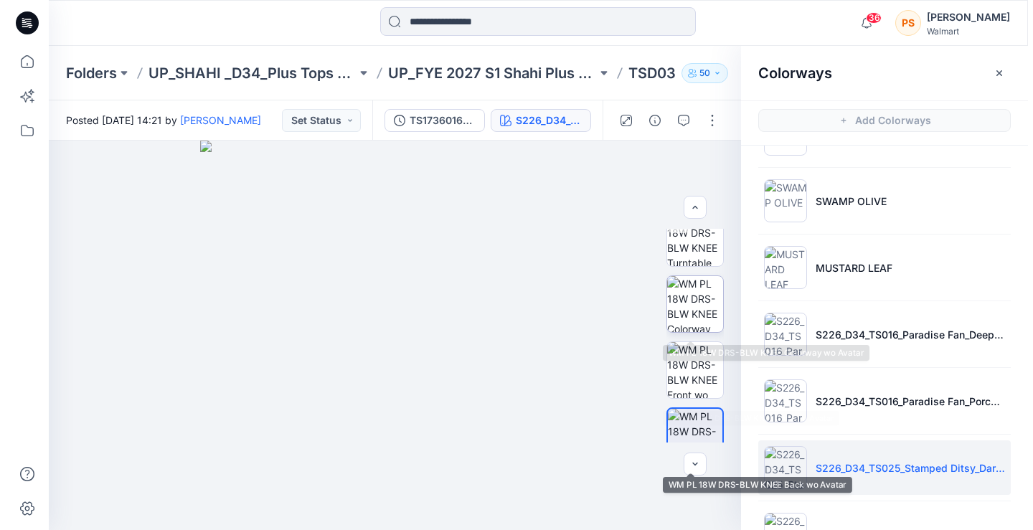
scroll to position [12, 0]
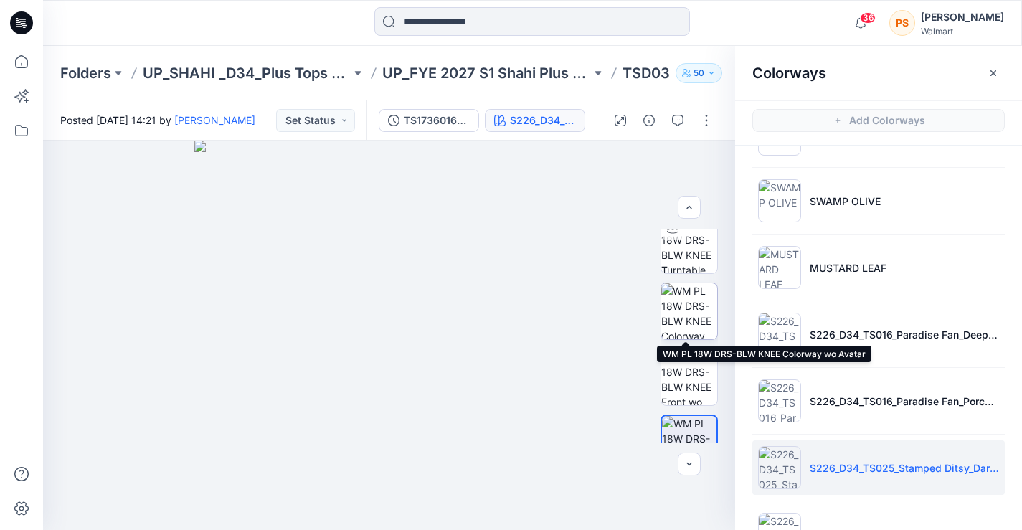
click at [686, 293] on img at bounding box center [689, 311] width 56 height 56
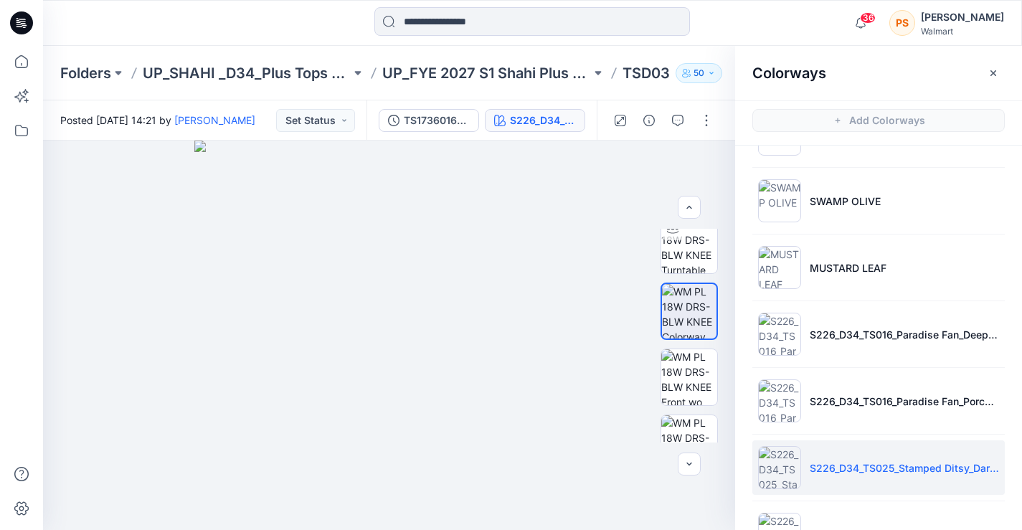
click at [481, 482] on img at bounding box center [388, 335] width 389 height 389
click at [463, 23] on input at bounding box center [532, 21] width 316 height 29
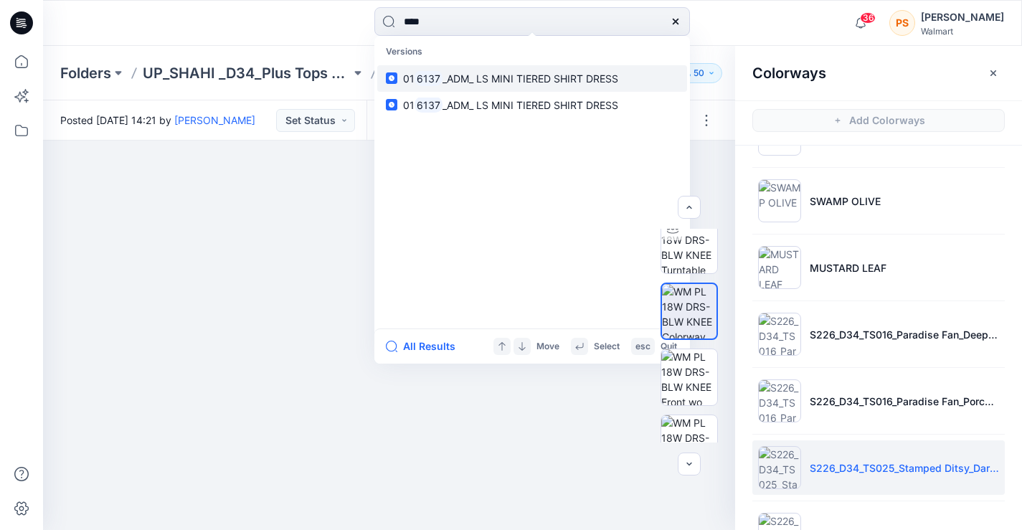
type input "****"
click at [455, 83] on span "_ADM_ LS MINI TIERED SHIRT DRESS" at bounding box center [530, 78] width 176 height 12
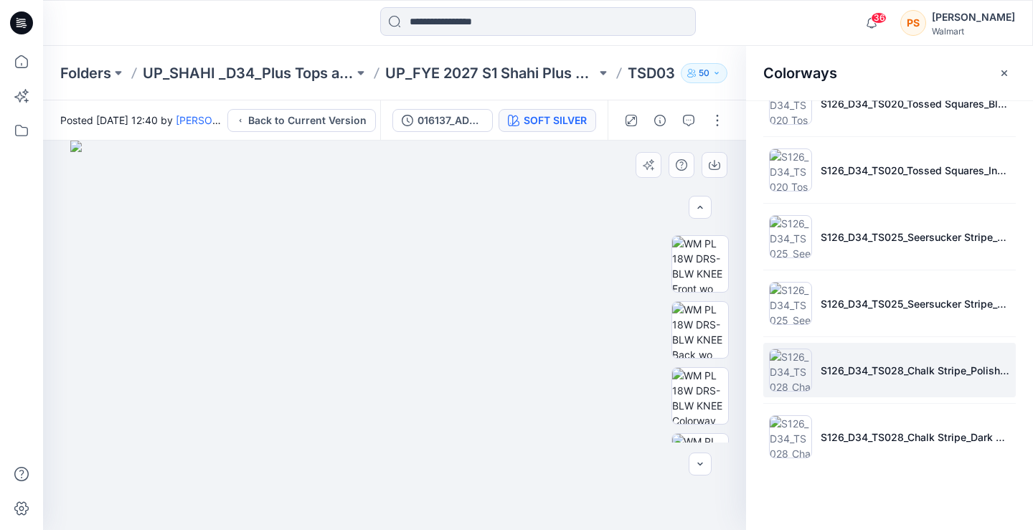
scroll to position [573, 0]
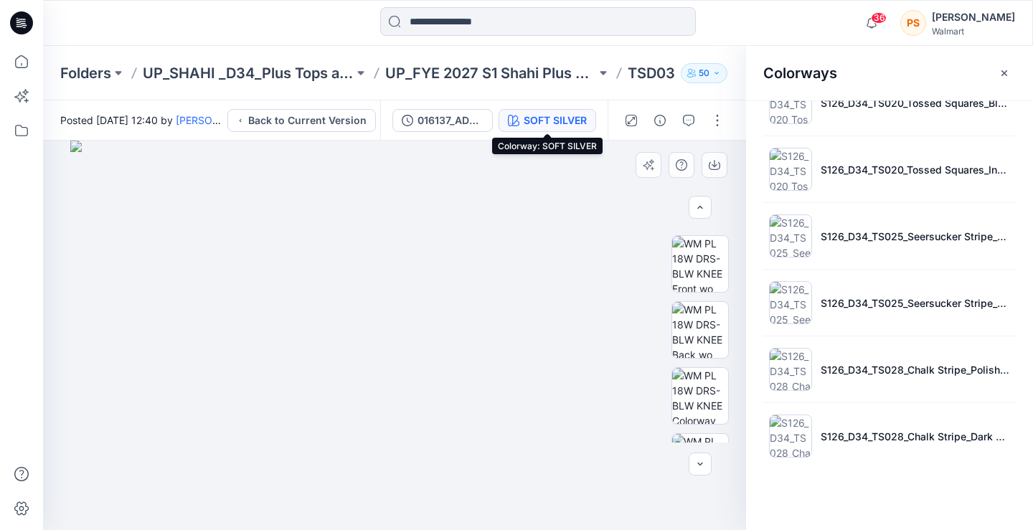
click at [568, 123] on div "SOFT SILVER" at bounding box center [555, 121] width 63 height 16
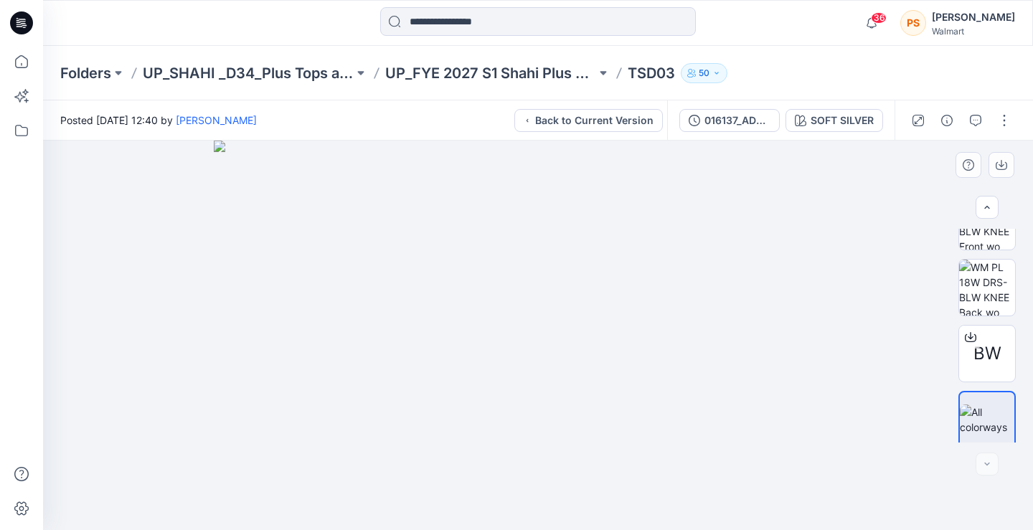
scroll to position [437, 0]
click at [850, 113] on div "SOFT SILVER" at bounding box center [841, 121] width 63 height 16
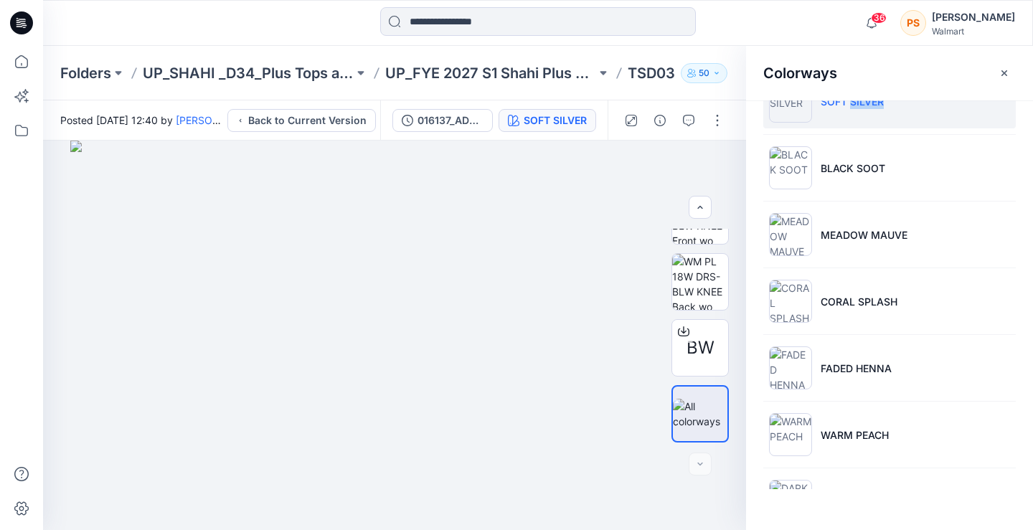
scroll to position [0, 0]
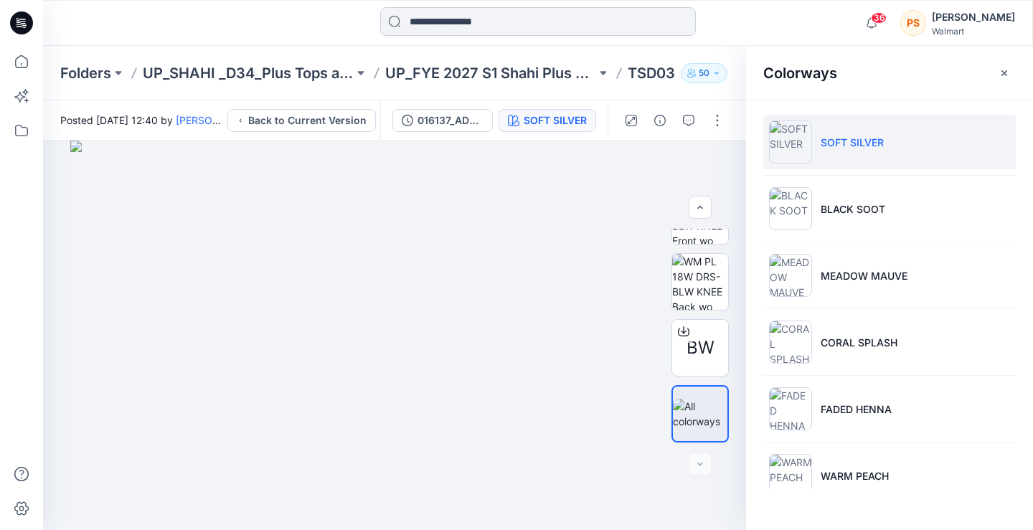
click at [508, 19] on input at bounding box center [538, 21] width 316 height 29
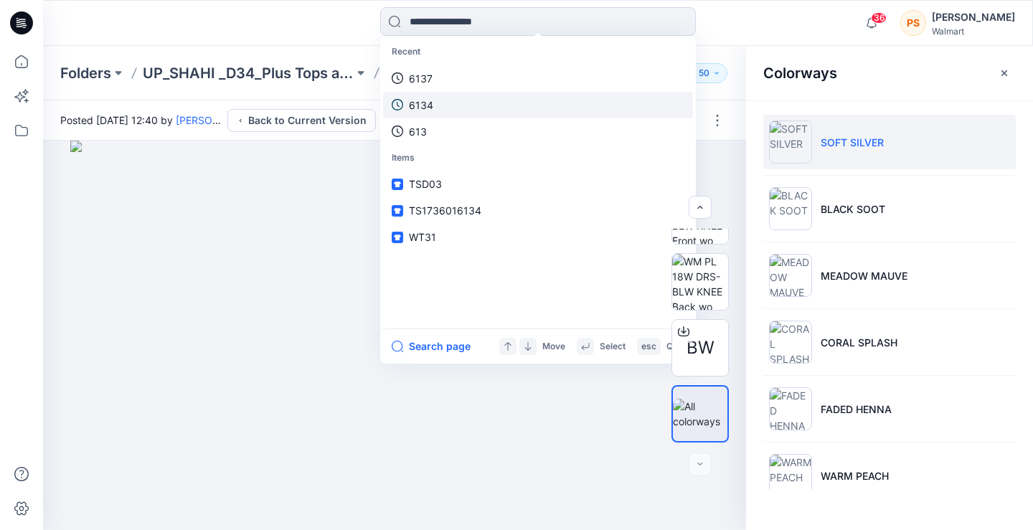
click at [497, 92] on link "6134" at bounding box center [538, 105] width 310 height 27
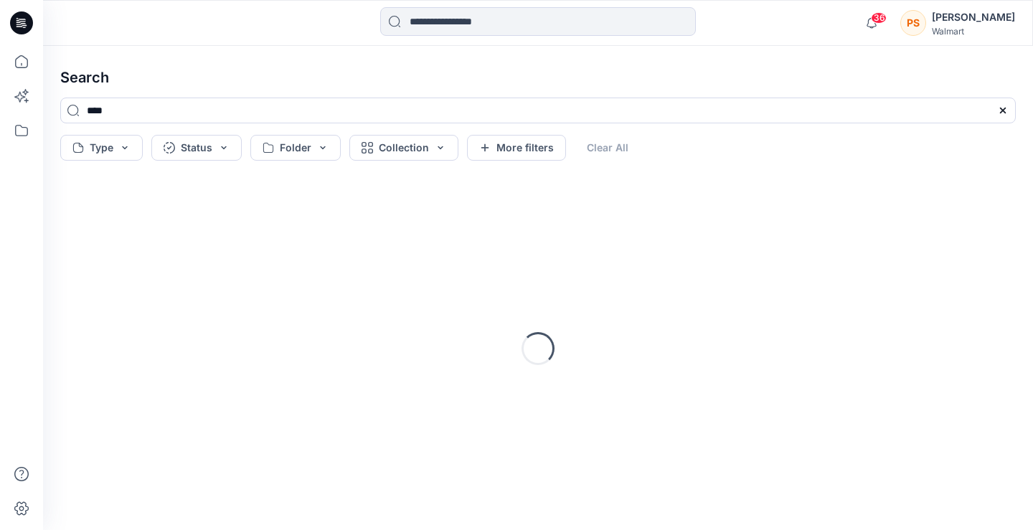
drag, startPoint x: 497, startPoint y: 92, endPoint x: 498, endPoint y: 80, distance: 12.3
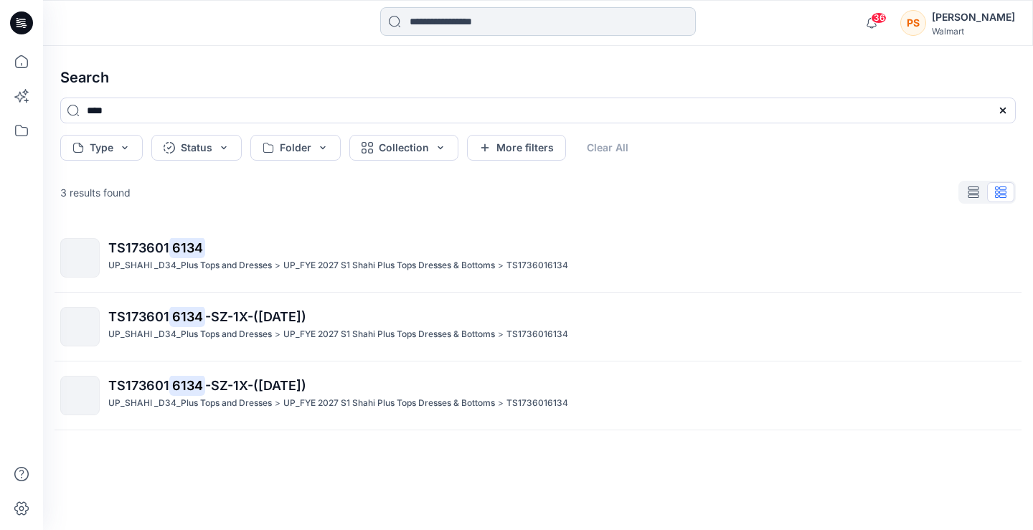
click at [524, 11] on input at bounding box center [538, 21] width 316 height 29
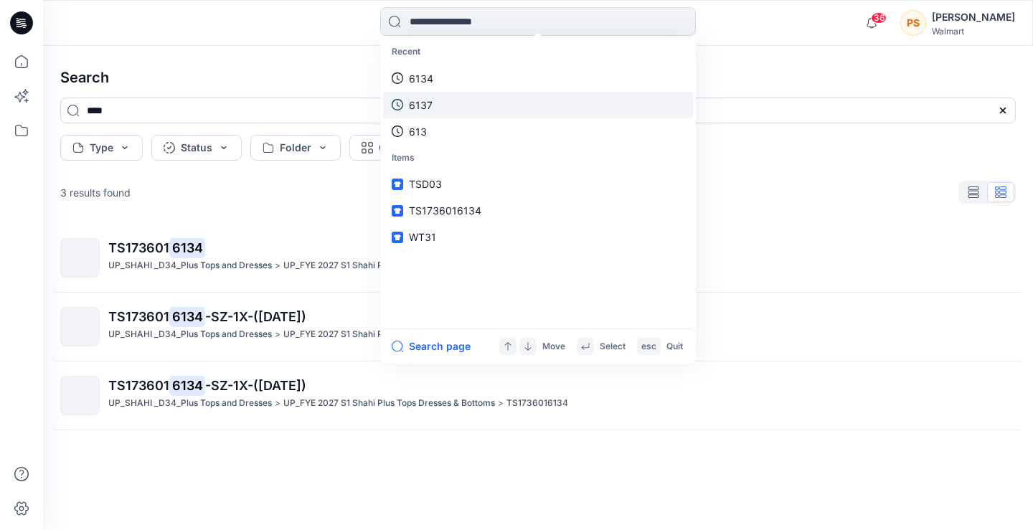
click at [507, 101] on link "6137" at bounding box center [538, 105] width 310 height 27
type input "****"
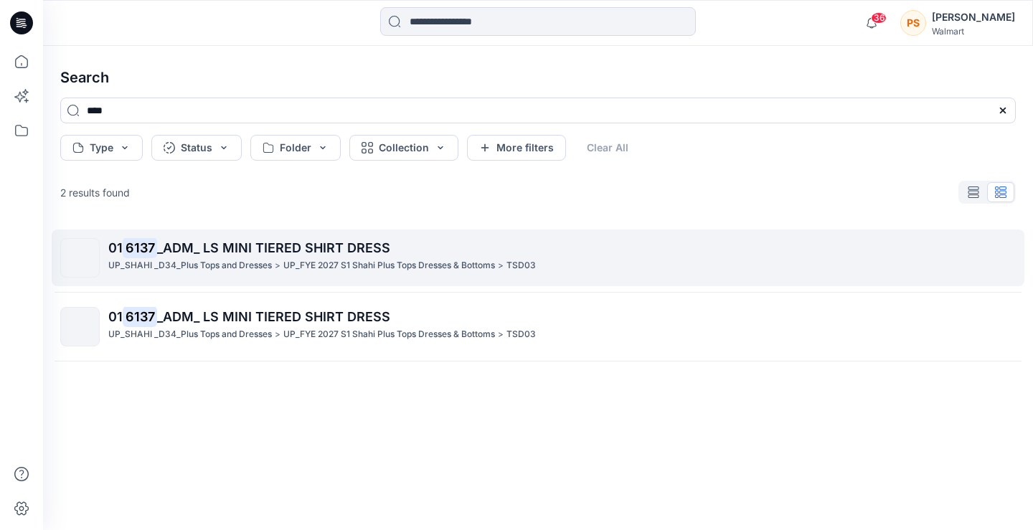
click at [352, 268] on p "UP_FYE 2027 S1 Shahi Plus Tops Dresses & Bottoms" at bounding box center [389, 265] width 212 height 15
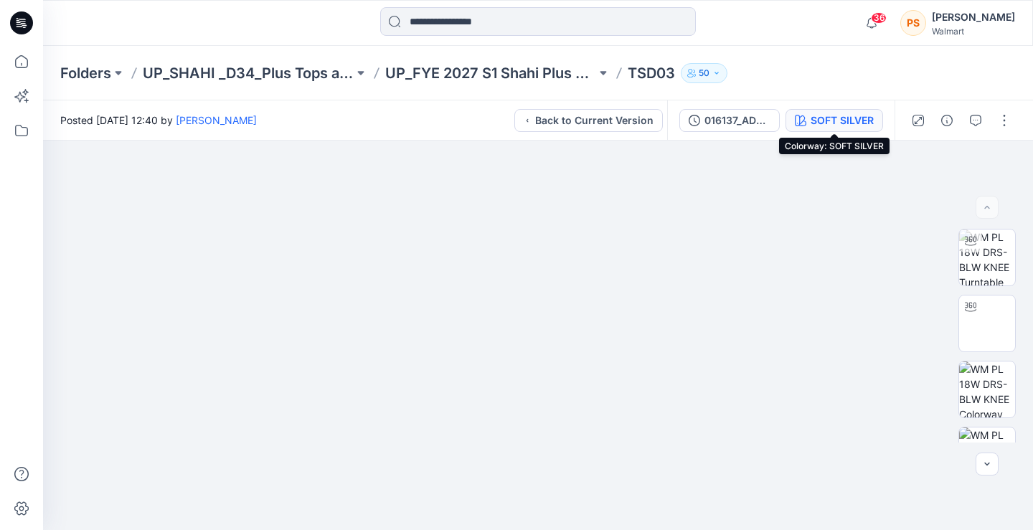
click at [811, 126] on div "SOFT SILVER" at bounding box center [841, 121] width 63 height 16
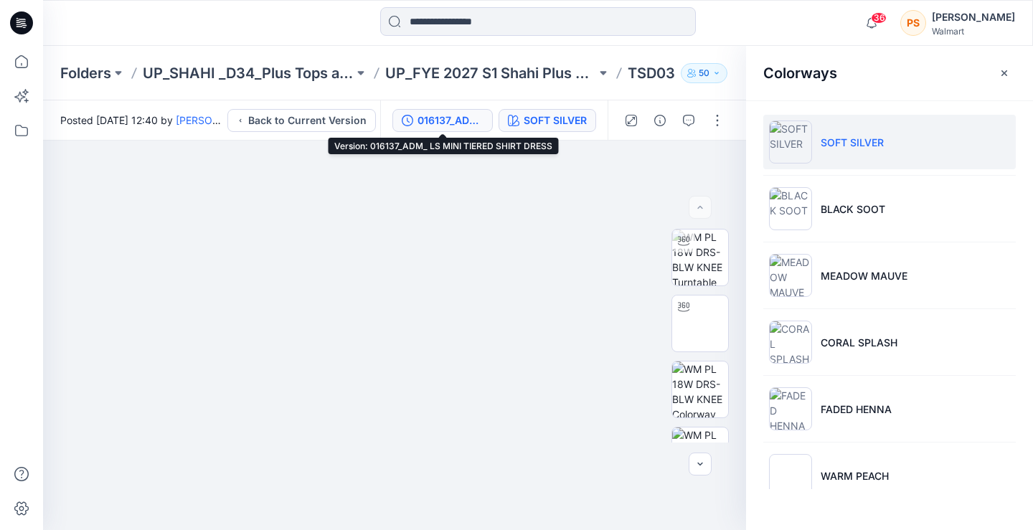
click at [452, 120] on div "016137_ADM_ LS MINI TIERED SHIRT DRESS" at bounding box center [450, 121] width 66 height 16
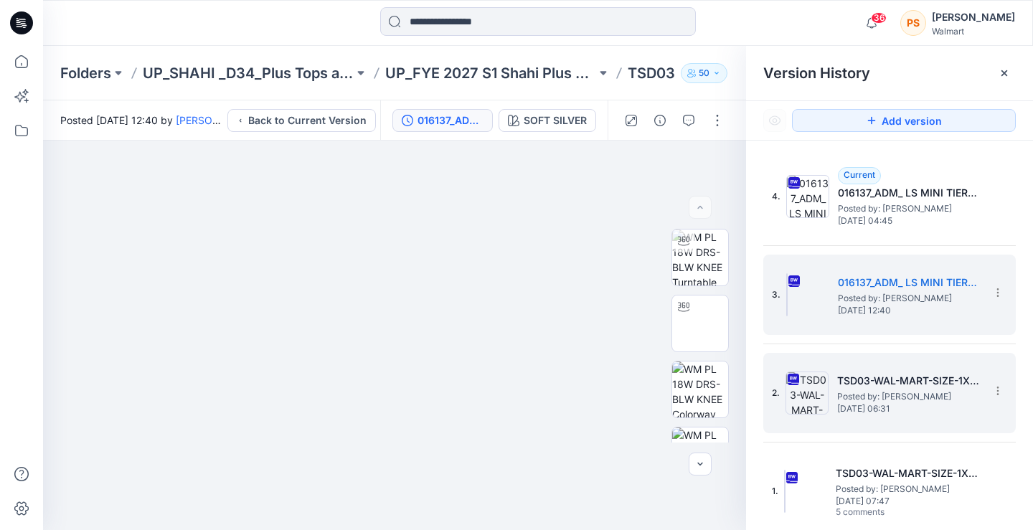
click at [862, 389] on h5 "TSD03-WAL-MART-SIZE-1X -01-04-2025" at bounding box center [908, 380] width 143 height 17
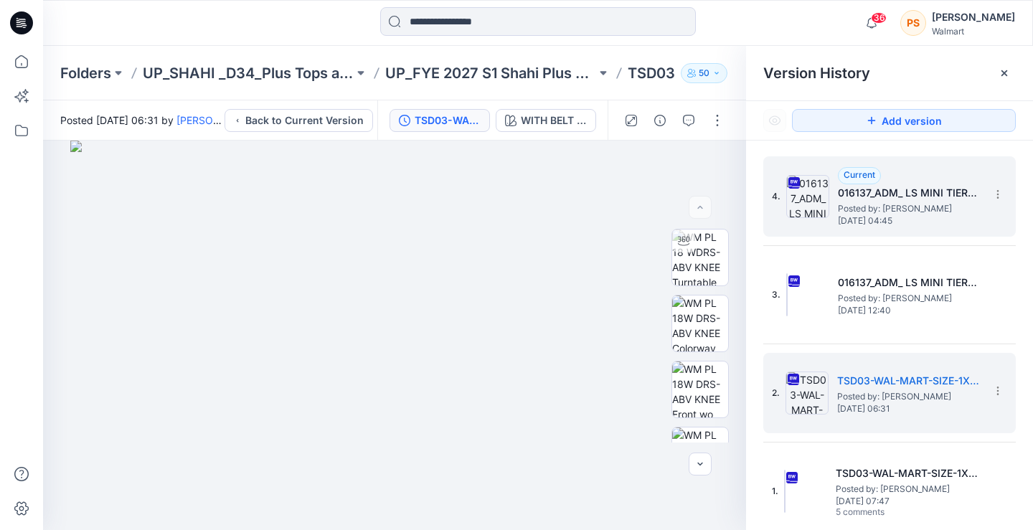
click at [857, 223] on span "[DATE] 04:45" at bounding box center [909, 221] width 143 height 10
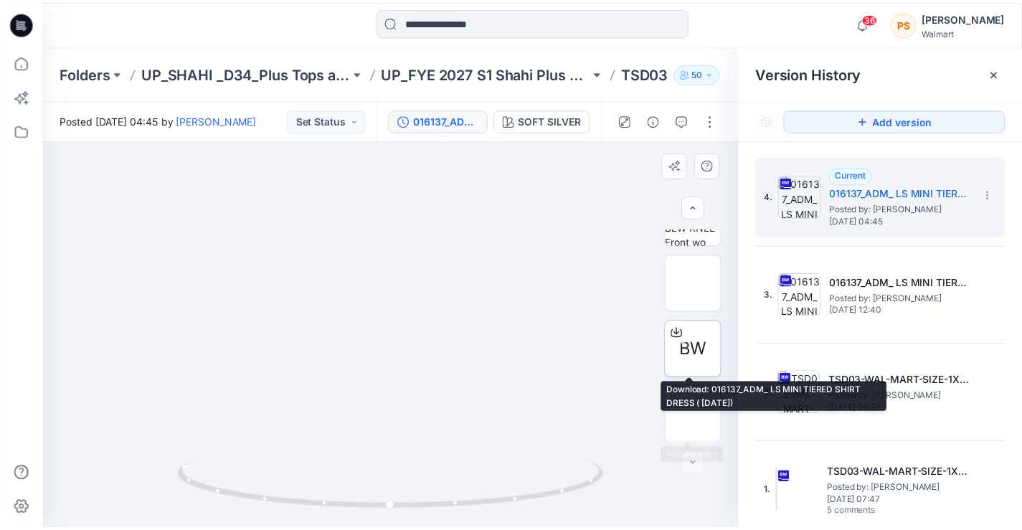
scroll to position [437, 0]
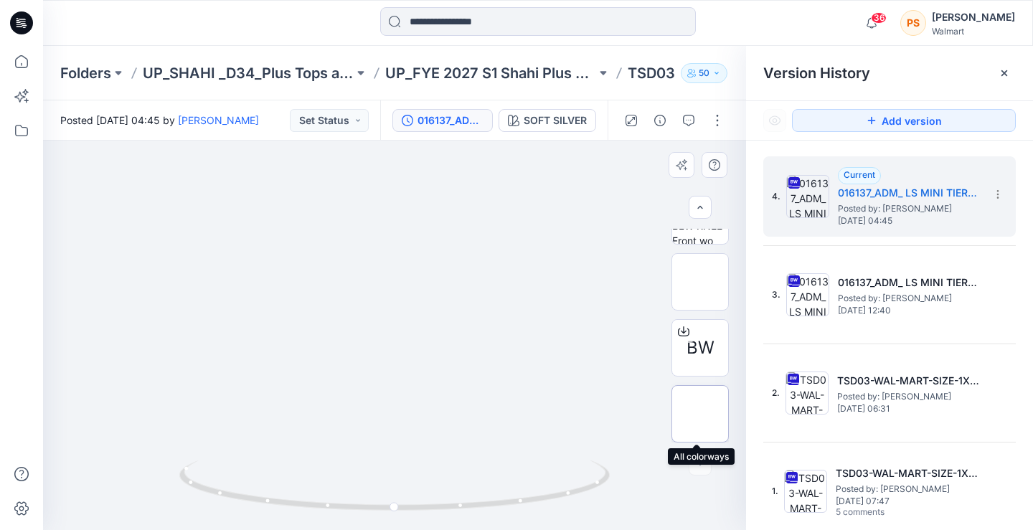
click at [700, 414] on img at bounding box center [700, 414] width 0 height 0
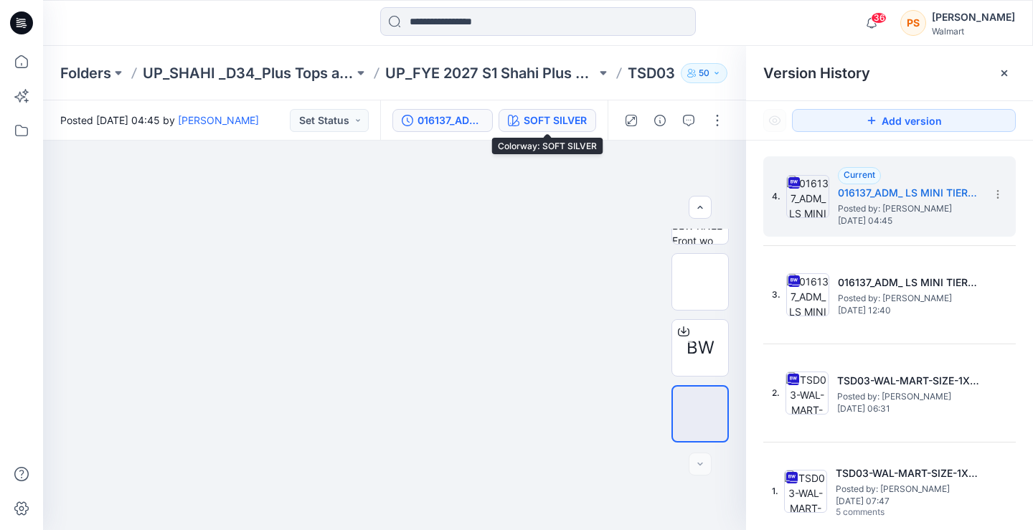
click at [546, 125] on div "SOFT SILVER" at bounding box center [555, 121] width 63 height 16
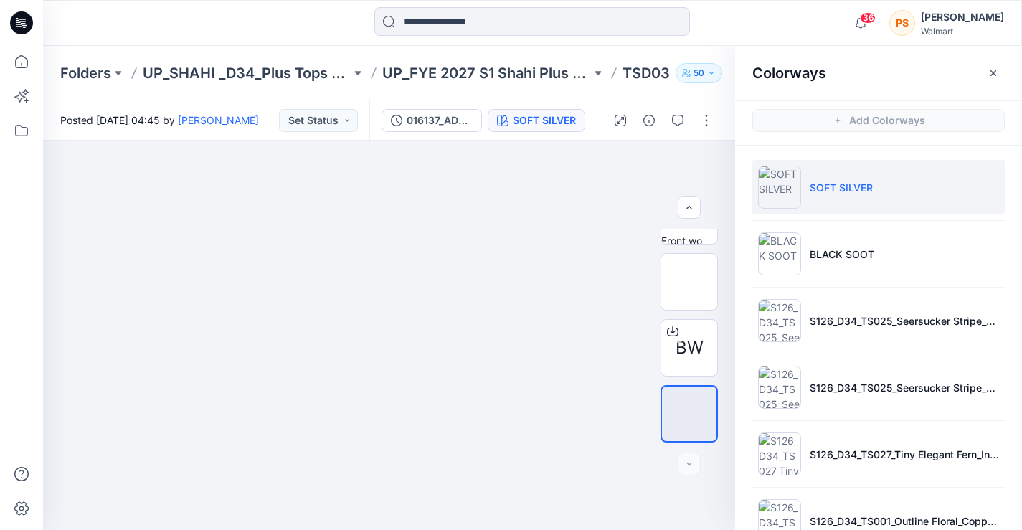
click at [546, 125] on div "SOFT SILVER" at bounding box center [544, 121] width 63 height 16
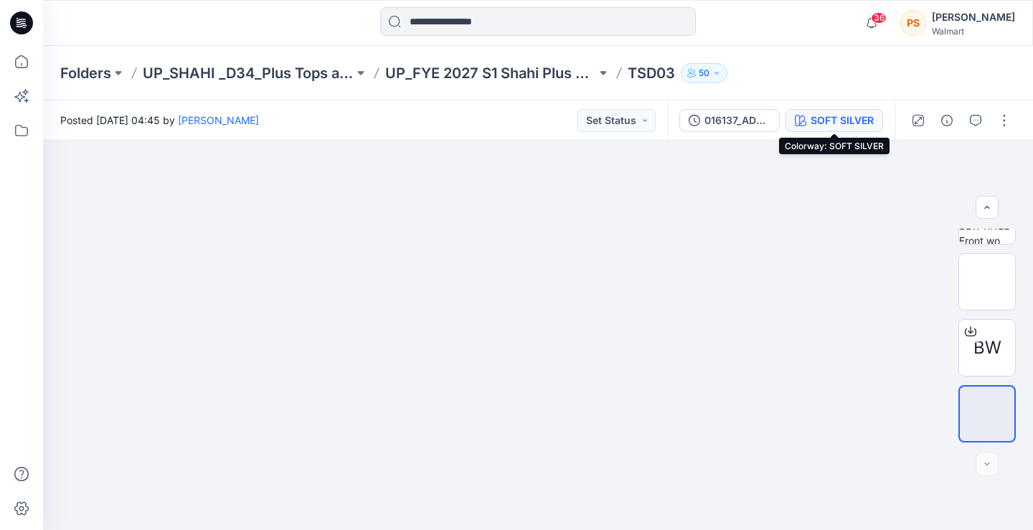
click at [833, 120] on div "SOFT SILVER" at bounding box center [841, 121] width 63 height 16
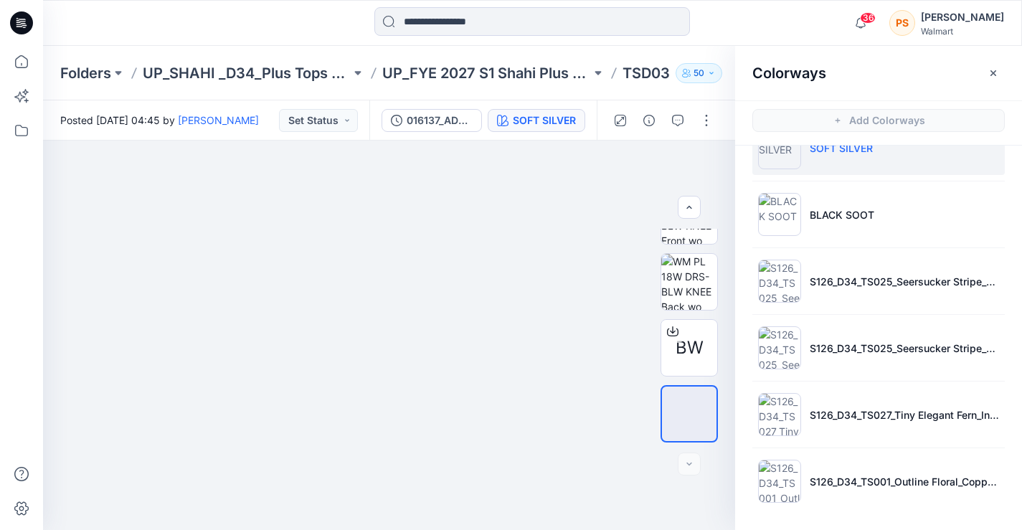
scroll to position [4, 0]
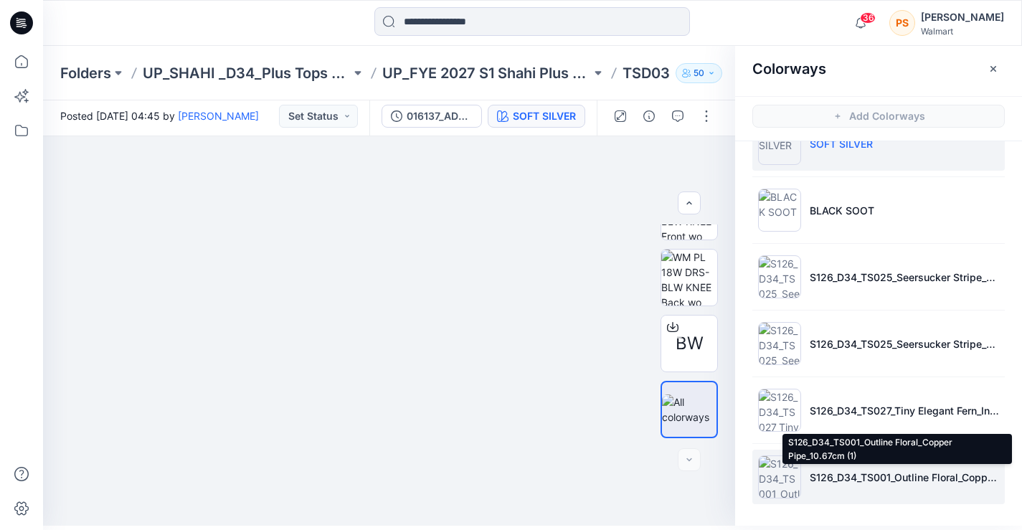
click at [817, 478] on p "S126_D34_TS001_Outline Floral_Copper Pipe_10.67cm (1)" at bounding box center [904, 477] width 189 height 15
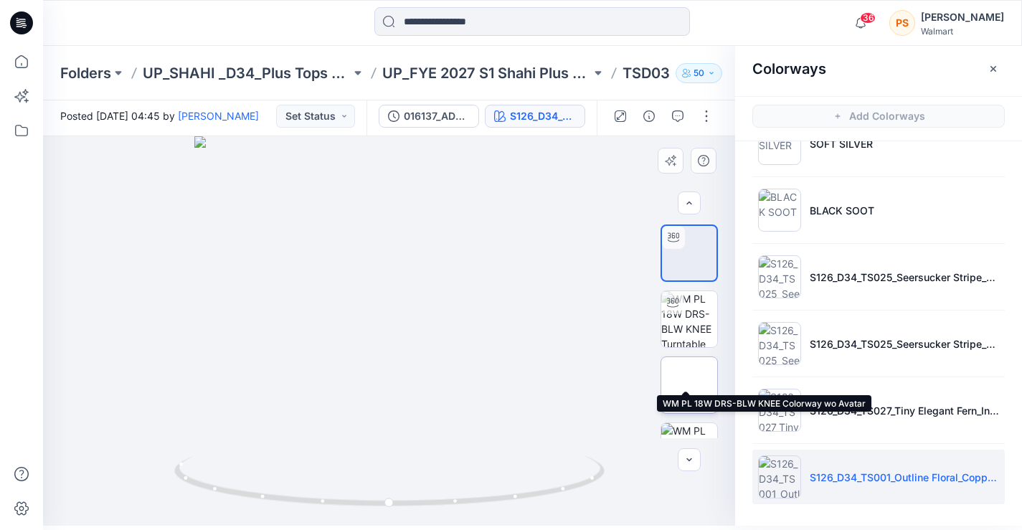
scroll to position [143, 0]
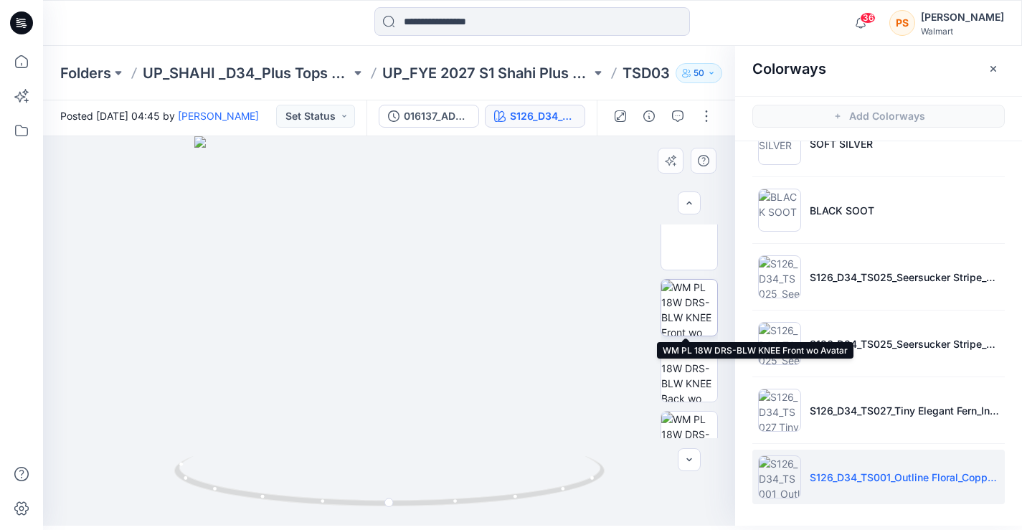
click at [688, 311] on img at bounding box center [689, 308] width 56 height 56
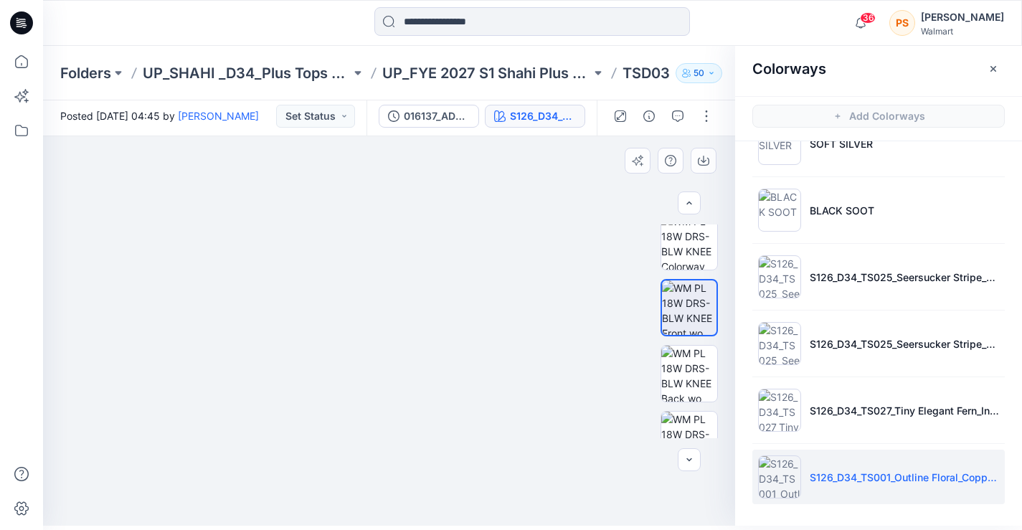
click at [507, 423] on img at bounding box center [388, 330] width 389 height 389
click at [691, 367] on img at bounding box center [689, 374] width 56 height 56
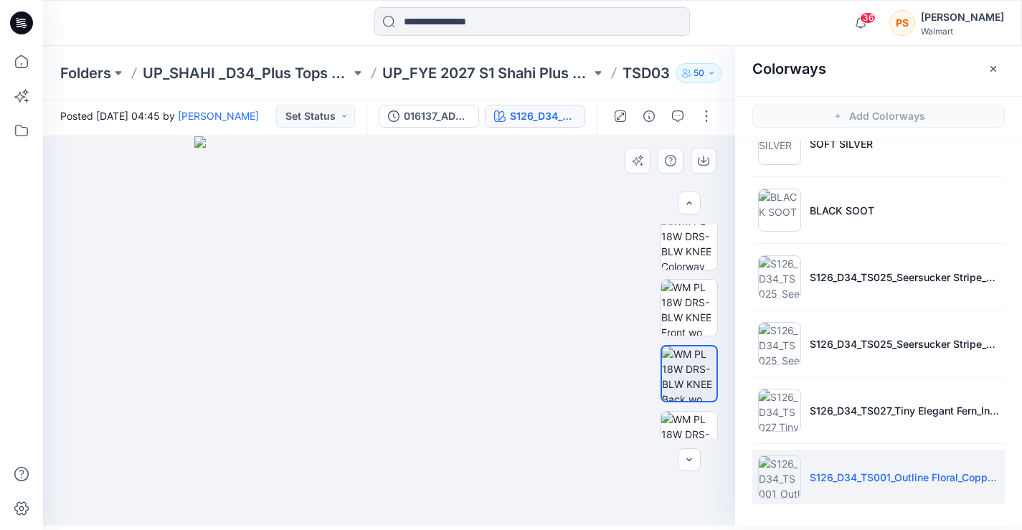
click at [512, 446] on img at bounding box center [388, 330] width 389 height 389
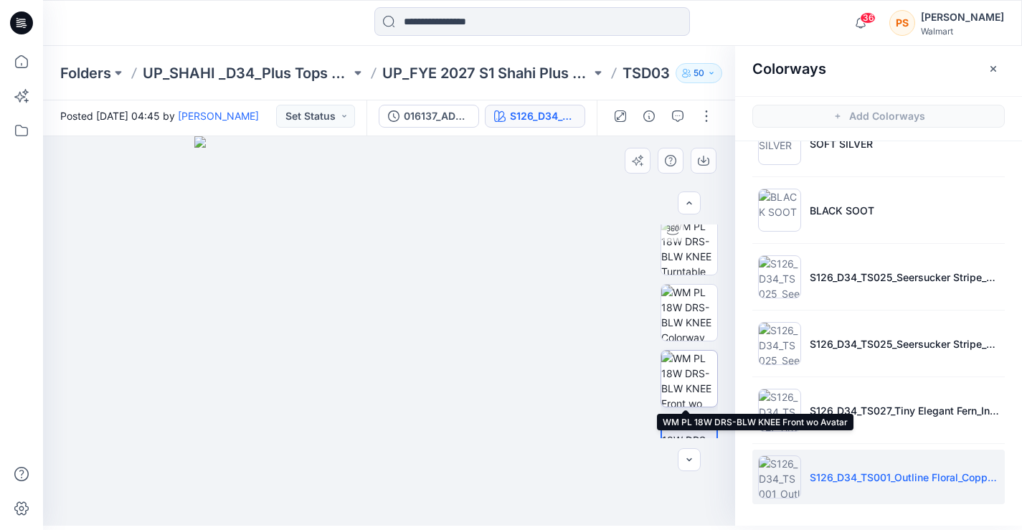
scroll to position [72, 0]
click at [689, 289] on img at bounding box center [689, 313] width 56 height 56
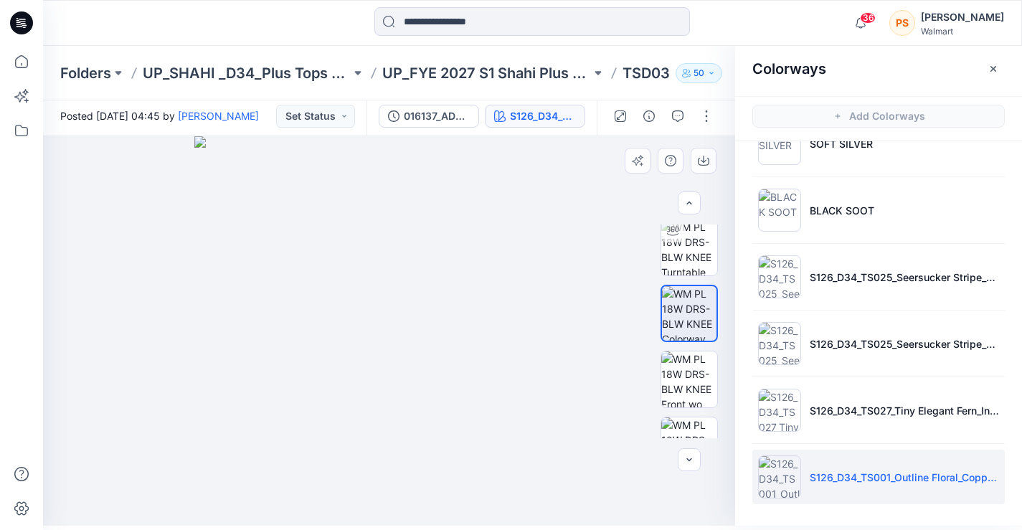
click at [485, 415] on img at bounding box center [388, 330] width 389 height 389
